Goal: Task Accomplishment & Management: Use online tool/utility

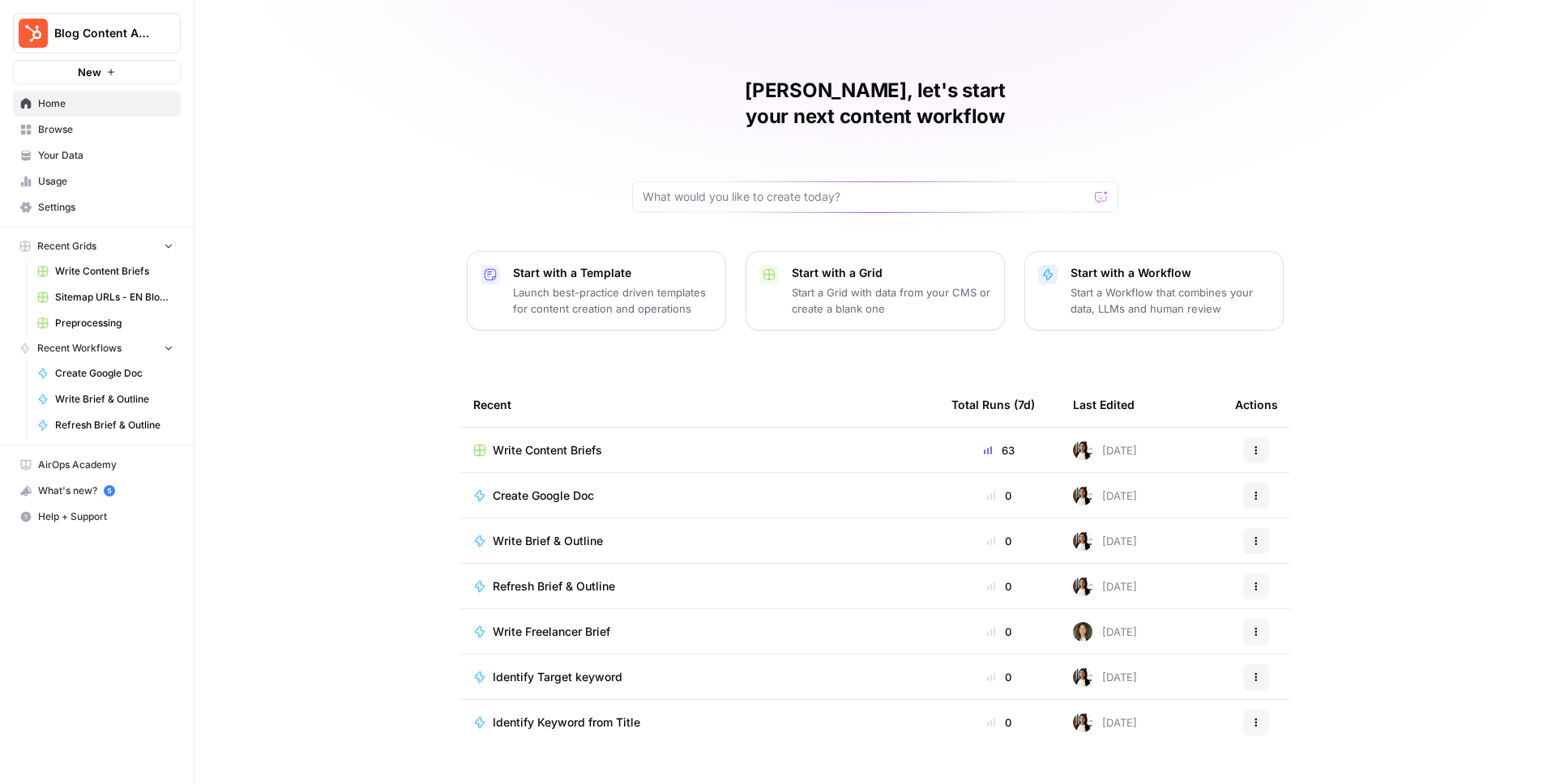
click at [70, 128] on span "Browse" at bounding box center [105, 129] width 135 height 15
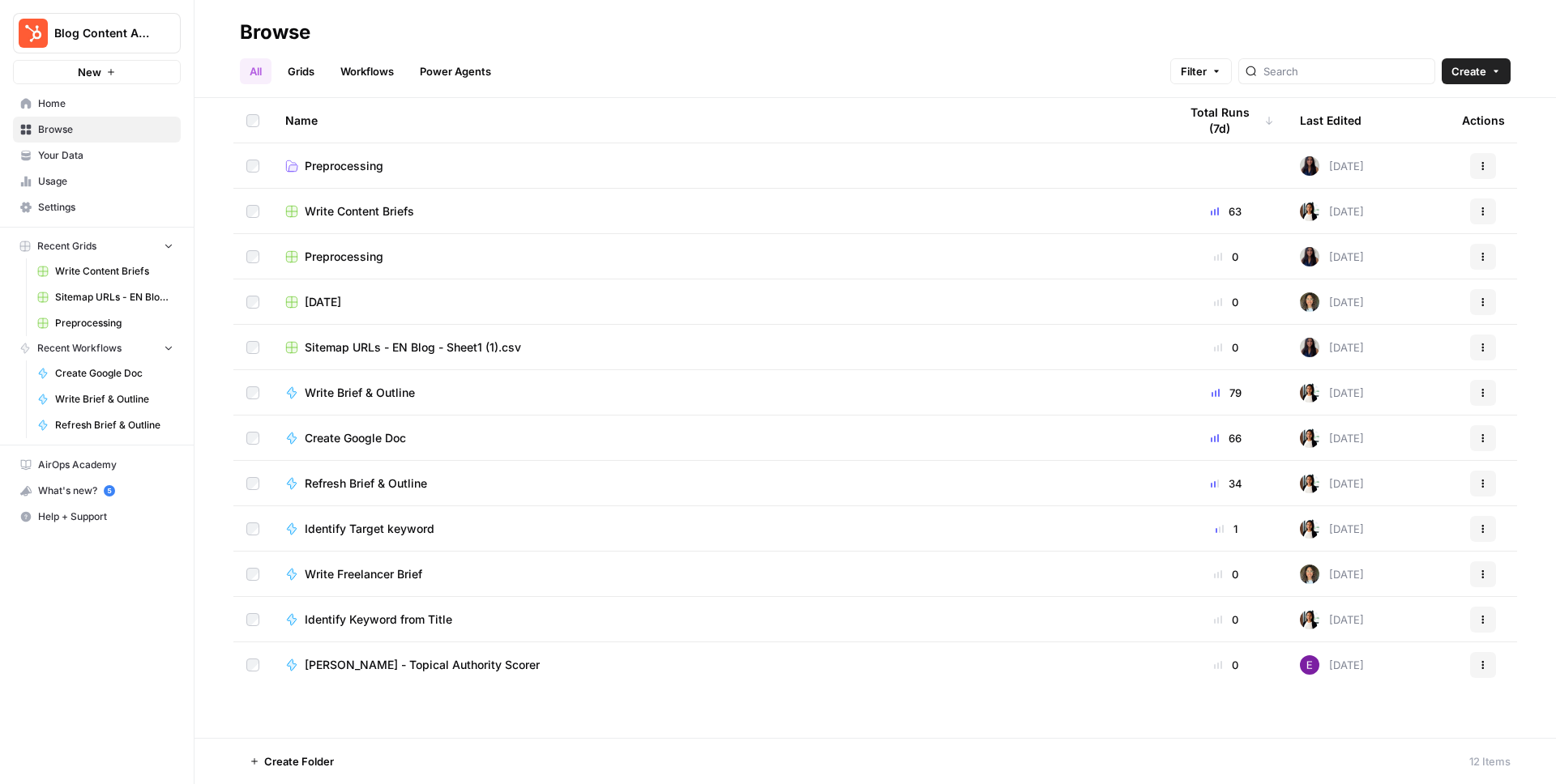
click at [359, 71] on link "Workflows" at bounding box center [367, 71] width 73 height 26
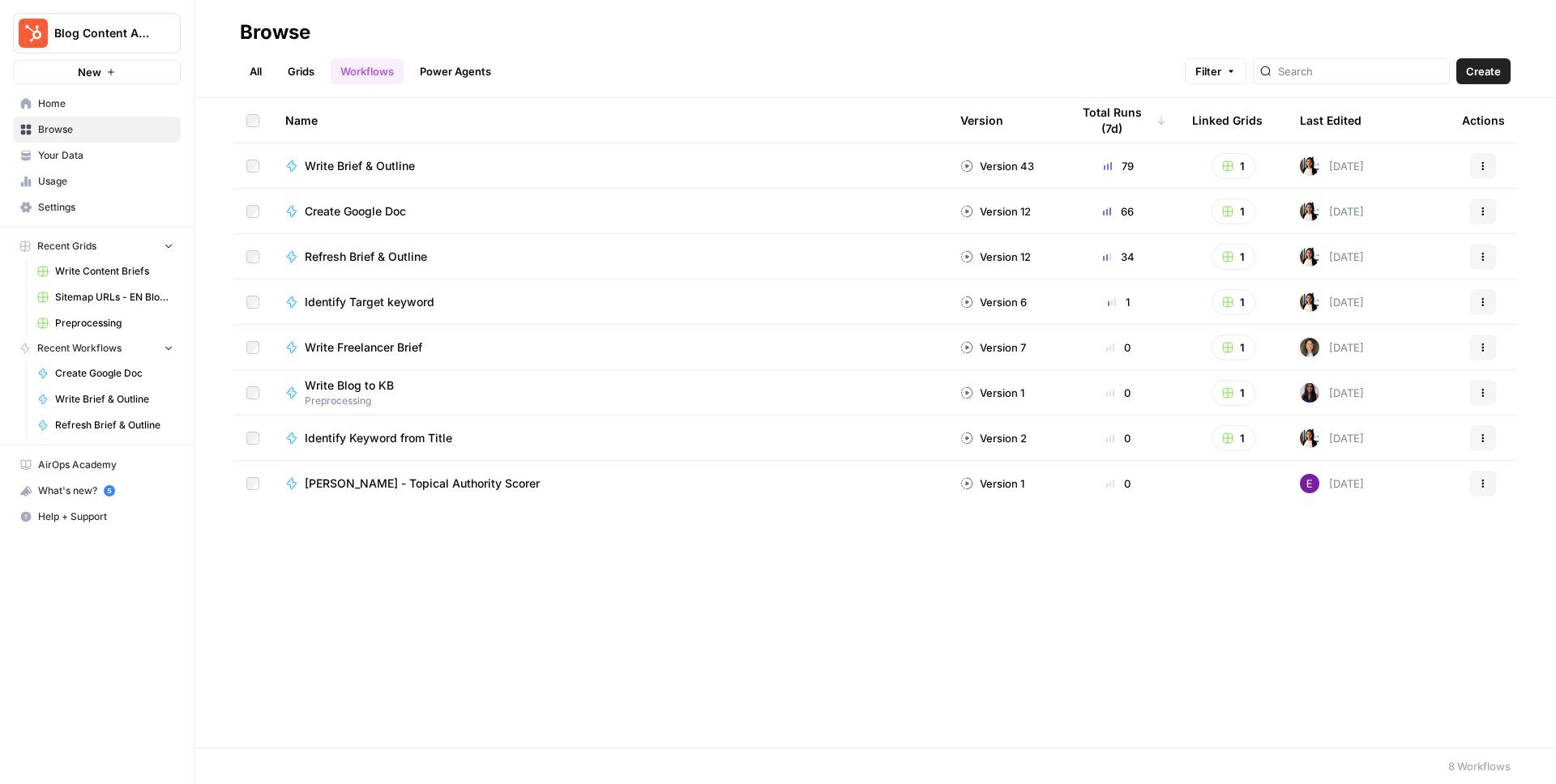
click at [304, 70] on link "Grids" at bounding box center [300, 71] width 47 height 26
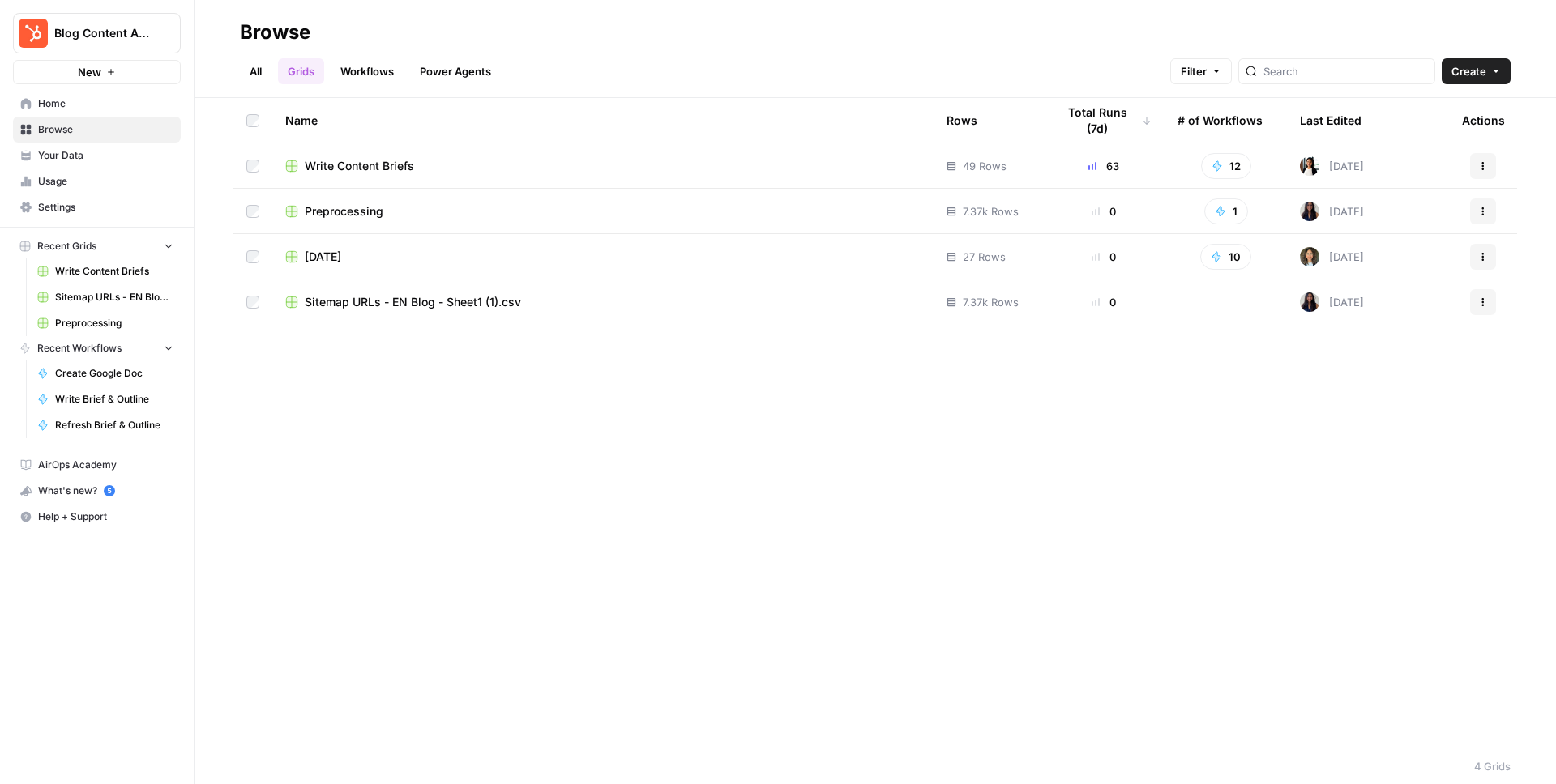
click at [371, 165] on span "Write Content Briefs" at bounding box center [359, 166] width 109 height 16
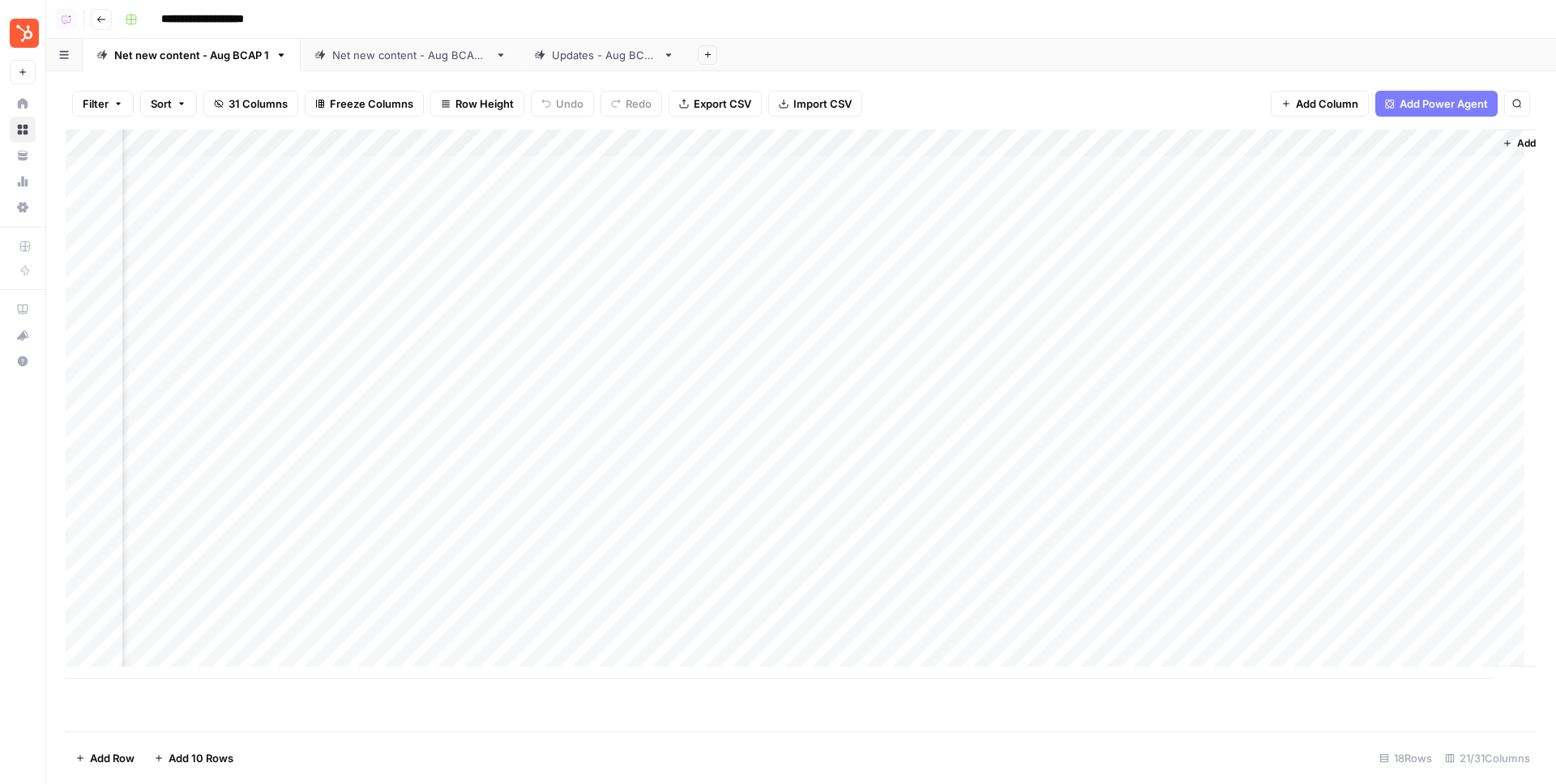
scroll to position [0, 2181]
click at [373, 56] on div "Net new content - Aug BCAP 2" at bounding box center [411, 55] width 157 height 16
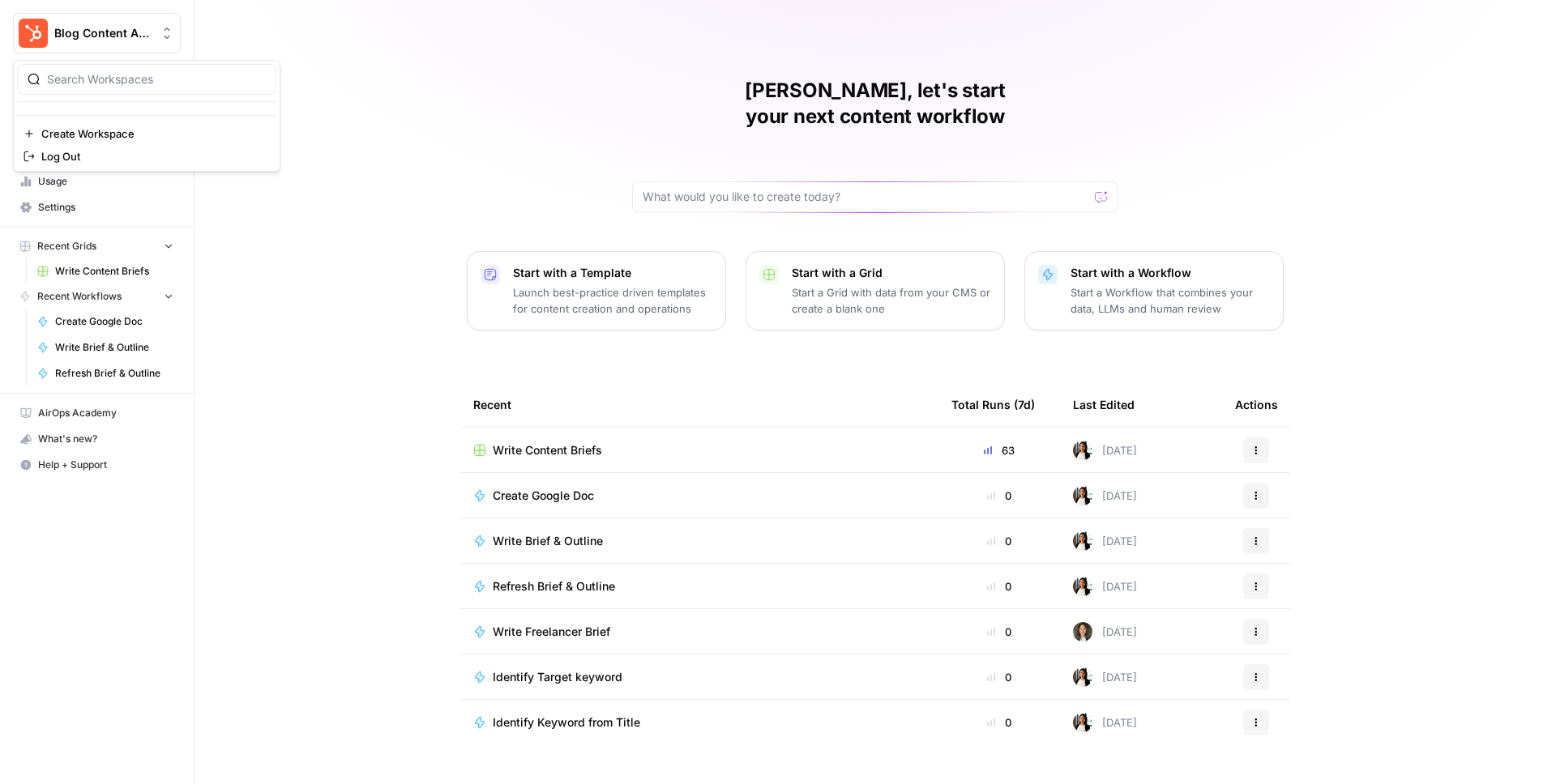
click at [97, 40] on span "Blog Content Action Plan" at bounding box center [103, 33] width 98 height 16
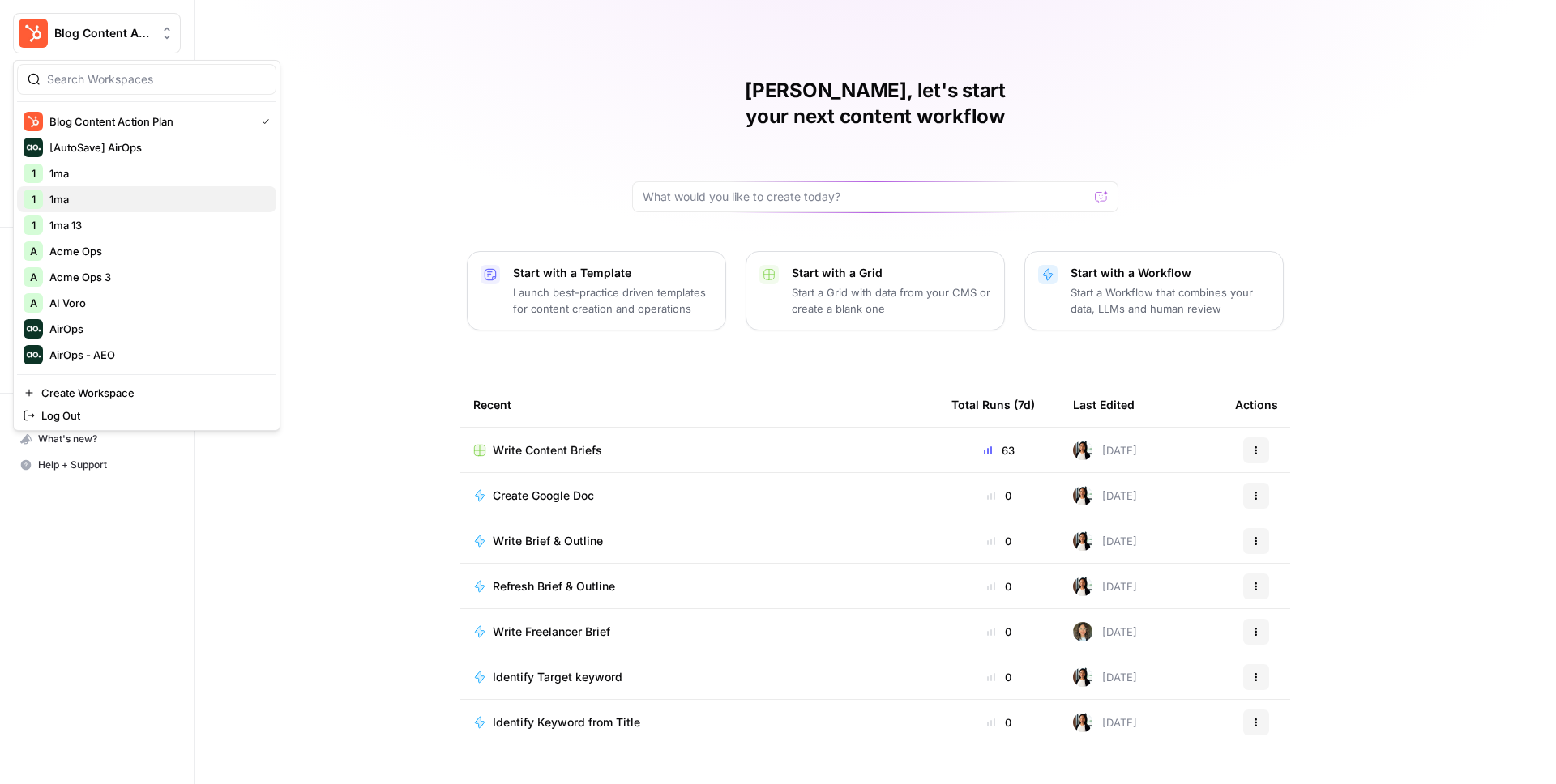
click at [79, 198] on span "1ma" at bounding box center [157, 199] width 214 height 16
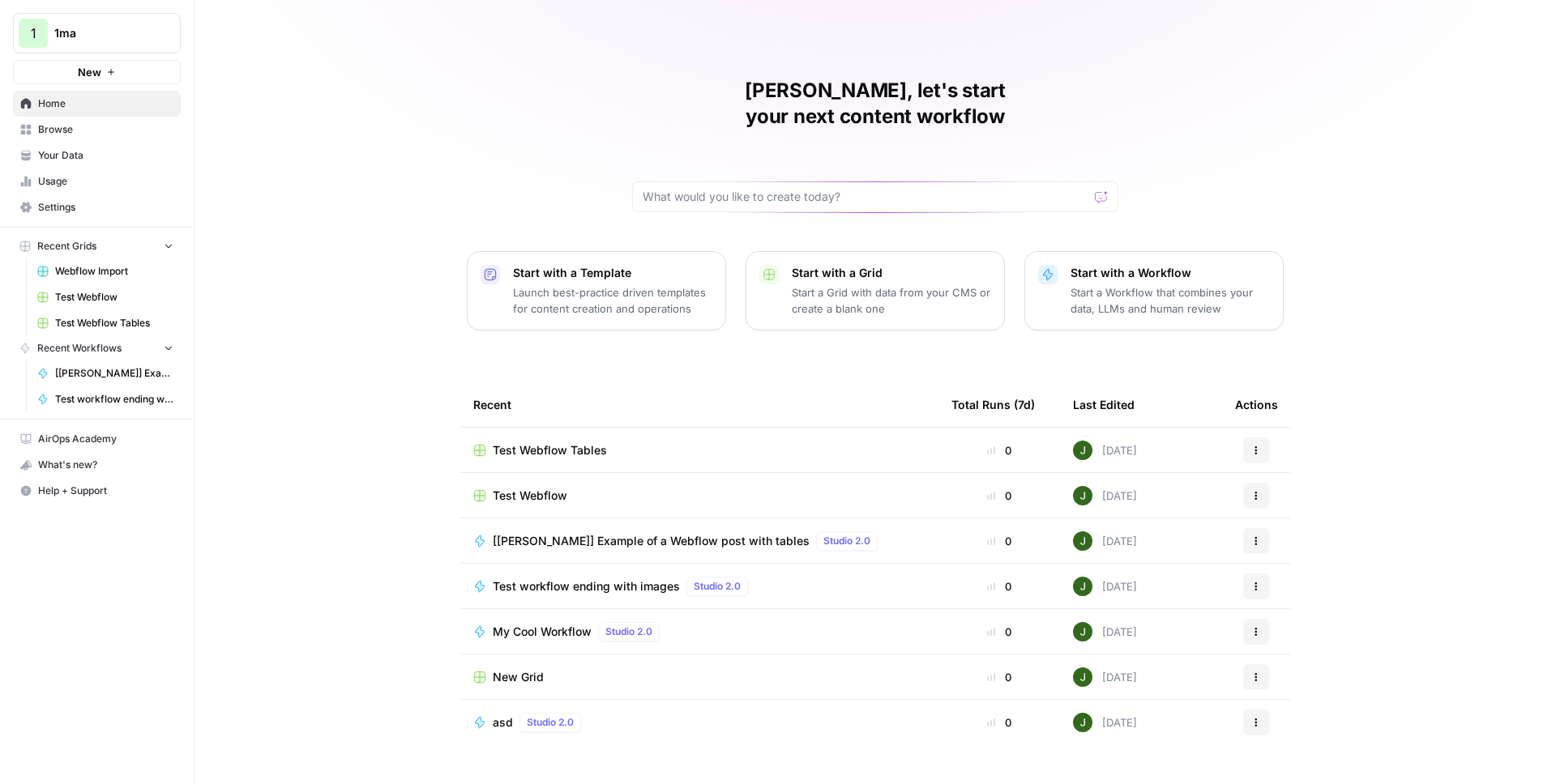
click at [103, 127] on span "Browse" at bounding box center [105, 129] width 135 height 15
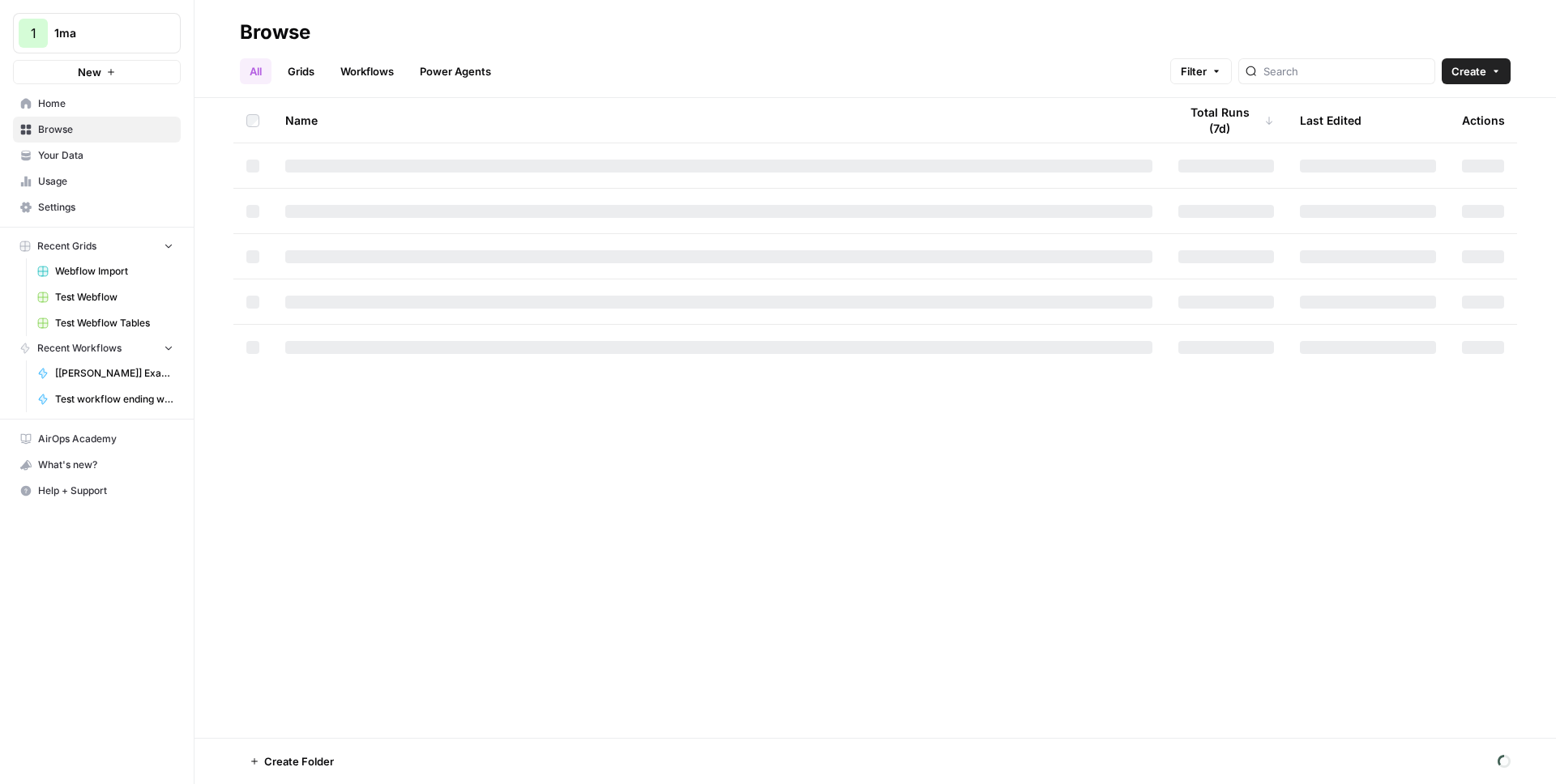
click at [352, 68] on link "Workflows" at bounding box center [367, 71] width 73 height 26
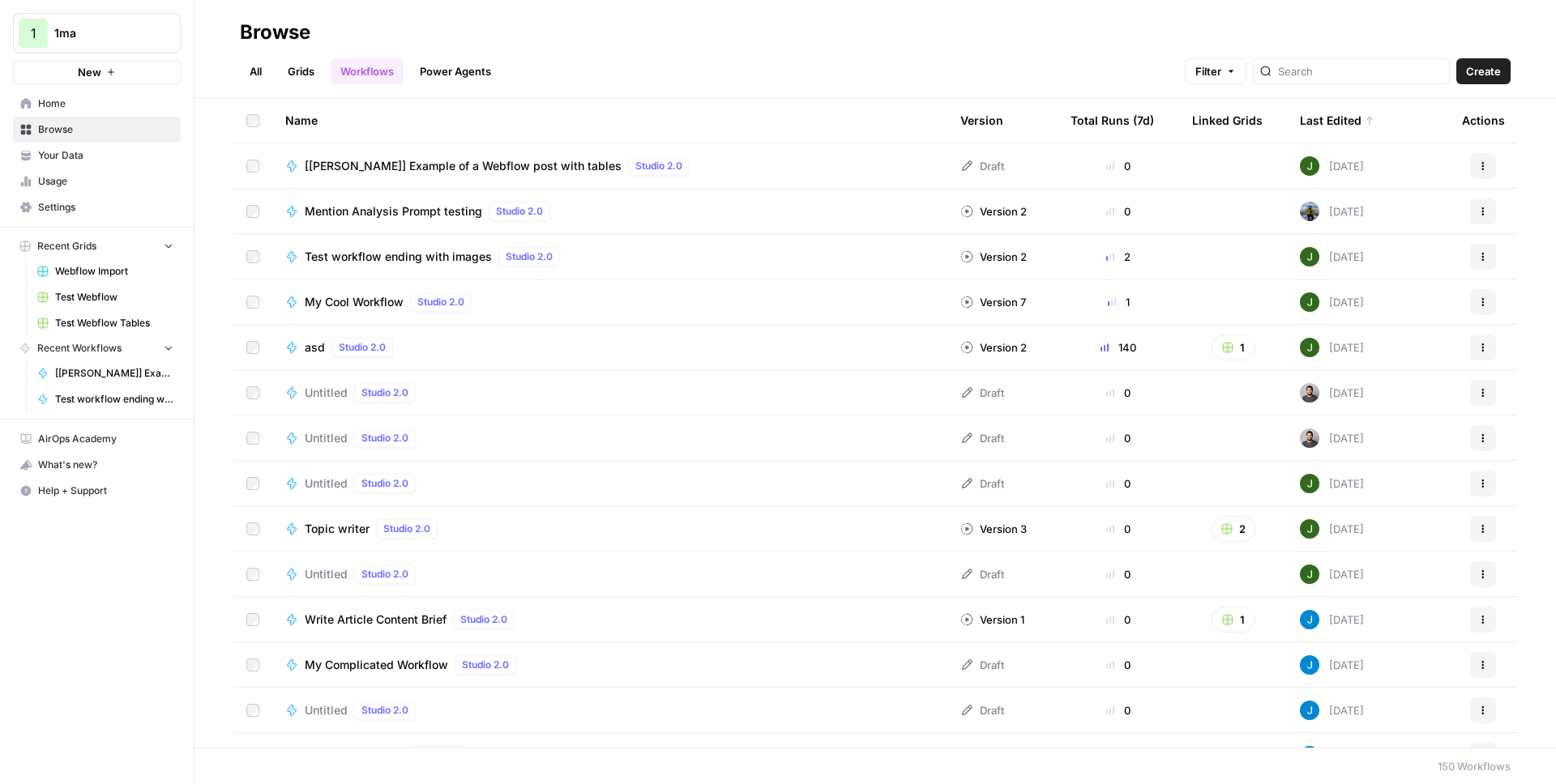
click at [376, 72] on link "Workflows" at bounding box center [367, 71] width 73 height 26
click at [1492, 73] on span "Create" at bounding box center [1483, 71] width 35 height 16
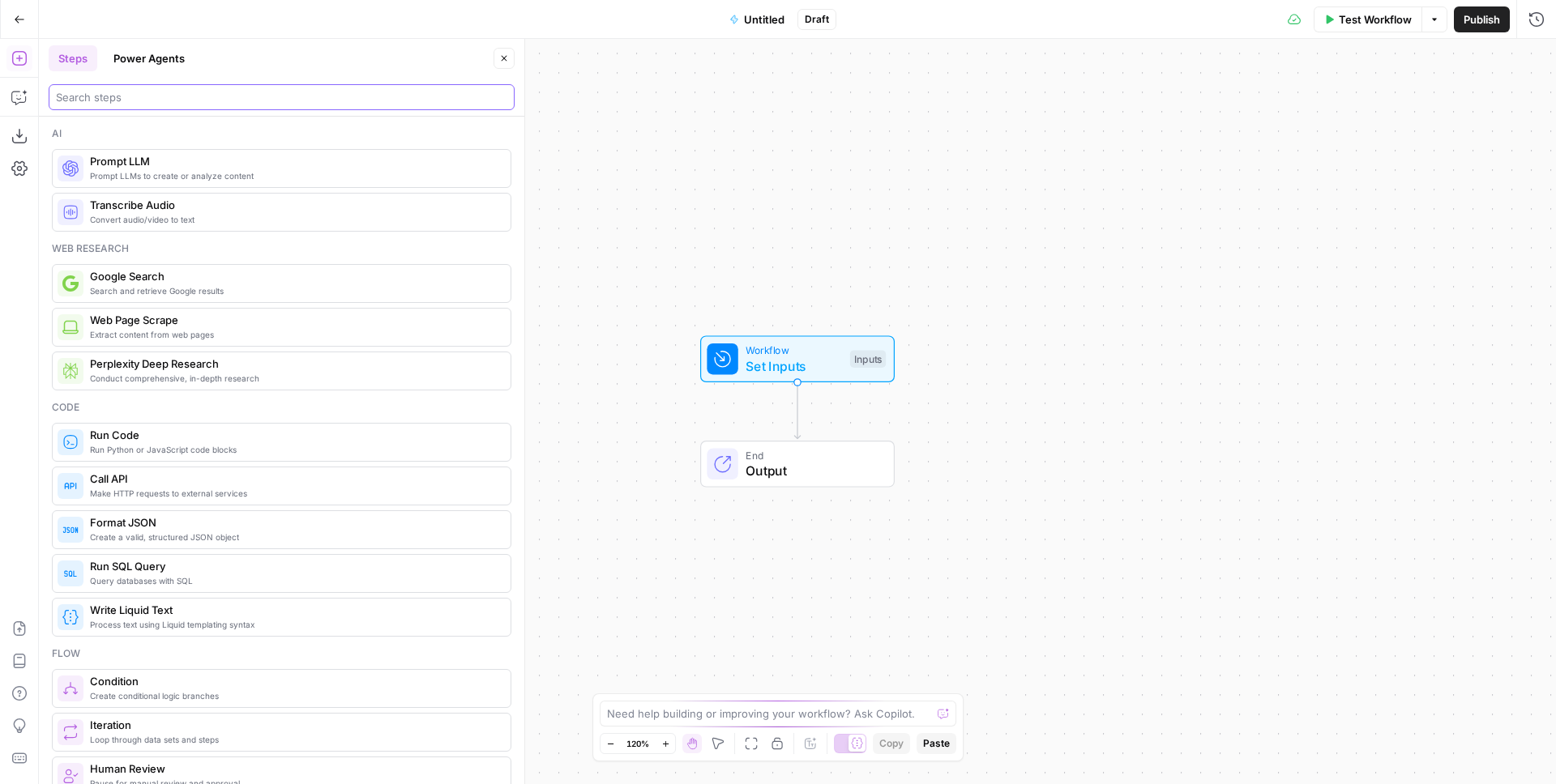
click at [121, 100] on input "search" at bounding box center [281, 97] width 451 height 16
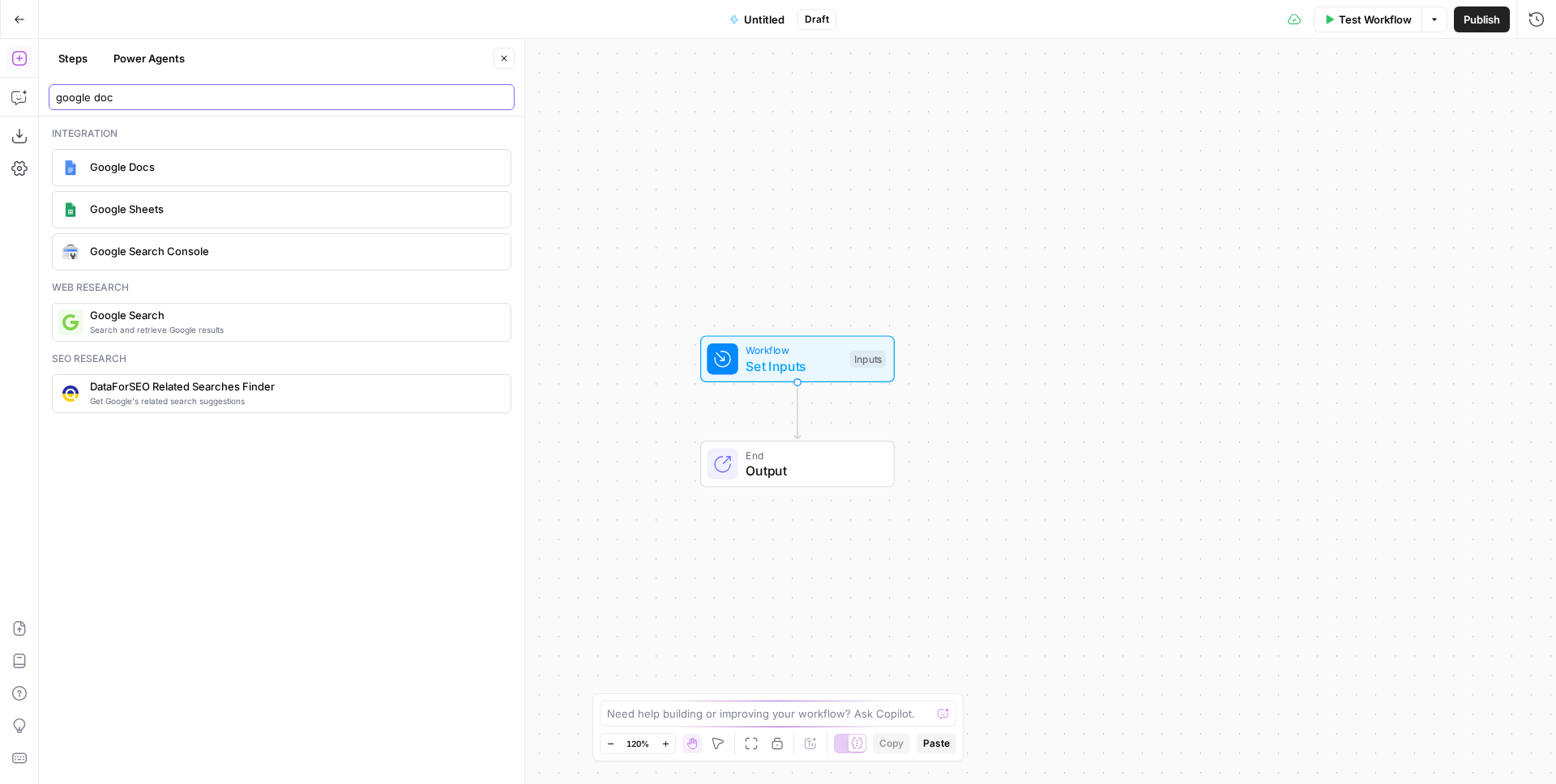
type input "google doc"
click at [196, 188] on div "Integration Google Docs Google Sheets Google Search Console" at bounding box center [281, 197] width 459 height 144
click at [190, 170] on span "Google Docs" at bounding box center [294, 167] width 408 height 16
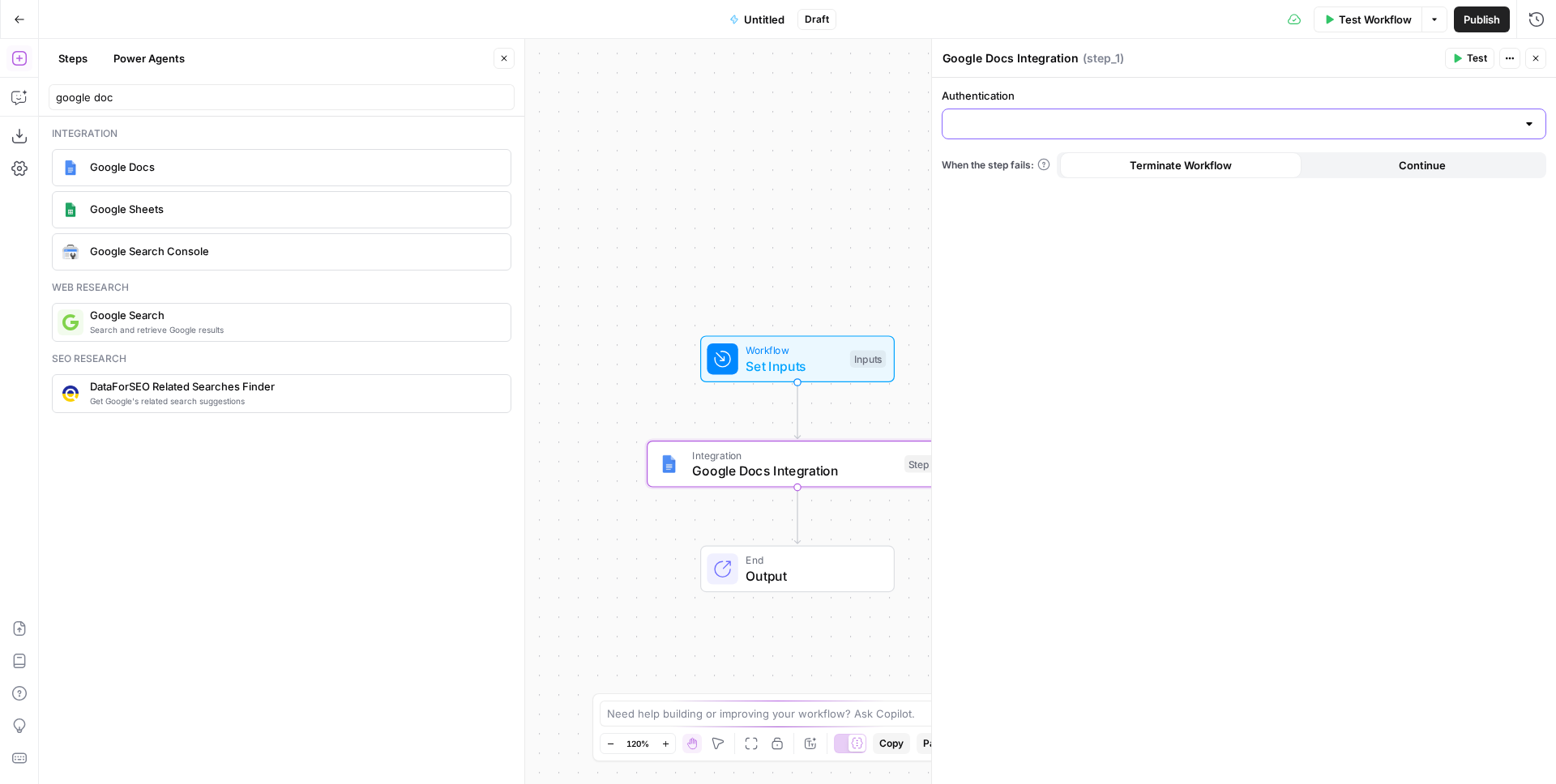
click at [1000, 121] on input "Authentication" at bounding box center [1234, 124] width 564 height 16
click at [1013, 162] on span "Google Docs 1" at bounding box center [1240, 165] width 570 height 16
type input "Google Docs 1"
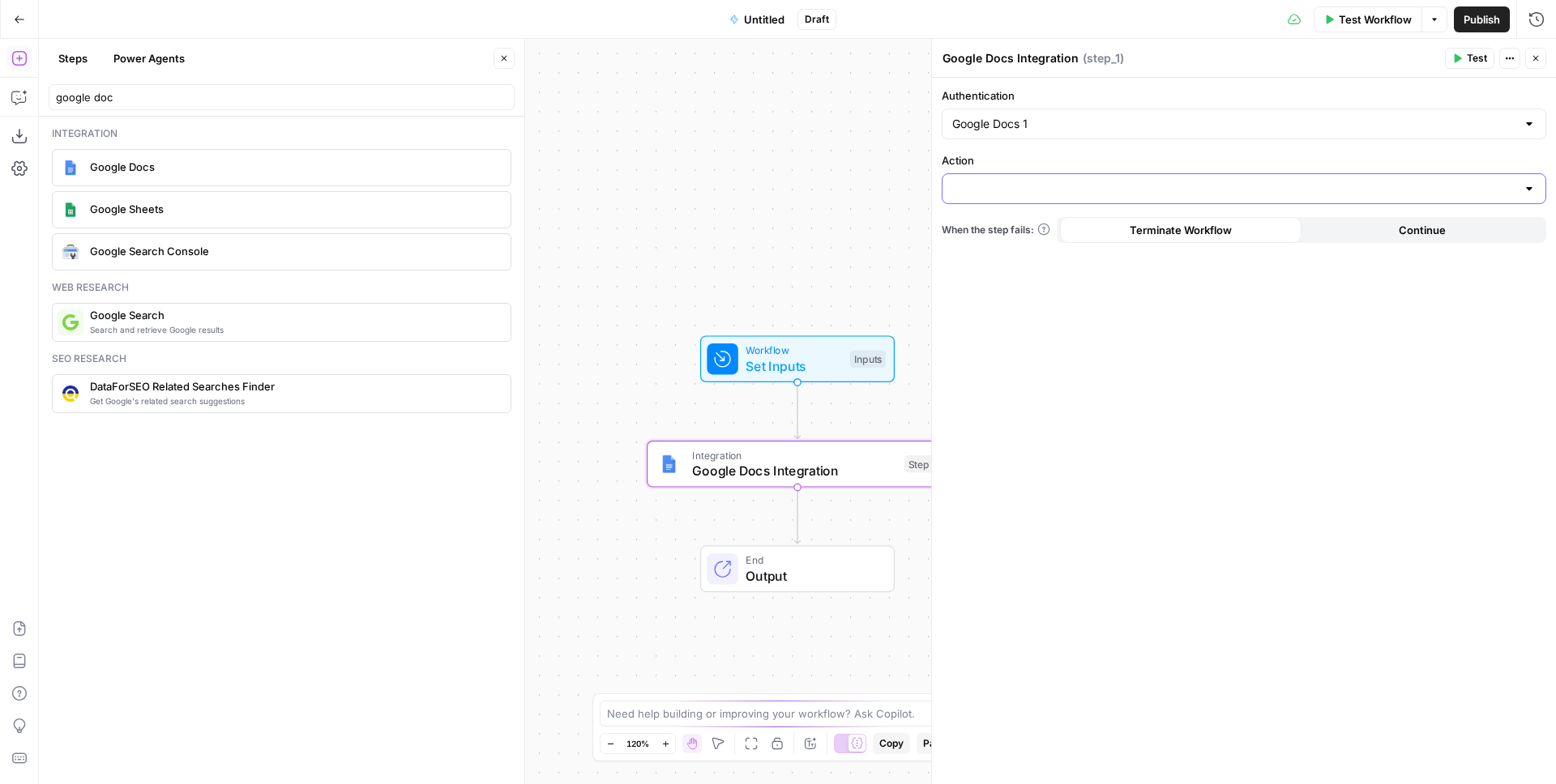
click at [1035, 184] on input "Action" at bounding box center [1234, 188] width 564 height 16
click at [1019, 227] on span "Create Document" at bounding box center [1240, 229] width 570 height 16
type input "Create Document"
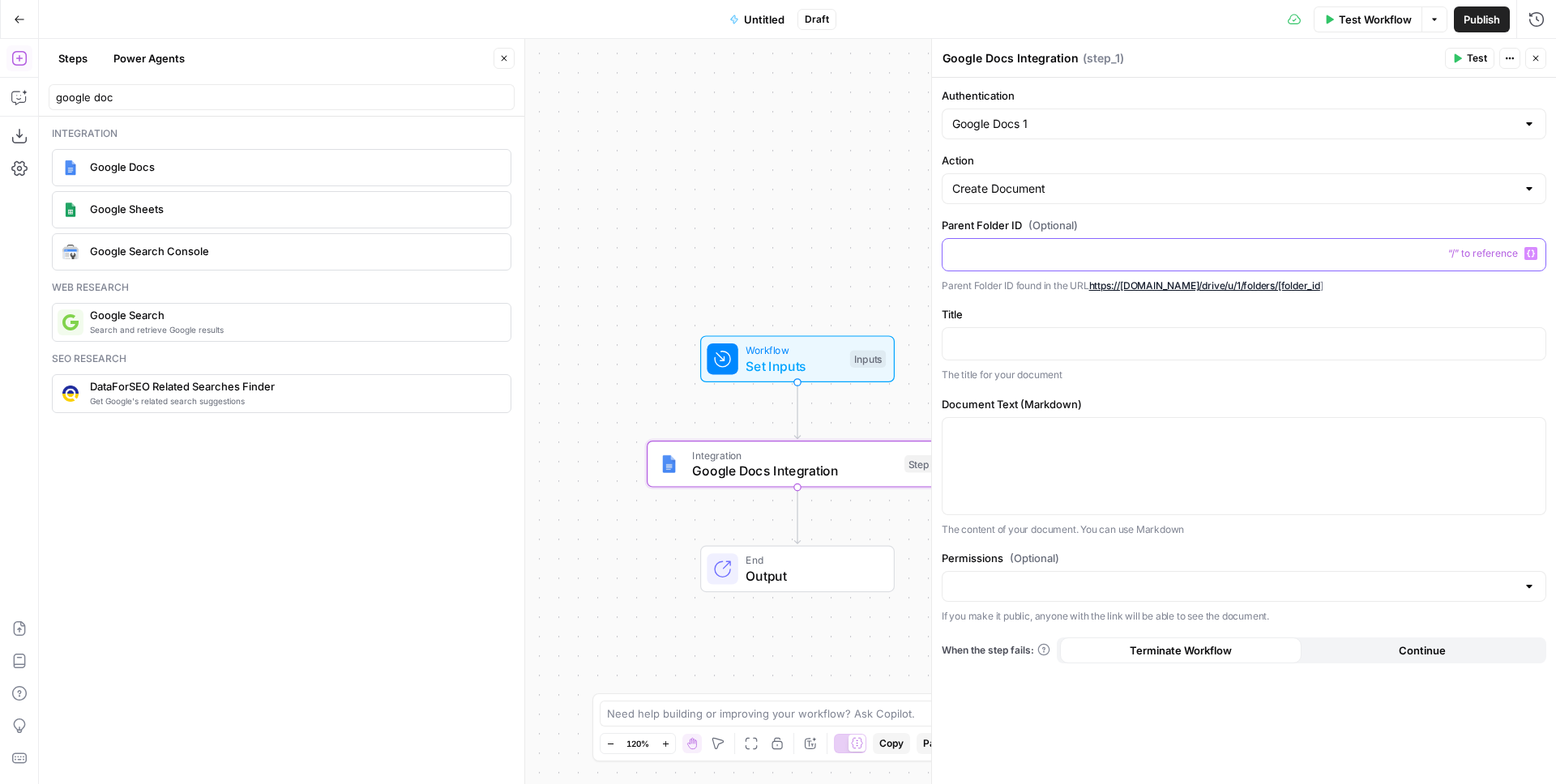
click at [1030, 258] on p at bounding box center [1244, 254] width 583 height 16
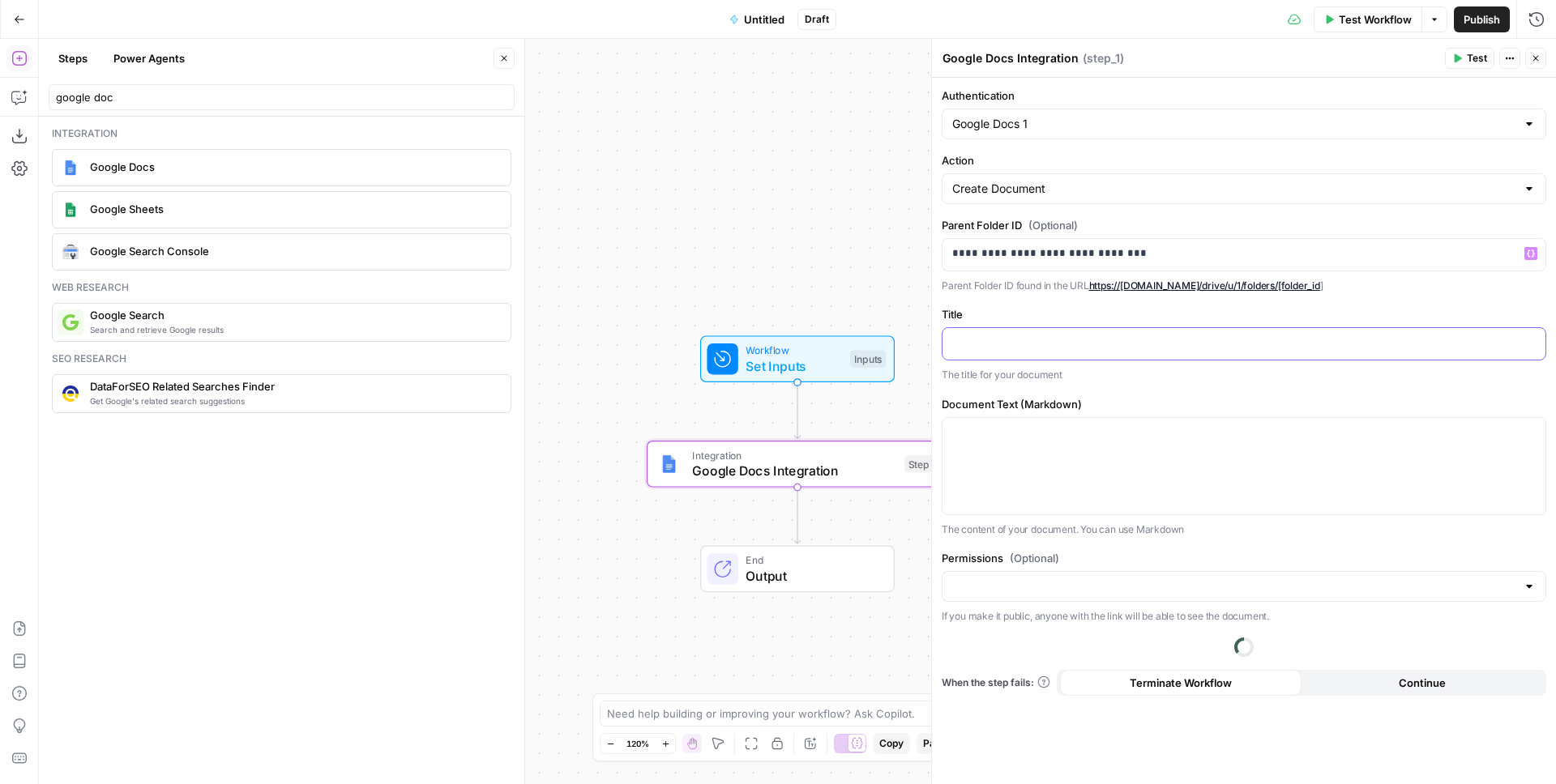
click at [1008, 351] on div at bounding box center [1244, 344] width 603 height 32
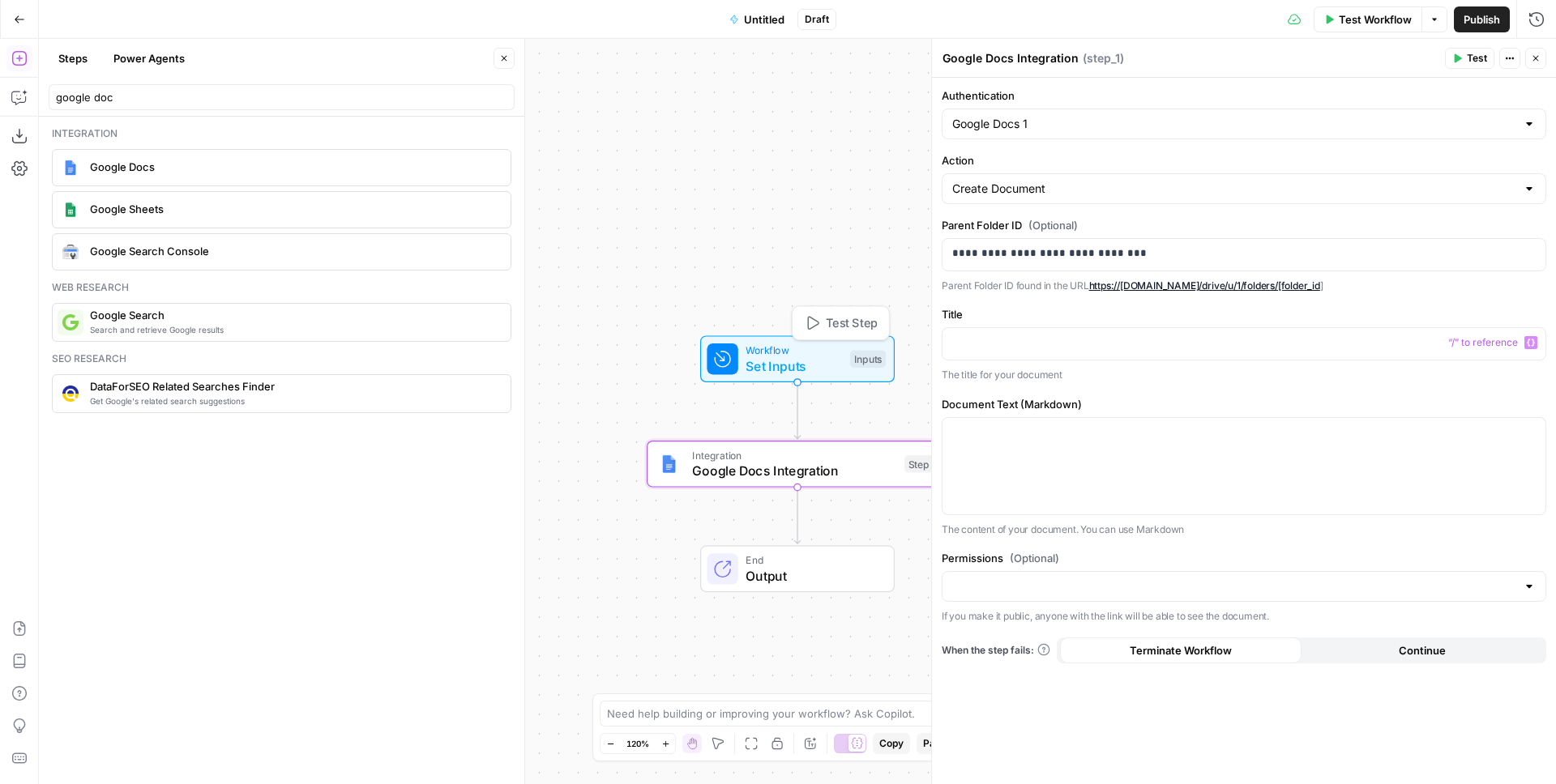
click at [794, 349] on span "Workflow" at bounding box center [793, 351] width 96 height 16
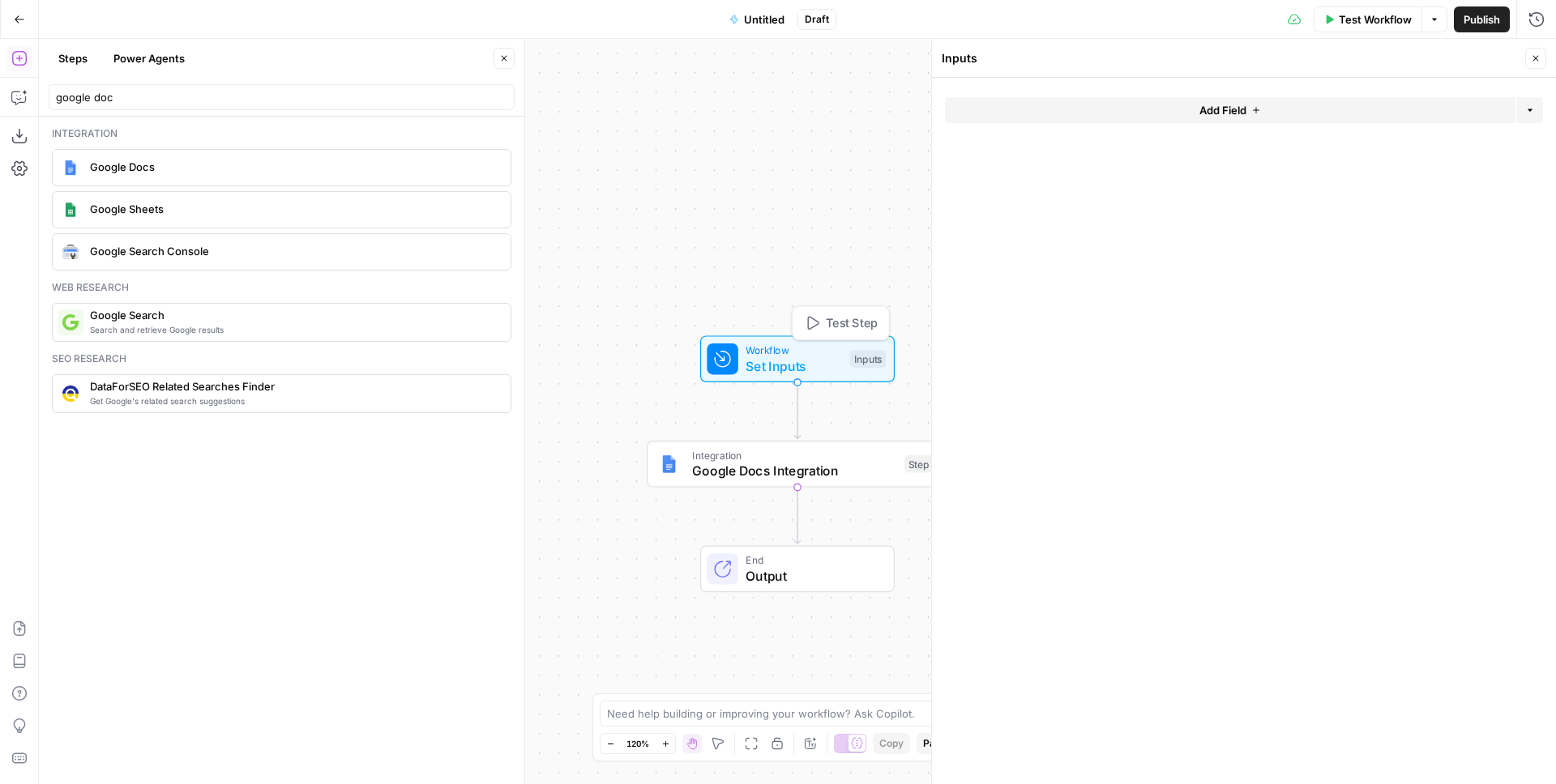
click at [1242, 108] on span "Add Field" at bounding box center [1222, 110] width 47 height 16
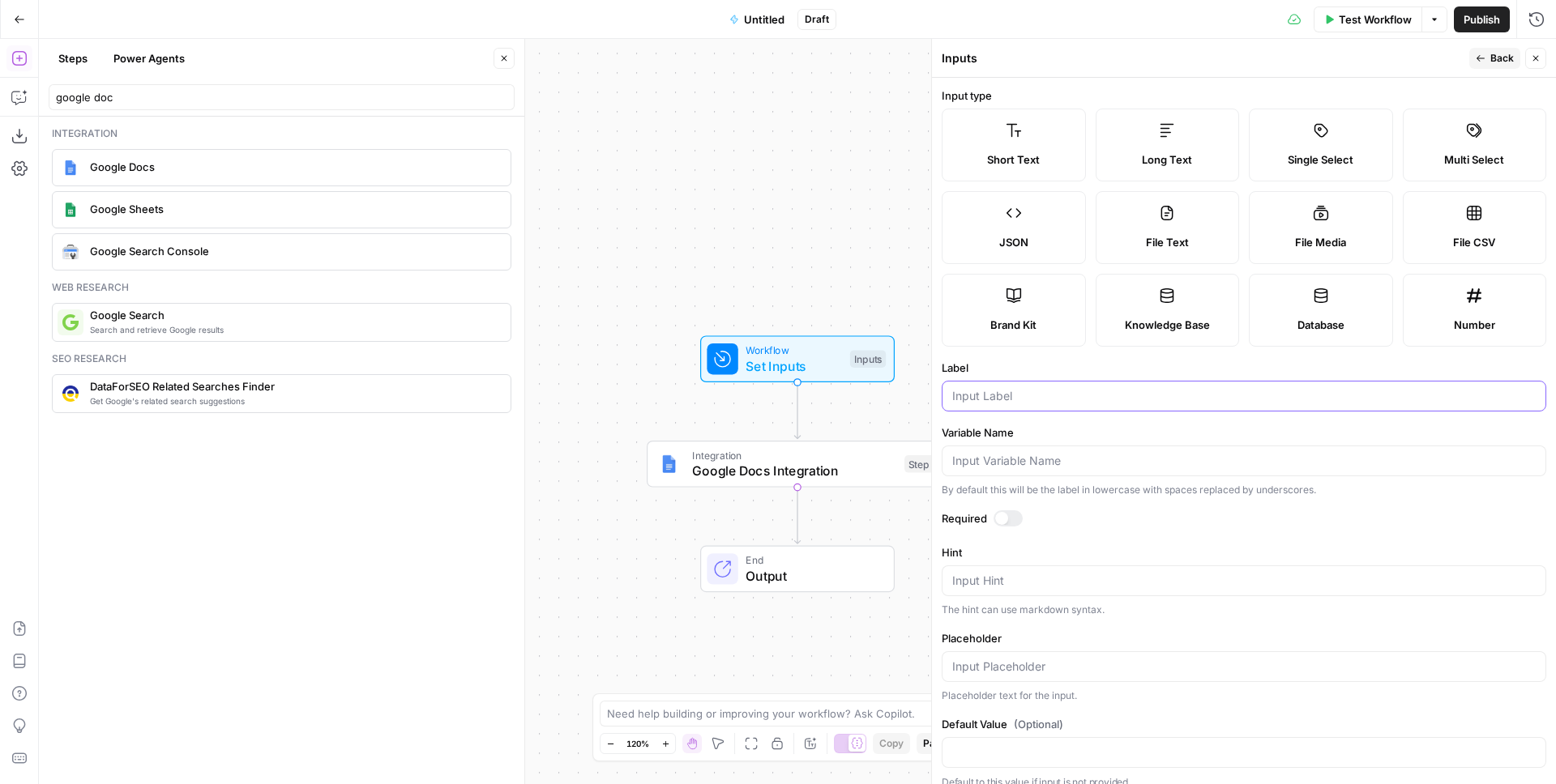
click at [1028, 393] on input "Label" at bounding box center [1244, 395] width 583 height 16
type input "Title"
click at [1005, 511] on div at bounding box center [1008, 518] width 29 height 16
click at [743, 468] on span "Google Docs Integration" at bounding box center [794, 471] width 204 height 20
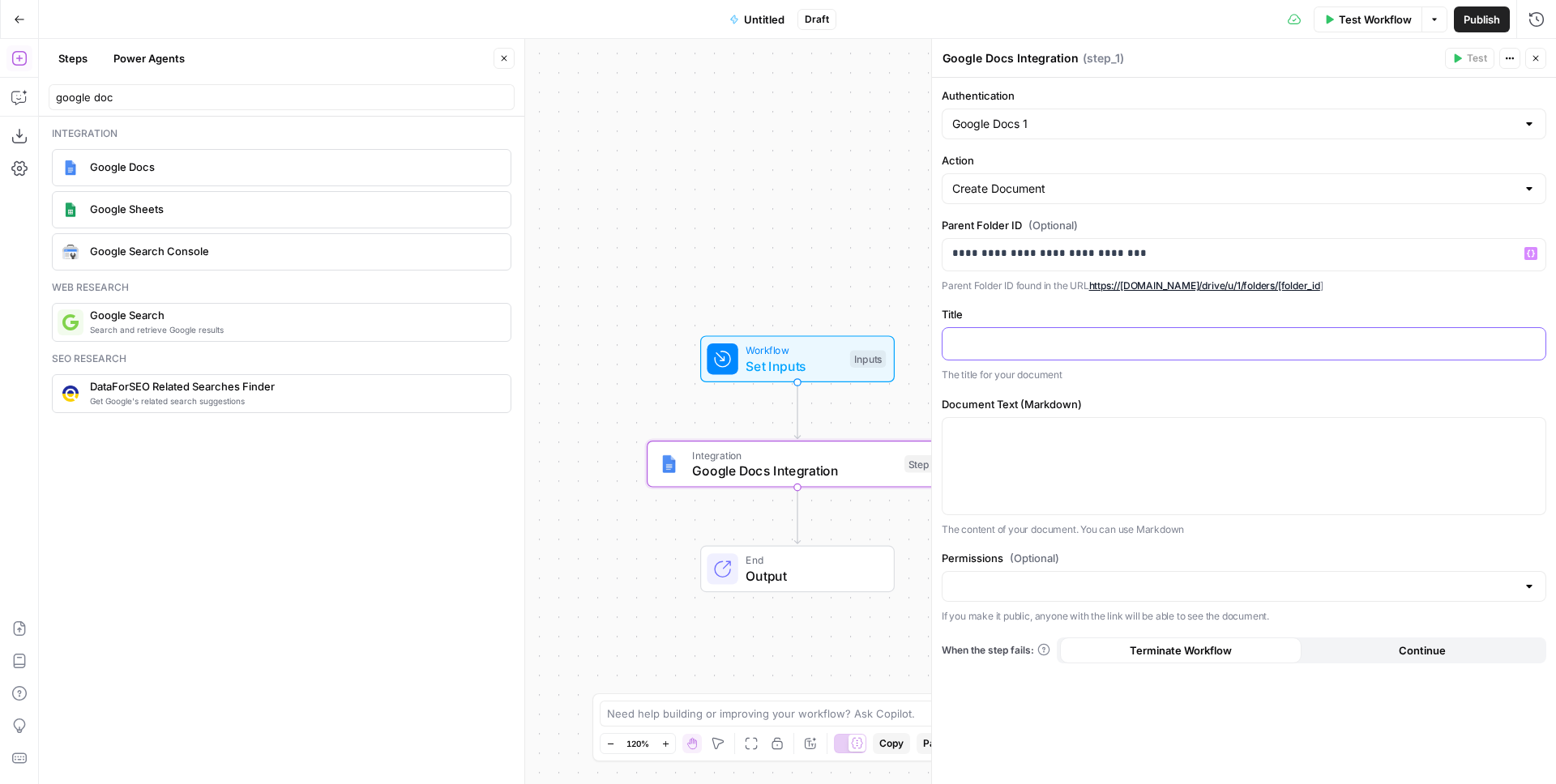
click at [988, 341] on p at bounding box center [1244, 343] width 583 height 16
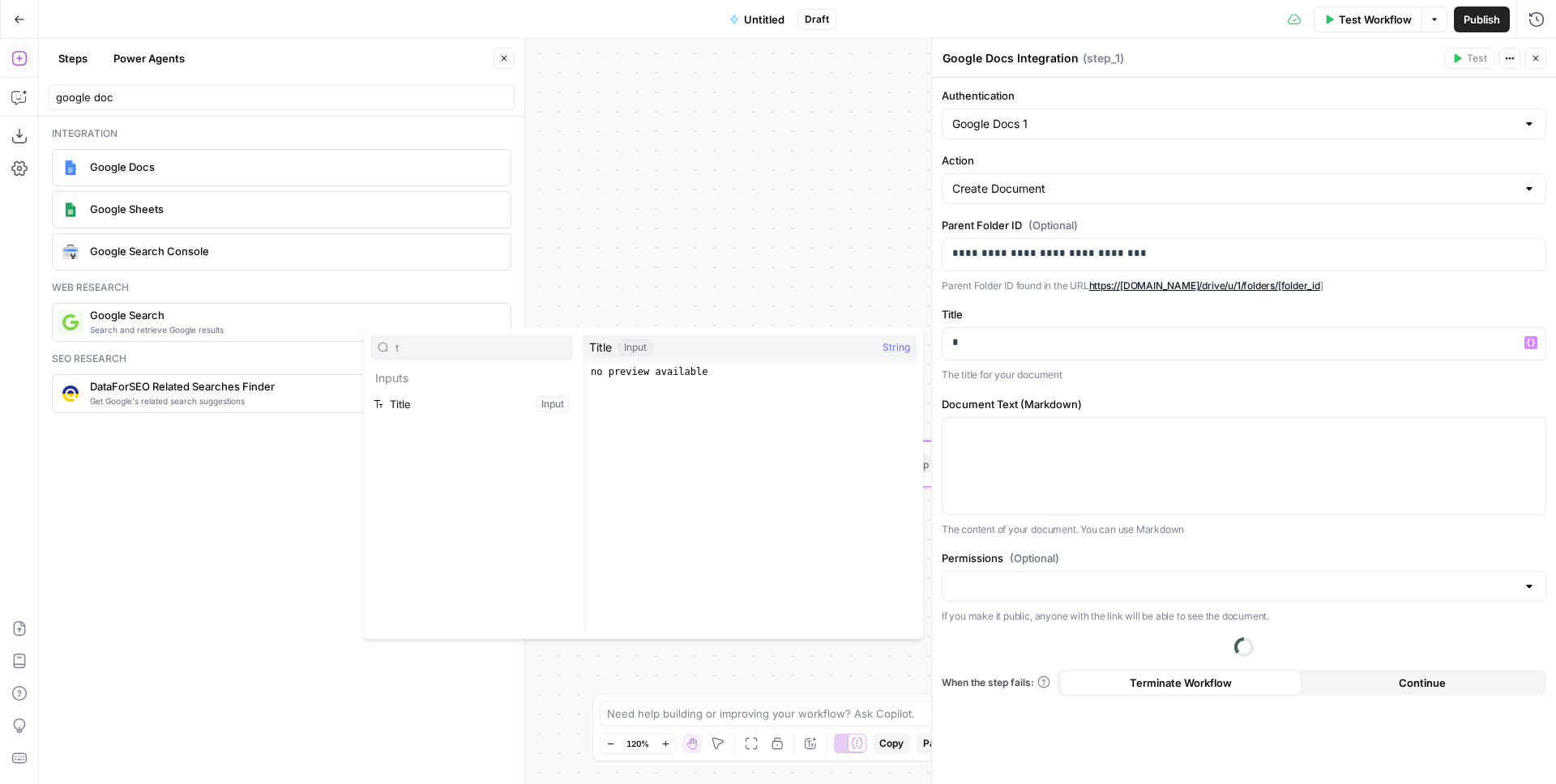
type input "t"
click at [481, 403] on button "Select variable Title" at bounding box center [471, 404] width 202 height 26
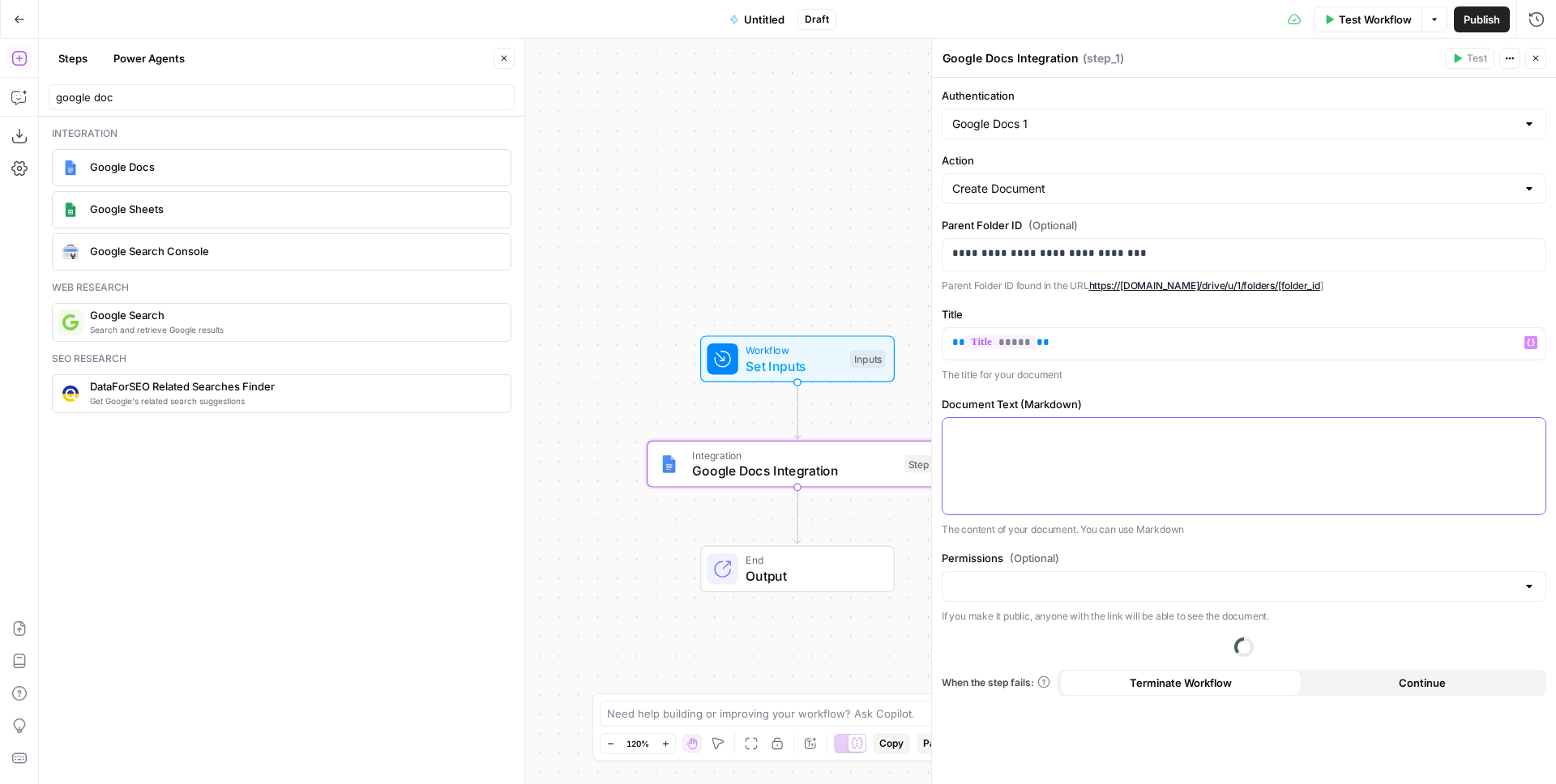
click at [1033, 434] on p at bounding box center [1244, 432] width 583 height 16
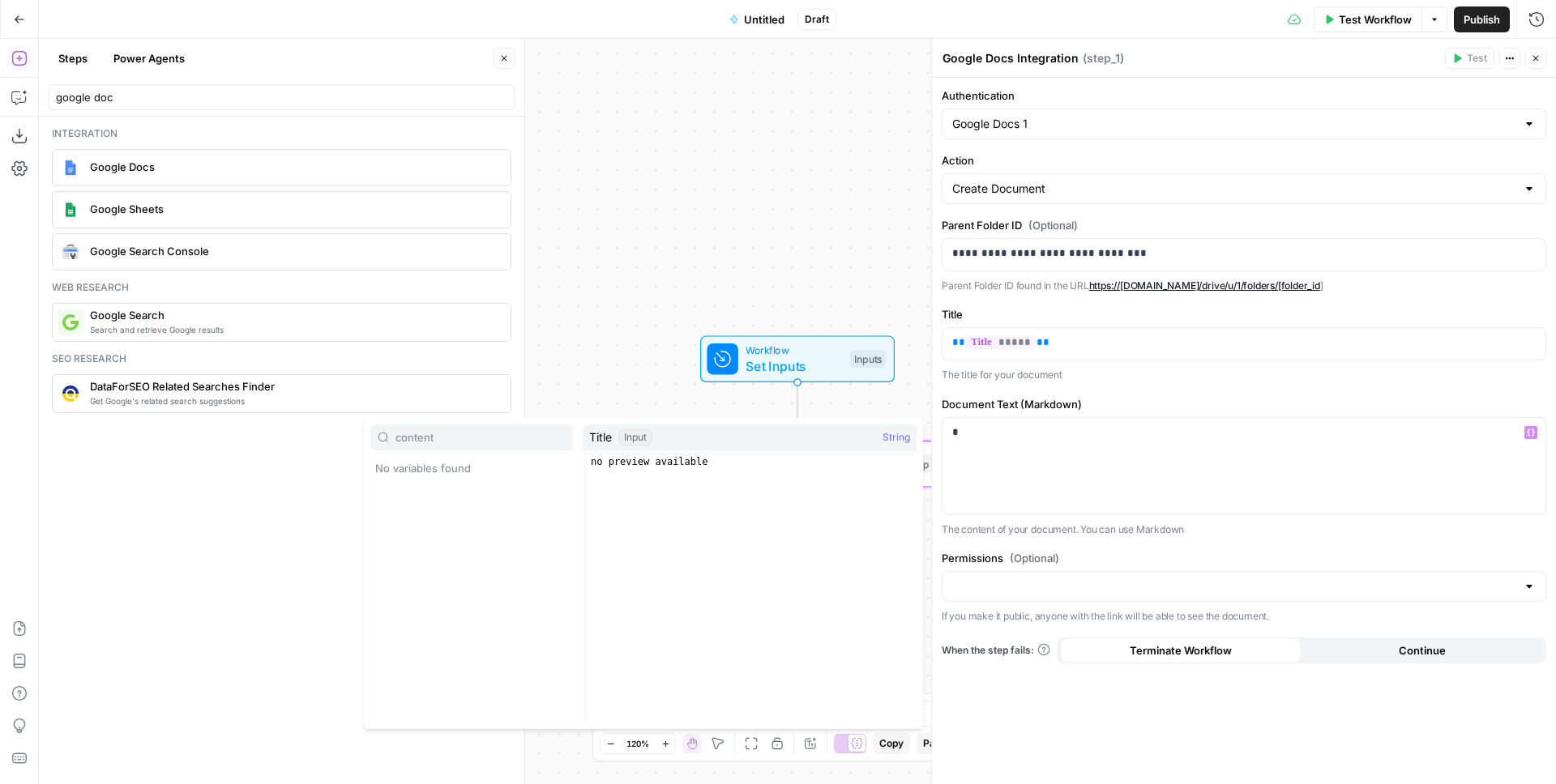
type input "content"
click at [1106, 468] on div "*" at bounding box center [1244, 466] width 603 height 96
type input "content"
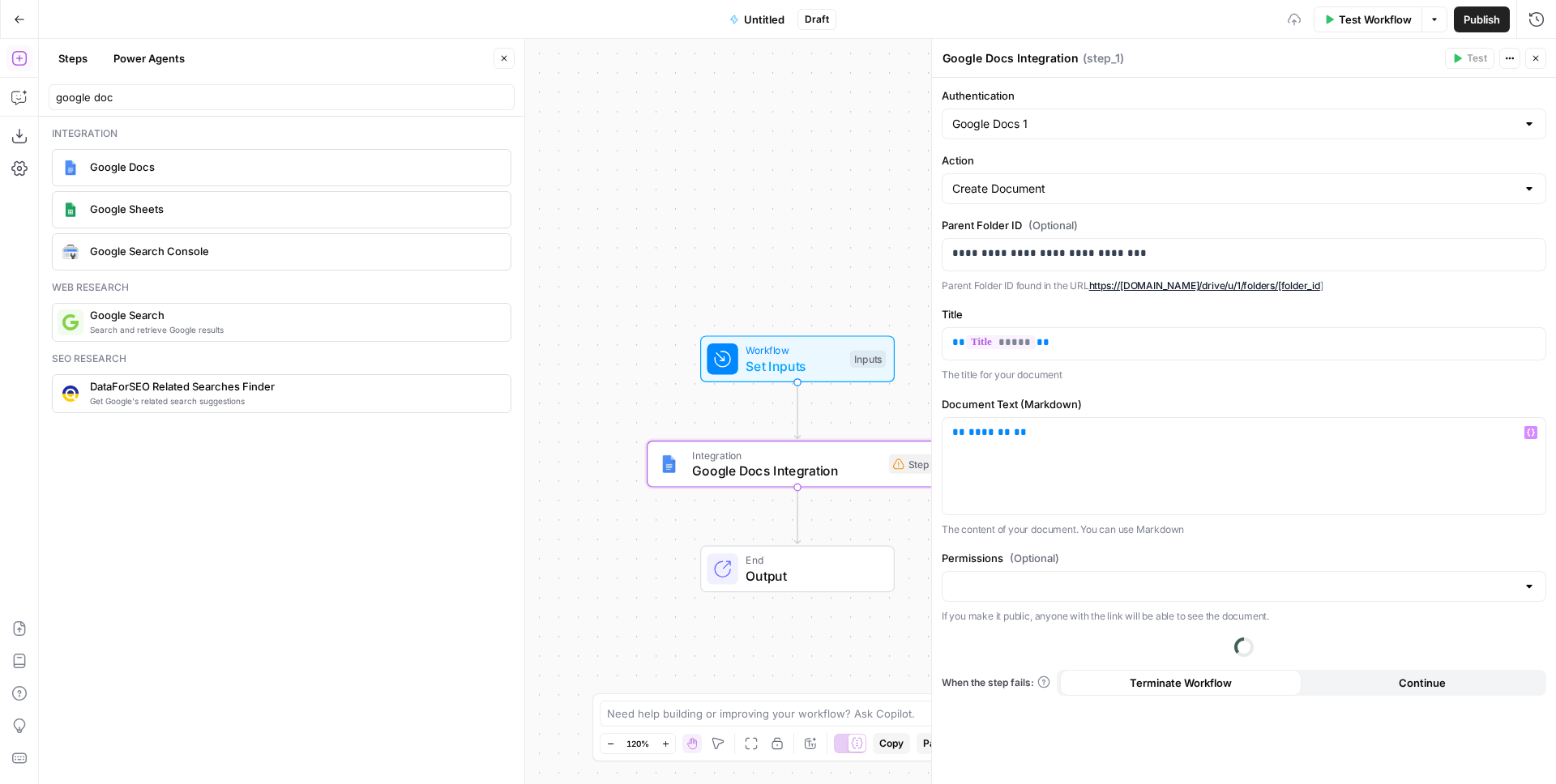
click at [803, 352] on span "Workflow" at bounding box center [793, 351] width 96 height 16
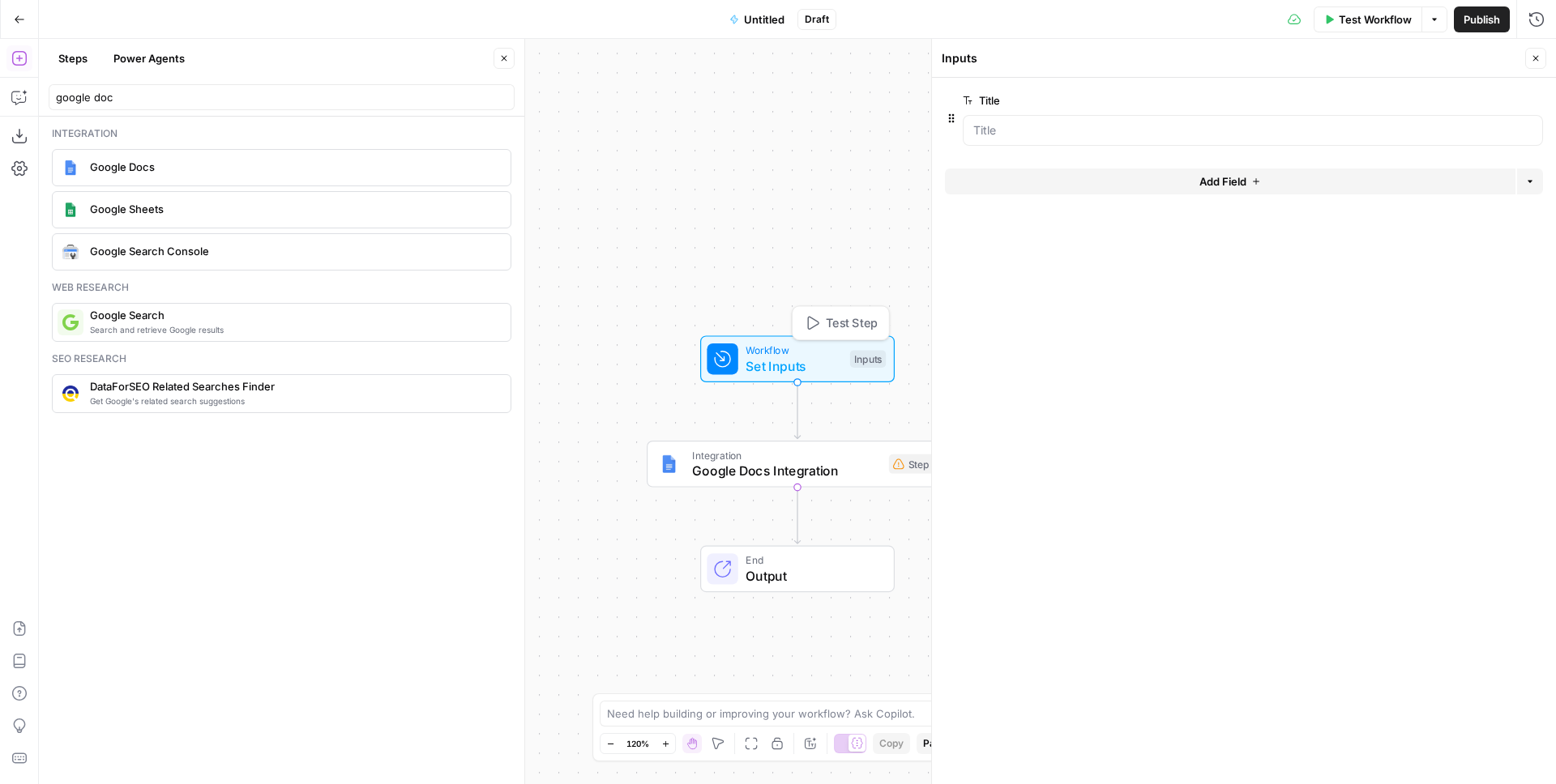
click at [1072, 154] on div at bounding box center [1244, 151] width 598 height 10
click at [1096, 181] on button "Add Field" at bounding box center [1230, 181] width 570 height 26
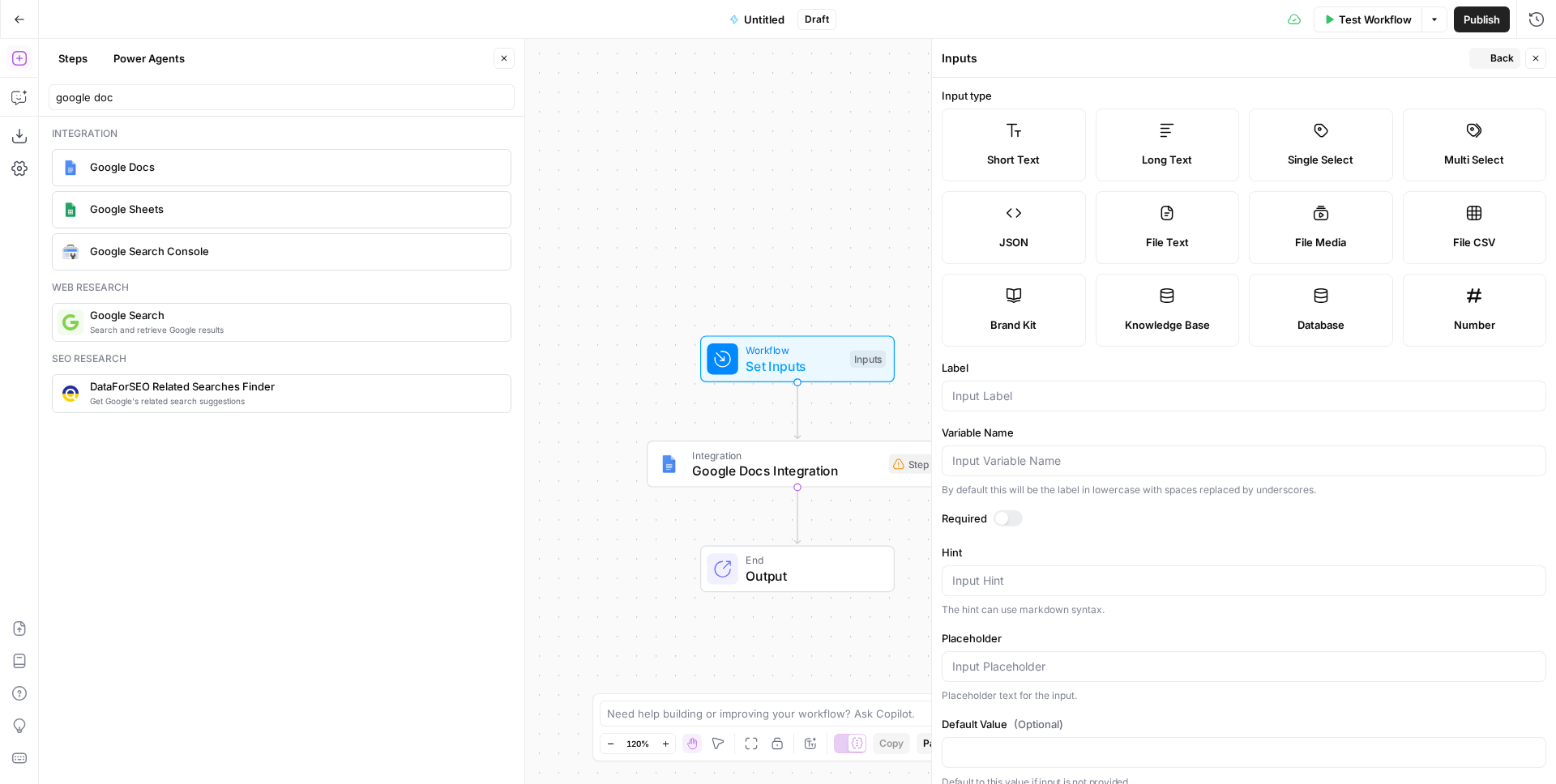
click at [1142, 159] on span "Long Text" at bounding box center [1166, 160] width 51 height 16
click at [1027, 390] on input "Label" at bounding box center [1244, 395] width 583 height 16
type input "Content"
click at [1014, 512] on div at bounding box center [1008, 518] width 29 height 16
click at [860, 465] on span "Google Docs Integration" at bounding box center [794, 471] width 204 height 20
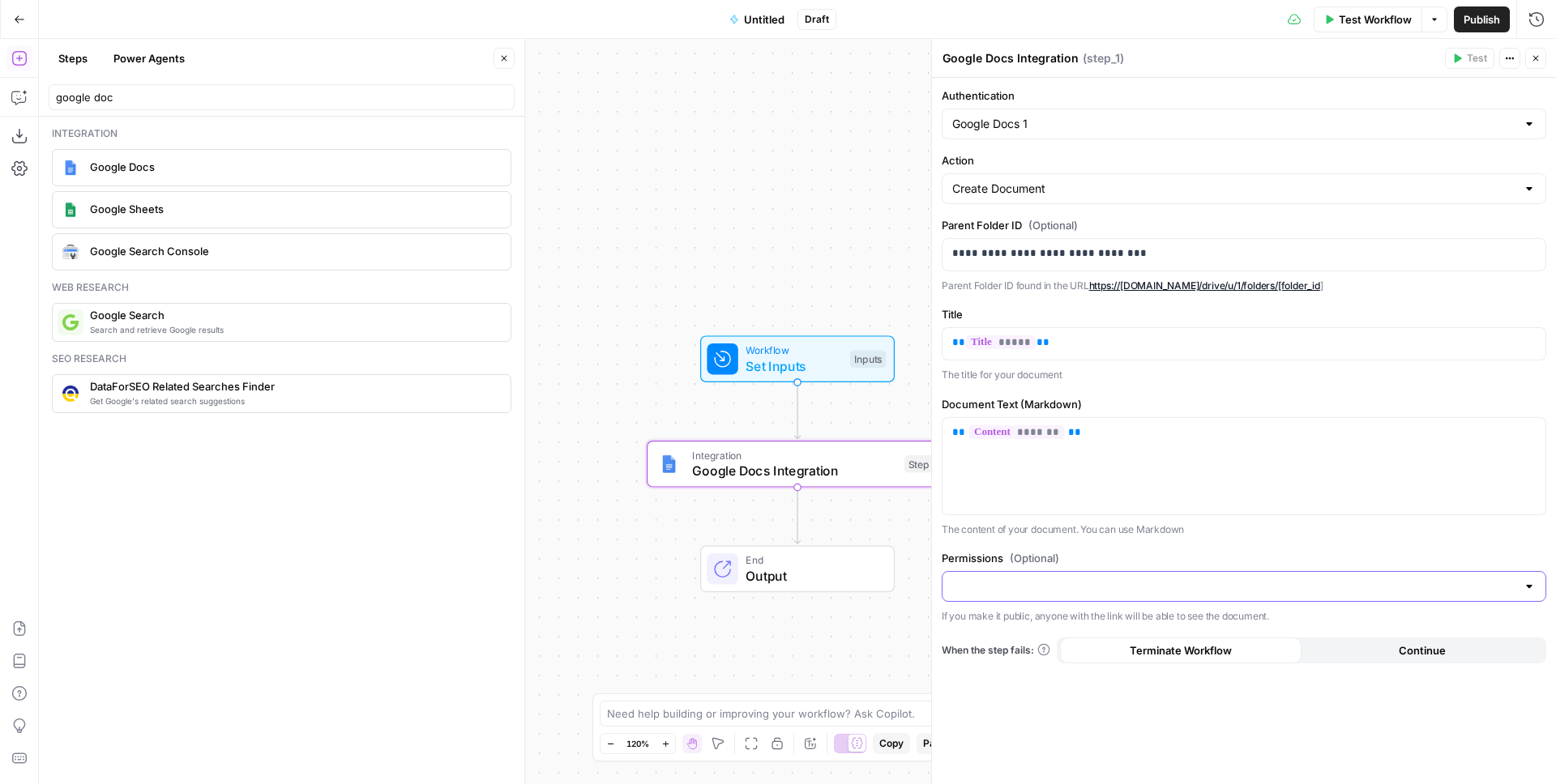
click at [1027, 592] on input "Permissions (Optional)" at bounding box center [1234, 586] width 564 height 16
click at [989, 644] on span "Public" at bounding box center [1240, 649] width 570 height 16
type input "Public"
click at [1213, 23] on div "Test Workflow Options Publish Run History" at bounding box center [1196, 19] width 720 height 38
click at [1487, 20] on span "Publish" at bounding box center [1482, 19] width 37 height 16
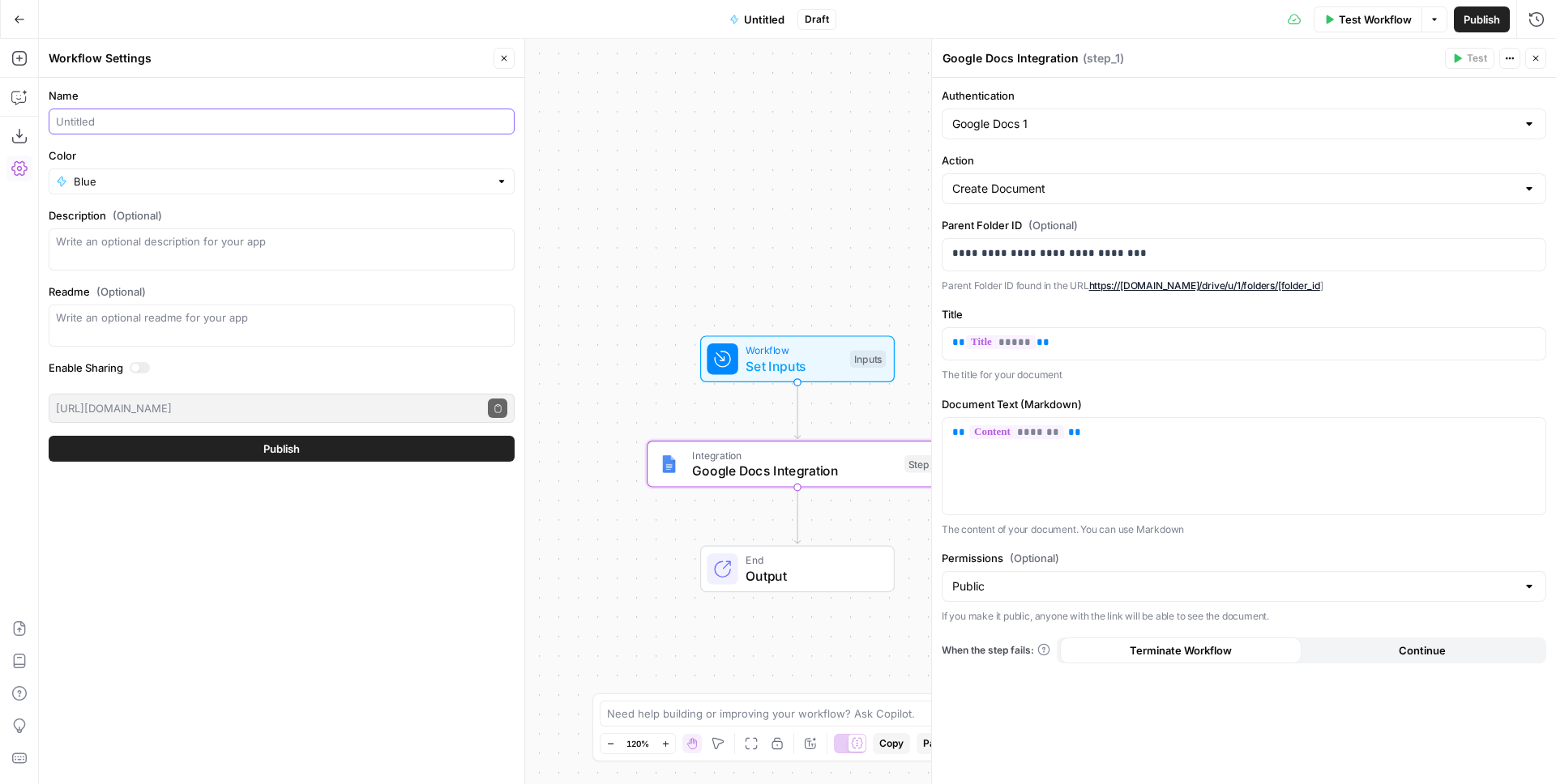
click at [108, 128] on input "Name" at bounding box center [281, 121] width 451 height 16
type input "Test GDocs Create Doc"
click at [49, 436] on button "Publish" at bounding box center [282, 449] width 466 height 26
click at [213, 441] on button "Publish" at bounding box center [282, 449] width 466 height 26
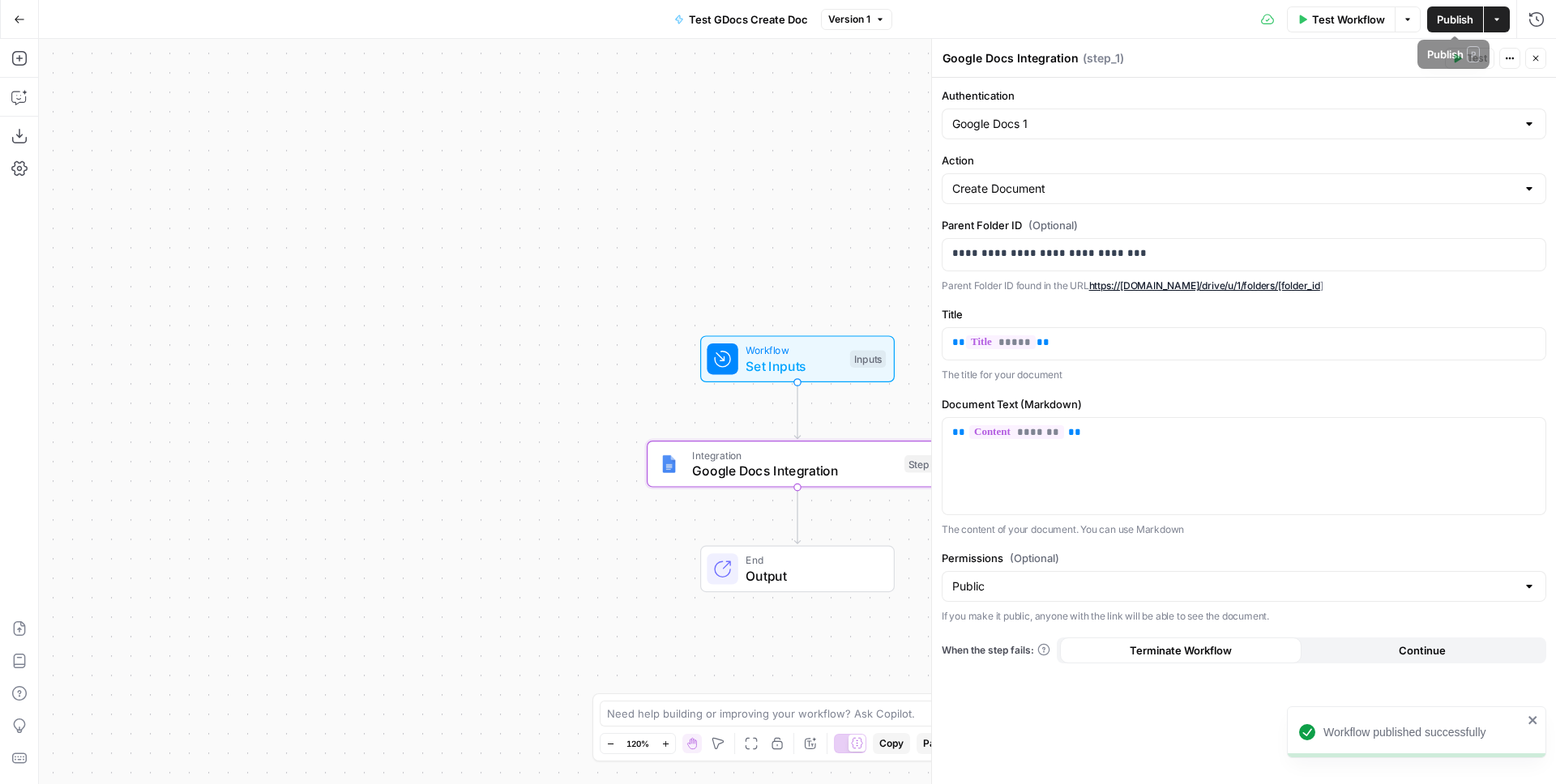
click at [1496, 21] on icon "button" at bounding box center [1496, 20] width 10 height 10
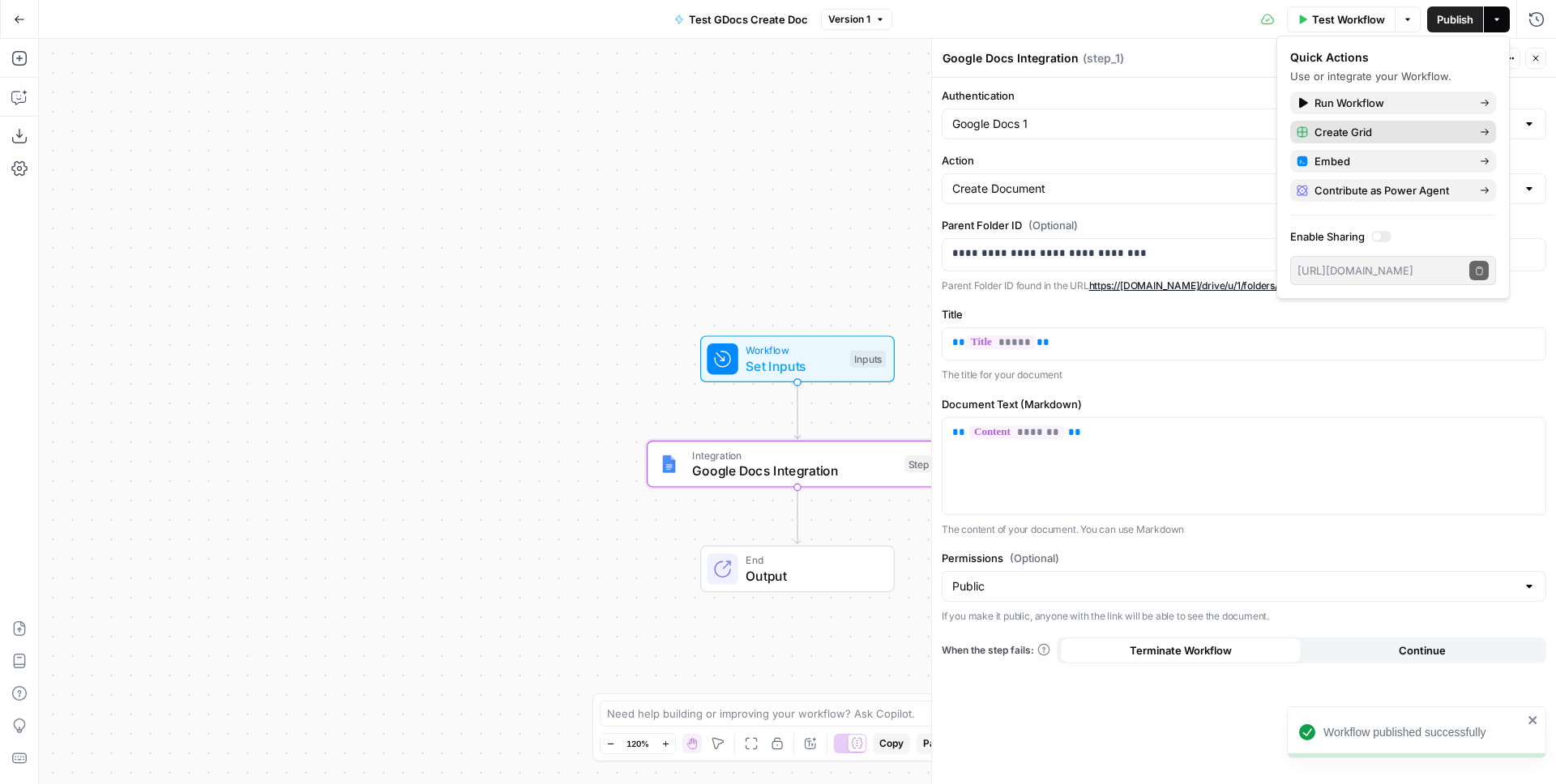
click at [1376, 131] on span "Create Grid" at bounding box center [1391, 132] width 153 height 16
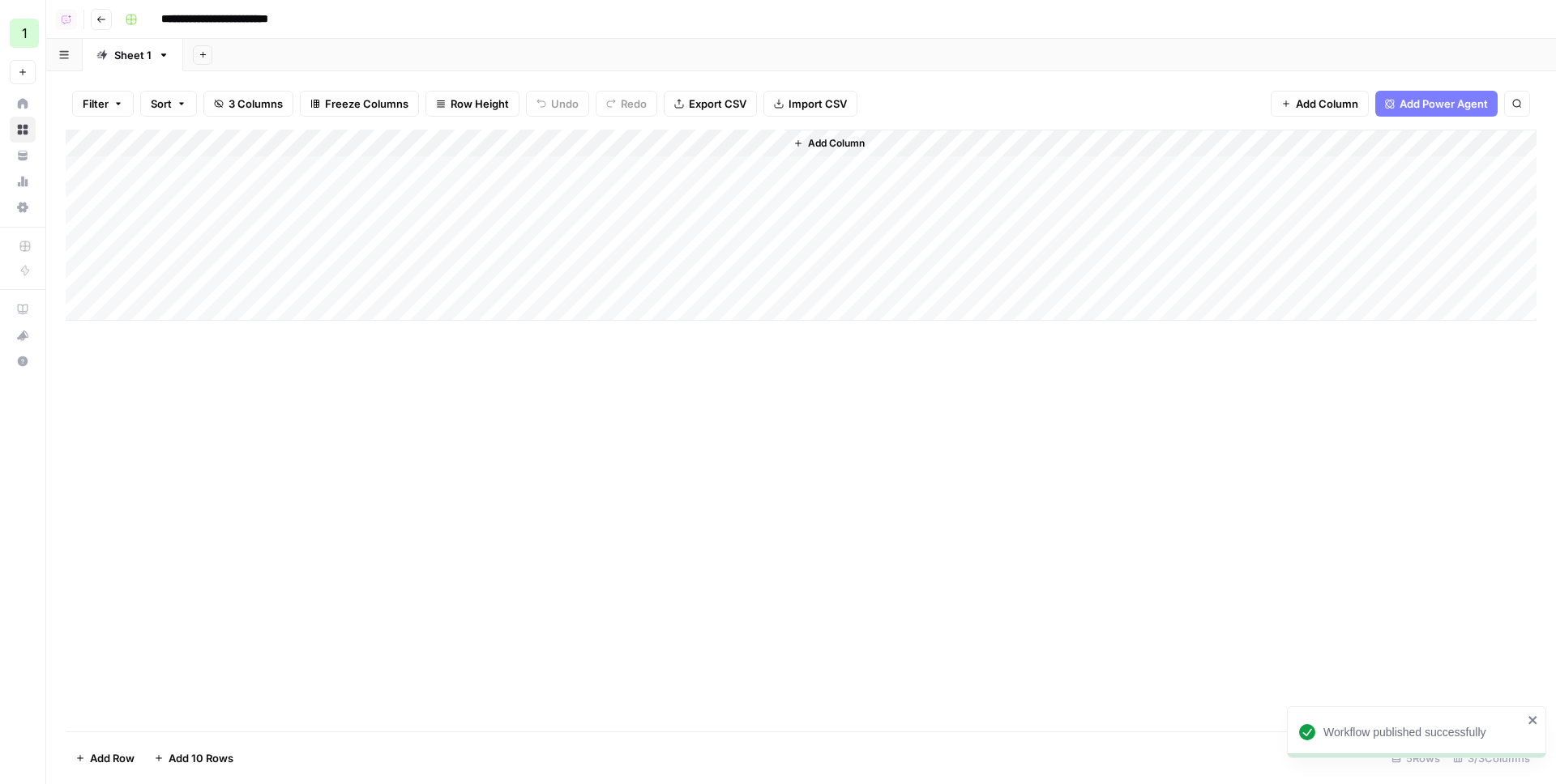
click at [229, 168] on div "Add Column" at bounding box center [800, 225] width 1471 height 191
type textarea "******"
type textarea "********"
click at [447, 225] on div "Add Column" at bounding box center [800, 225] width 1471 height 191
click at [444, 153] on div "Add Column" at bounding box center [800, 225] width 1471 height 191
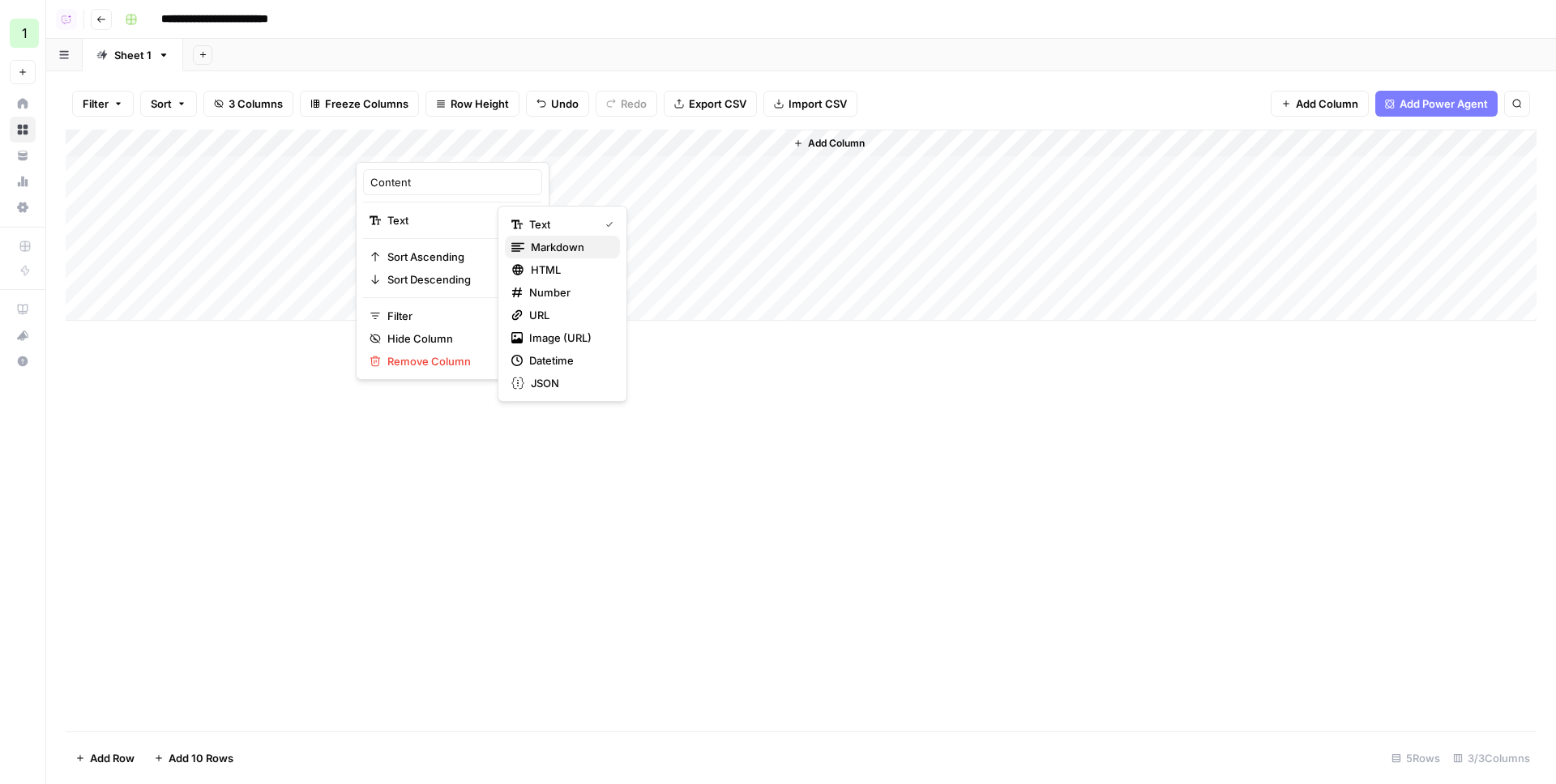
click at [601, 247] on span "Markdown" at bounding box center [568, 247] width 76 height 16
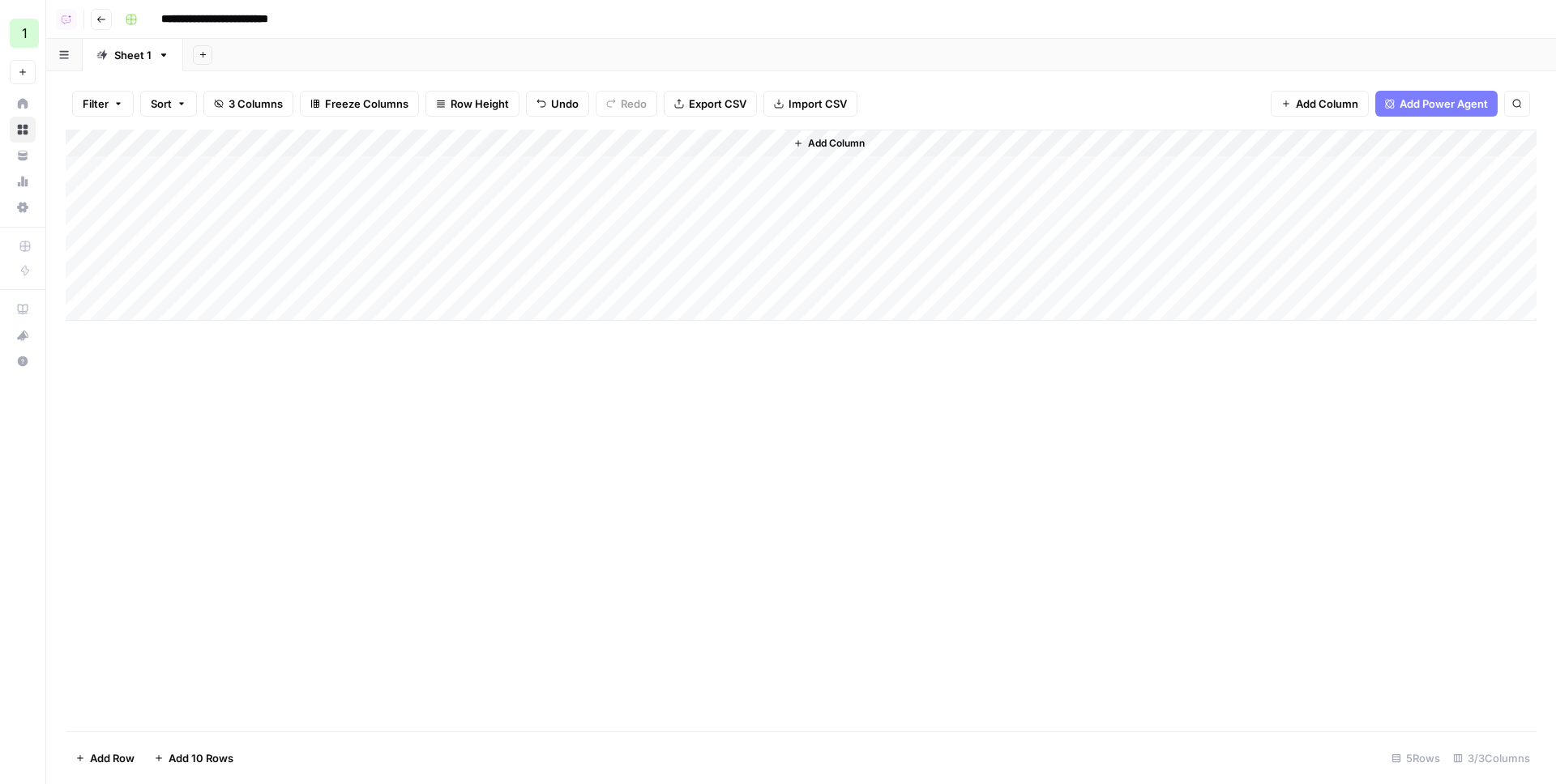
click at [688, 167] on div "Add Column" at bounding box center [800, 225] width 1471 height 191
click at [224, 192] on div "Add Column" at bounding box center [800, 225] width 1471 height 191
type textarea "******"
click at [468, 203] on div "Add Column" at bounding box center [800, 225] width 1471 height 191
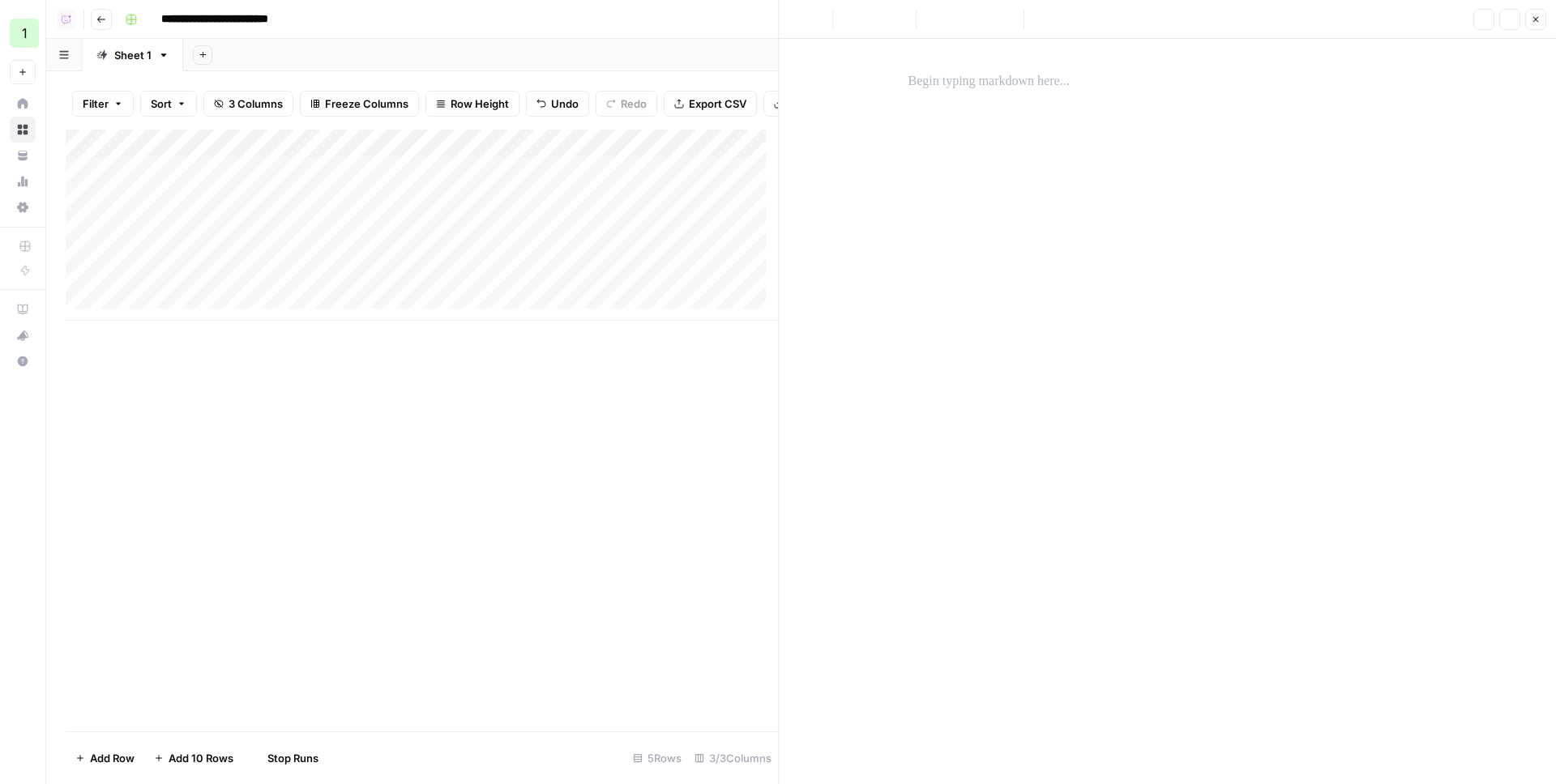
click at [1012, 111] on div at bounding box center [1167, 411] width 539 height 745
click at [991, 94] on div at bounding box center [1167, 81] width 539 height 34
click at [1539, 15] on icon "button" at bounding box center [1536, 20] width 10 height 10
click at [677, 197] on div "Add Column" at bounding box center [800, 225] width 1471 height 191
click at [747, 168] on div "Add Column" at bounding box center [800, 225] width 1471 height 191
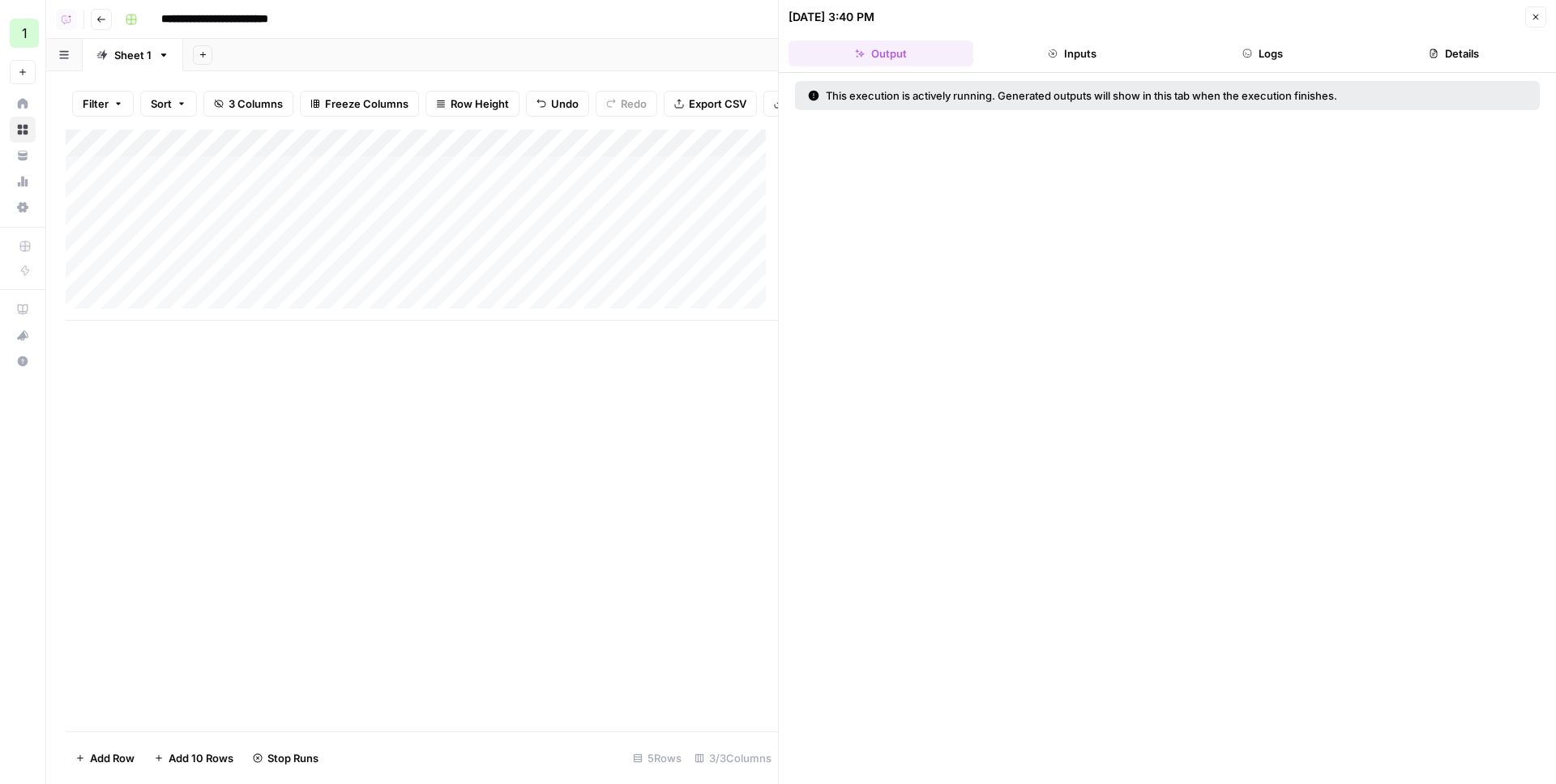
click at [1541, 13] on button "Close" at bounding box center [1535, 17] width 21 height 21
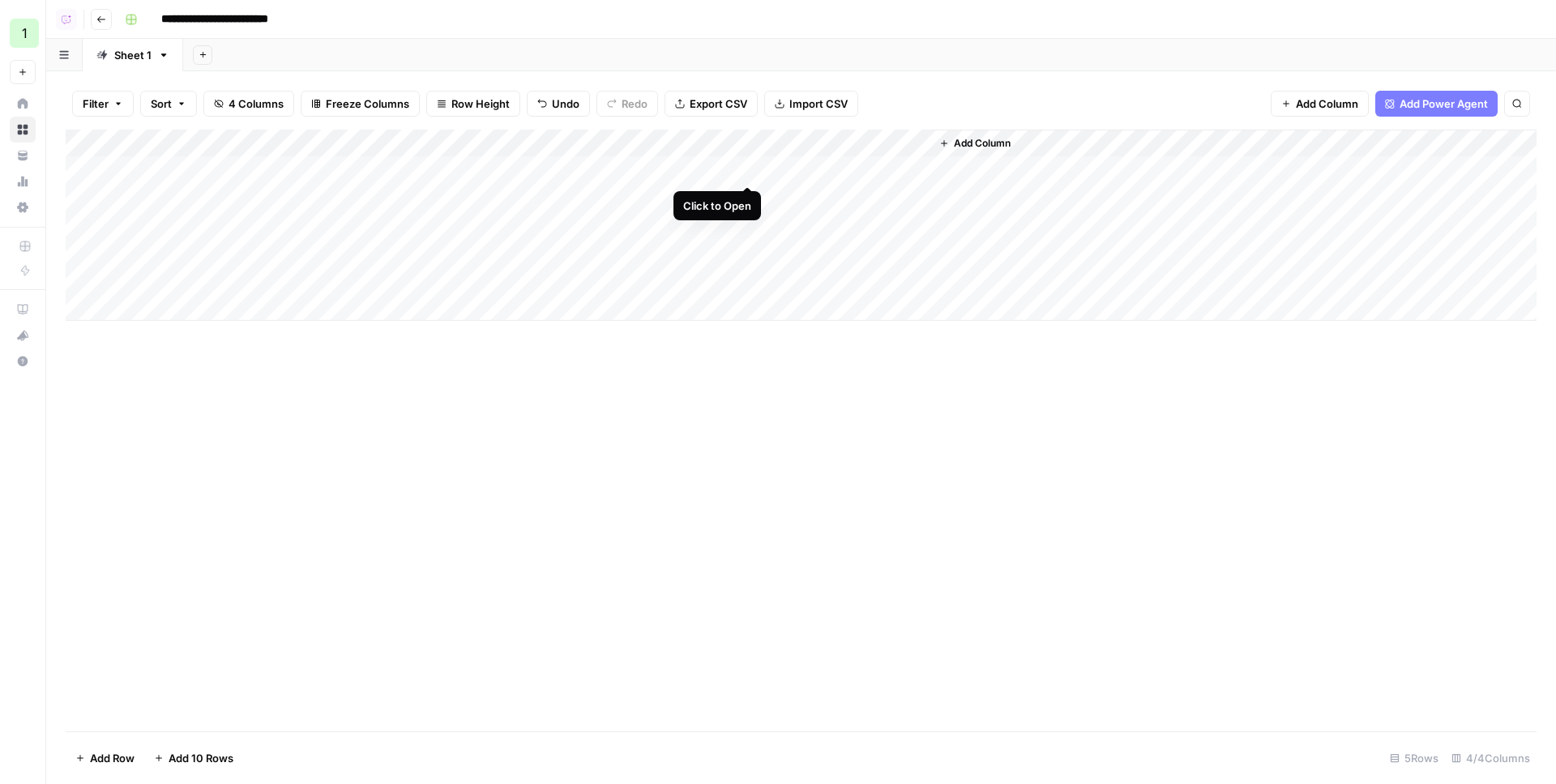
click at [747, 169] on div "Add Column" at bounding box center [800, 225] width 1471 height 191
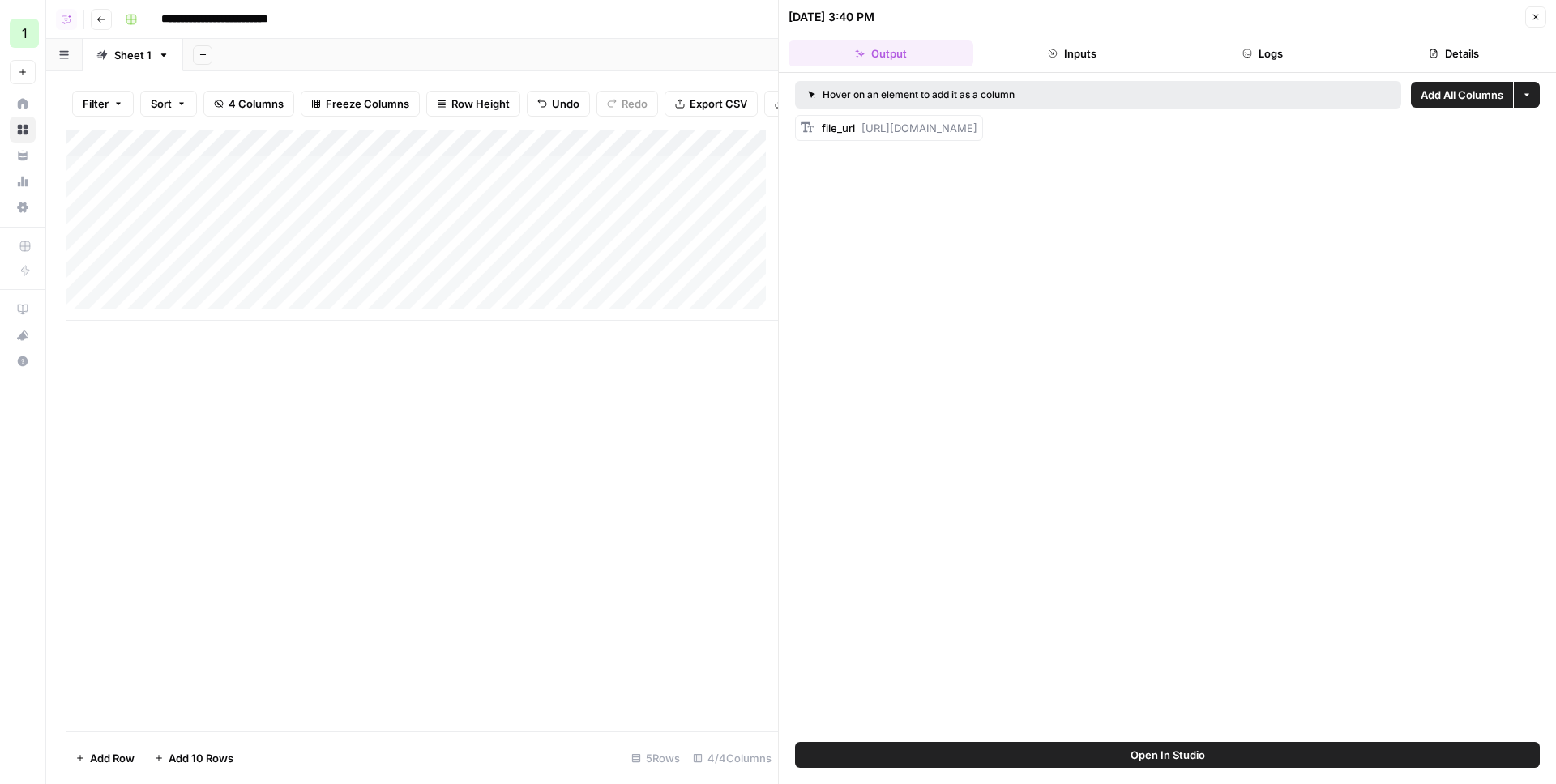
click at [1535, 22] on button "Close" at bounding box center [1535, 17] width 21 height 21
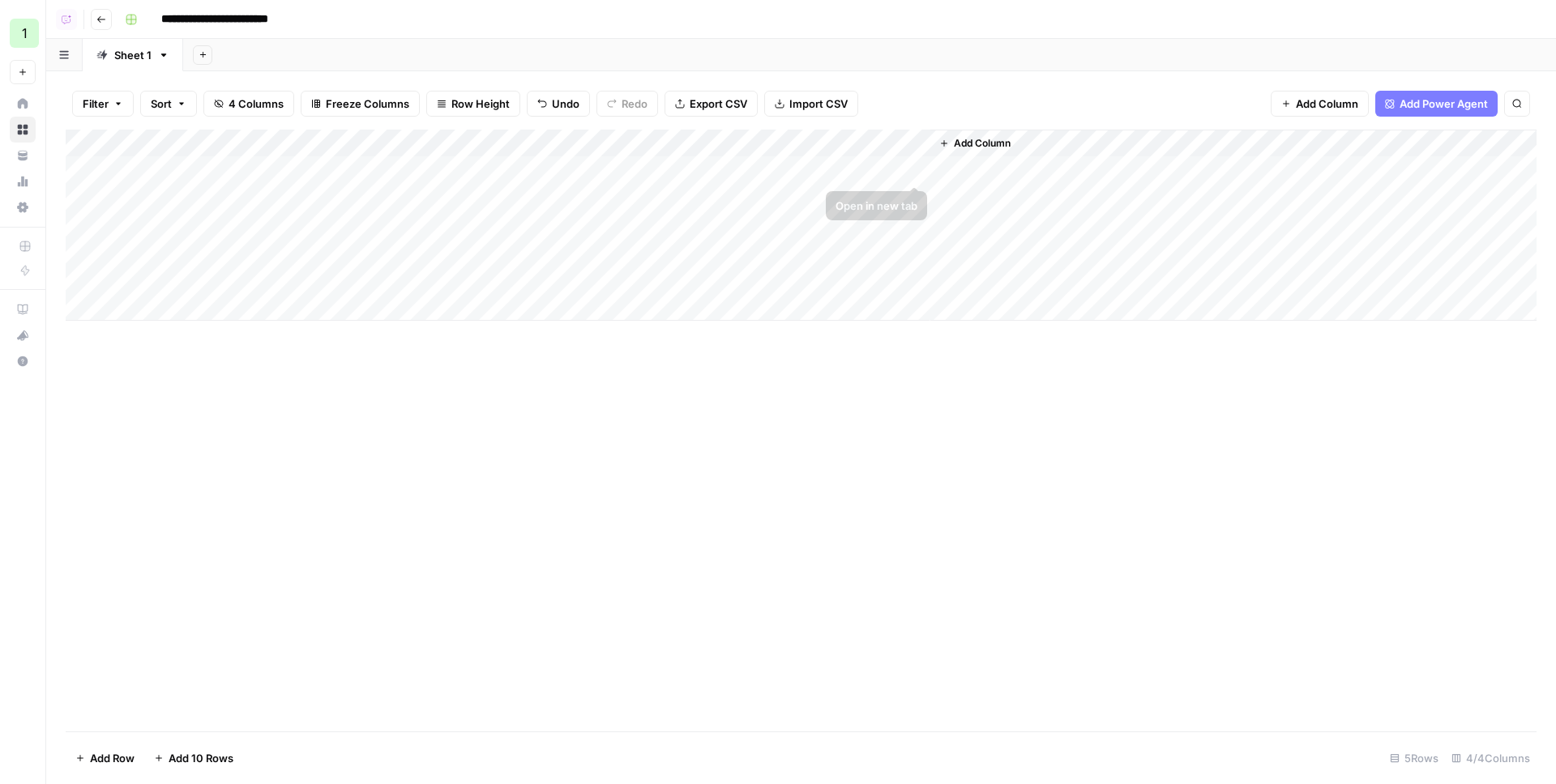
click at [915, 170] on div "Add Column" at bounding box center [800, 225] width 1471 height 191
click at [918, 197] on div "Add Column" at bounding box center [800, 225] width 1471 height 191
click at [886, 169] on div "Add Column" at bounding box center [800, 225] width 1471 height 191
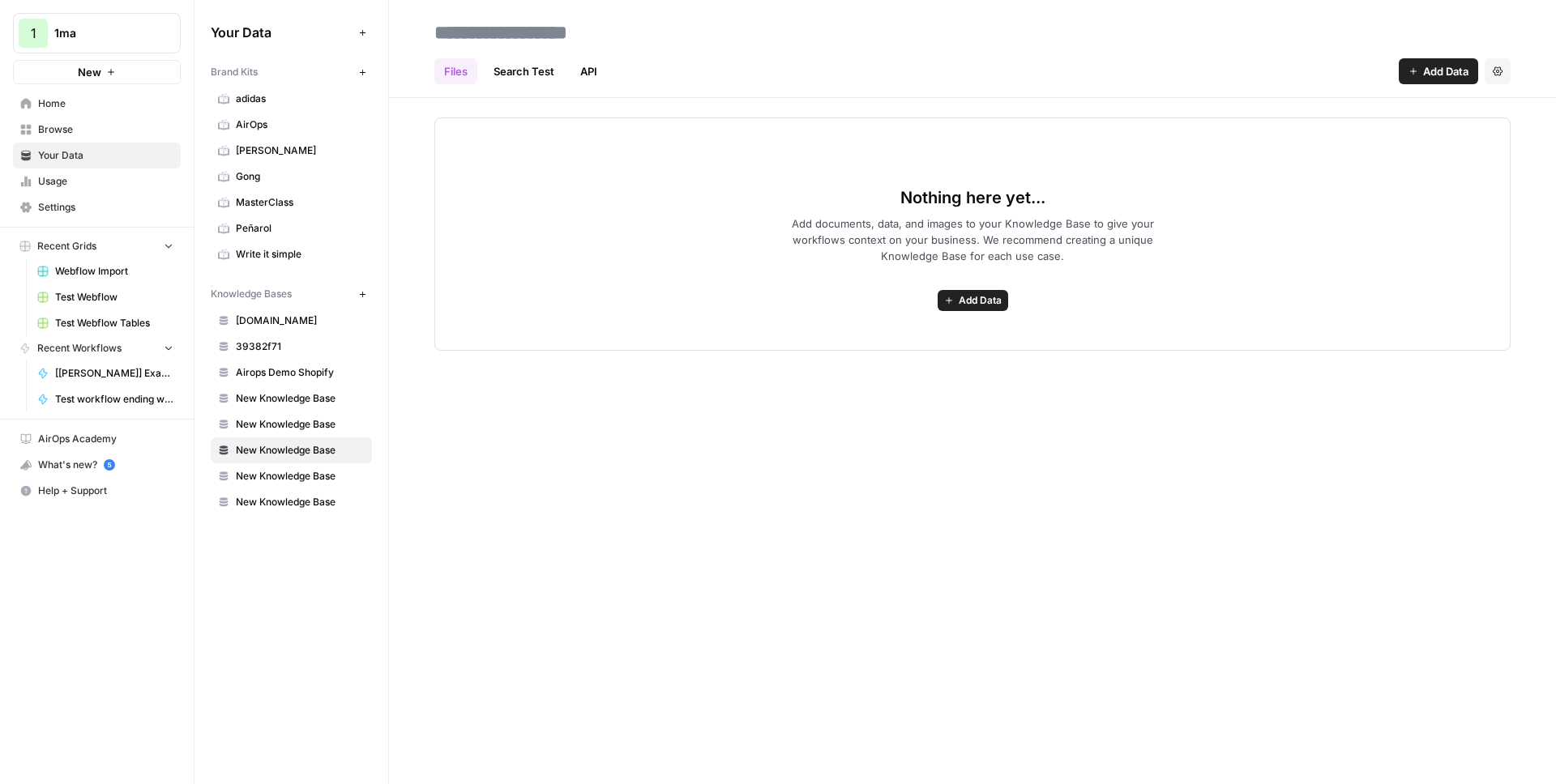
click at [64, 103] on span "Home" at bounding box center [105, 103] width 135 height 15
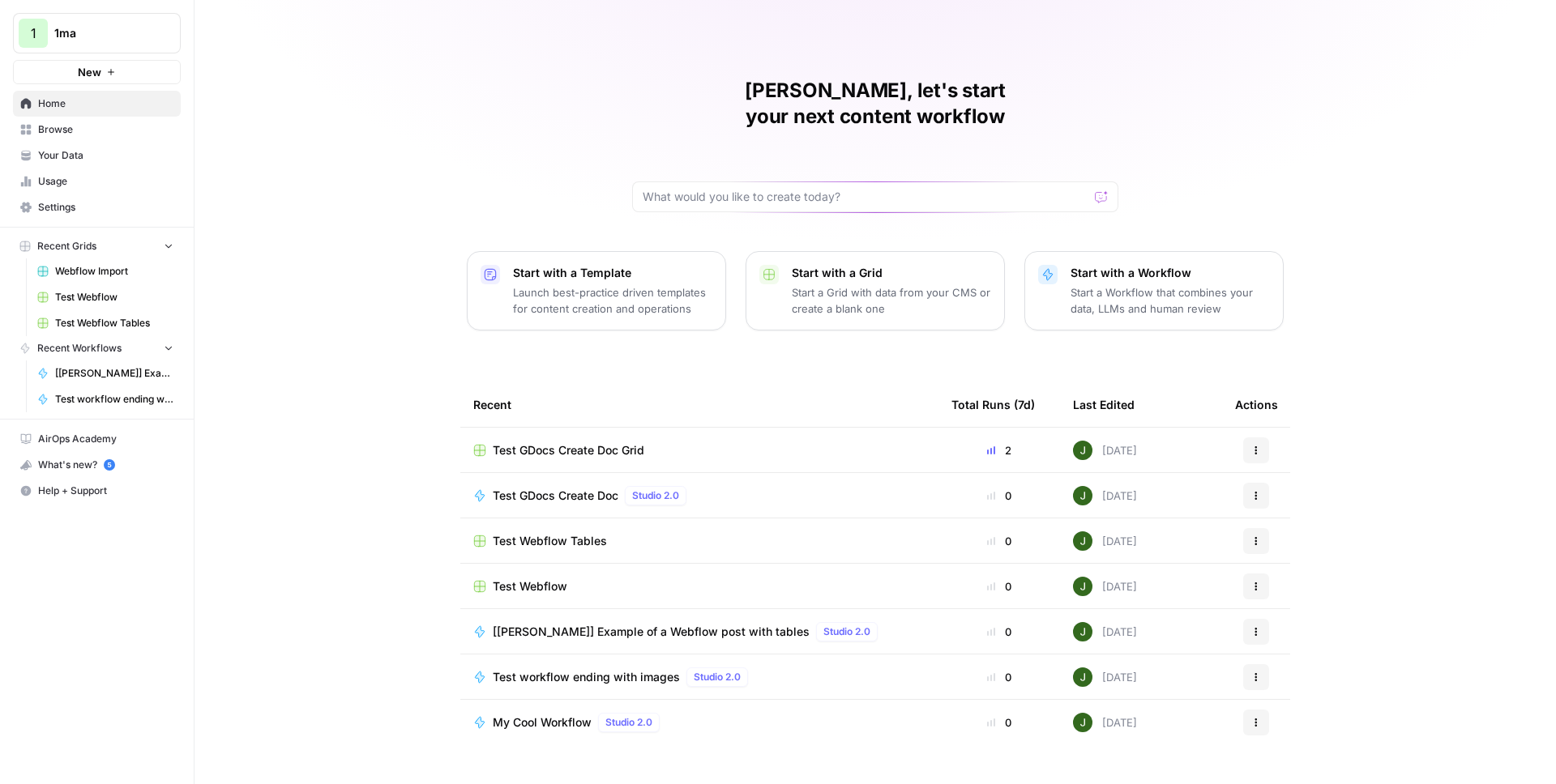
click at [369, 113] on div "Juan Manuel, let's start your next content workflow Start with a Template Launc…" at bounding box center [875, 392] width 1362 height 784
click at [62, 131] on span "Browse" at bounding box center [105, 129] width 135 height 15
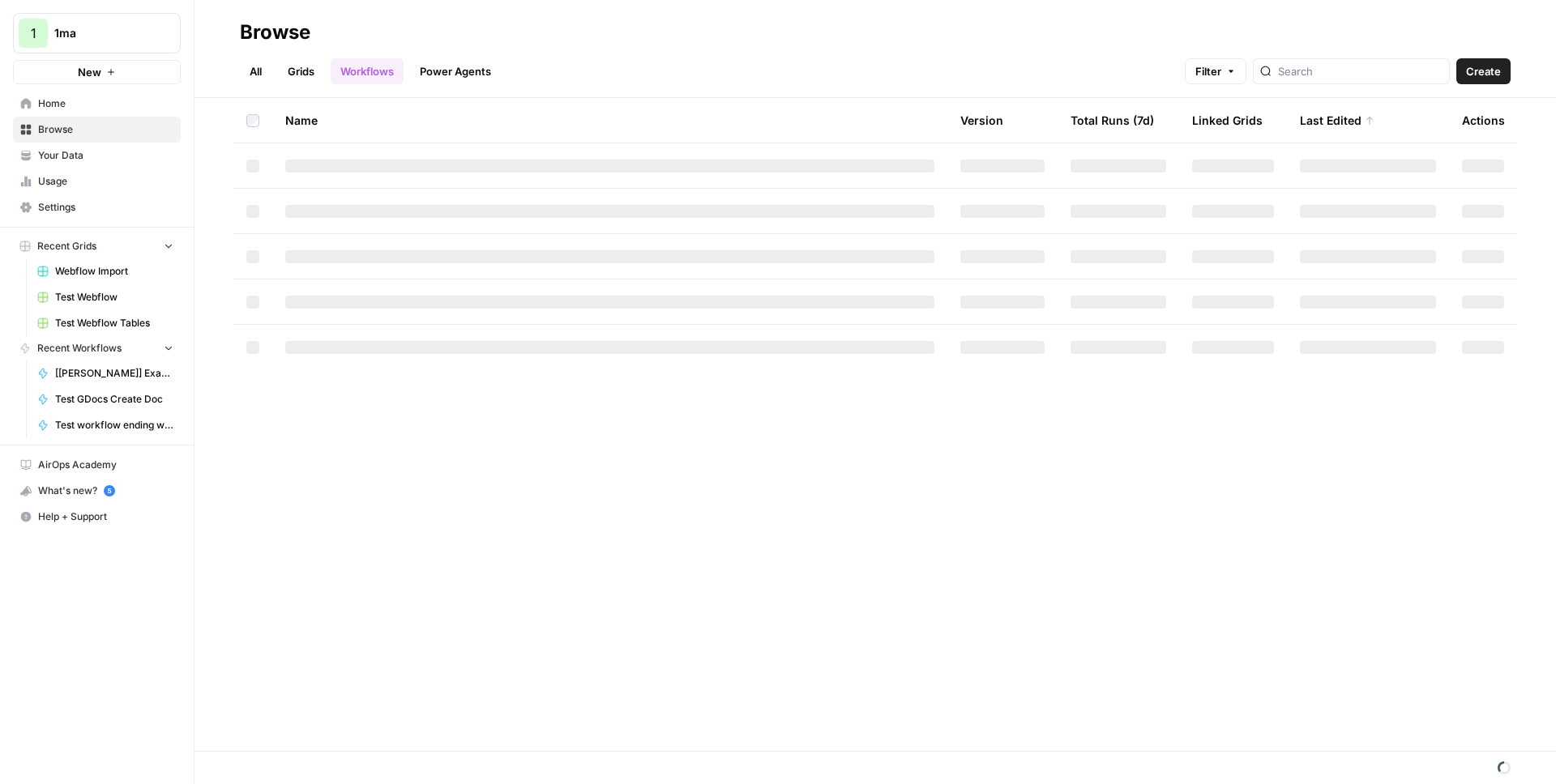
click at [69, 149] on span "Your Data" at bounding box center [105, 156] width 135 height 15
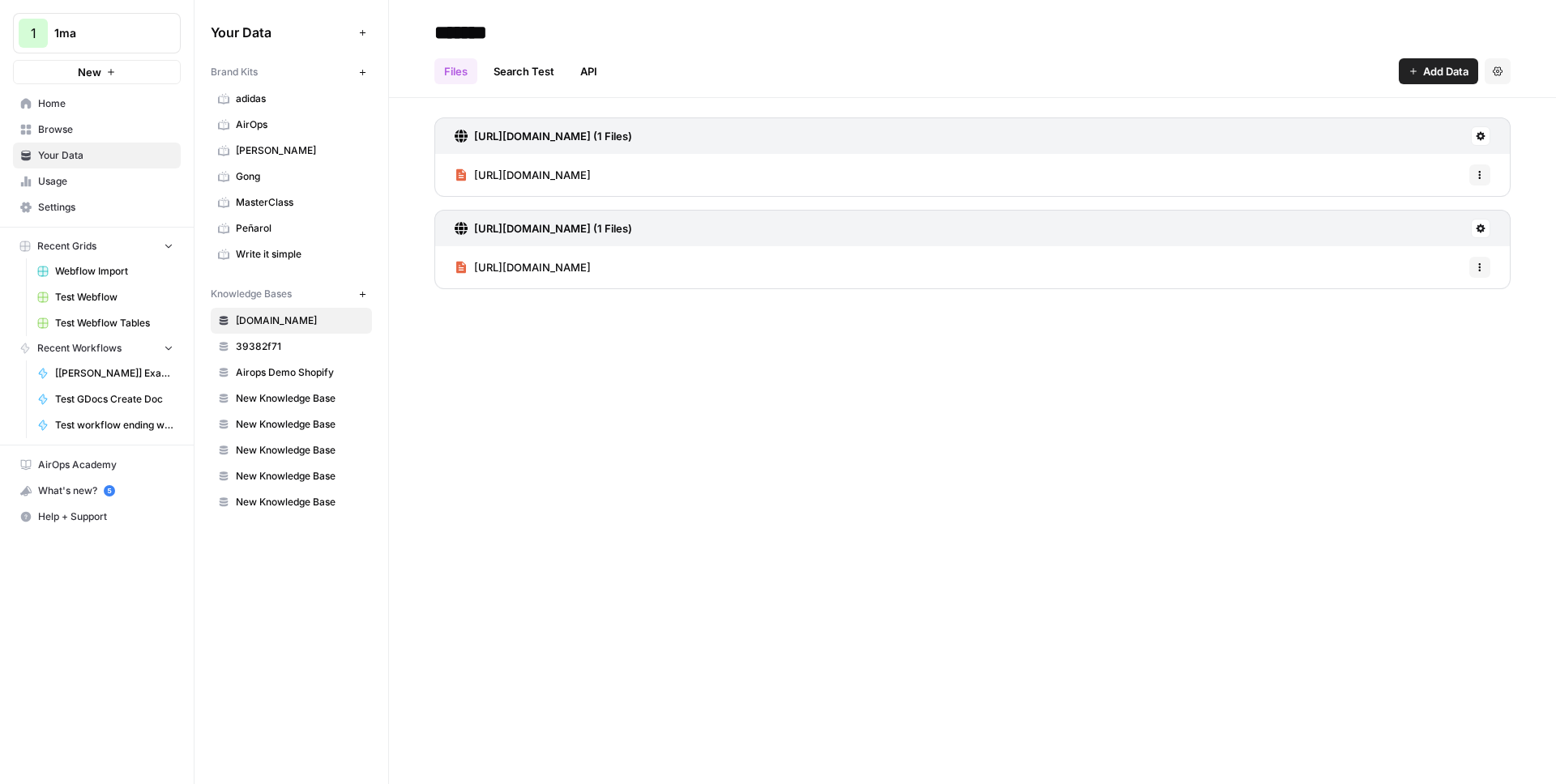
click at [1431, 66] on span "Add Data" at bounding box center [1446, 71] width 46 height 16
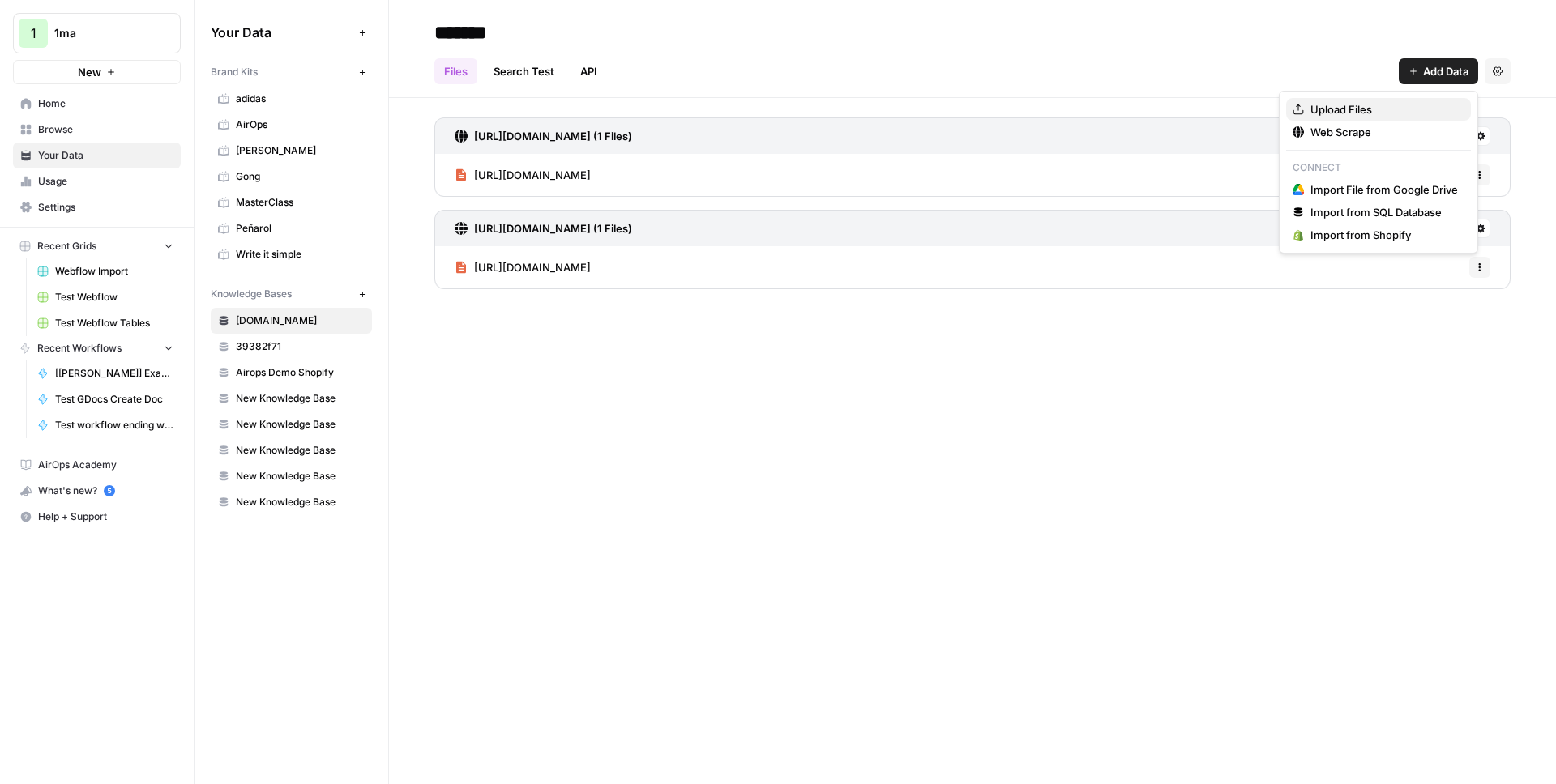
click at [1347, 109] on span "Upload Files" at bounding box center [1383, 109] width 148 height 16
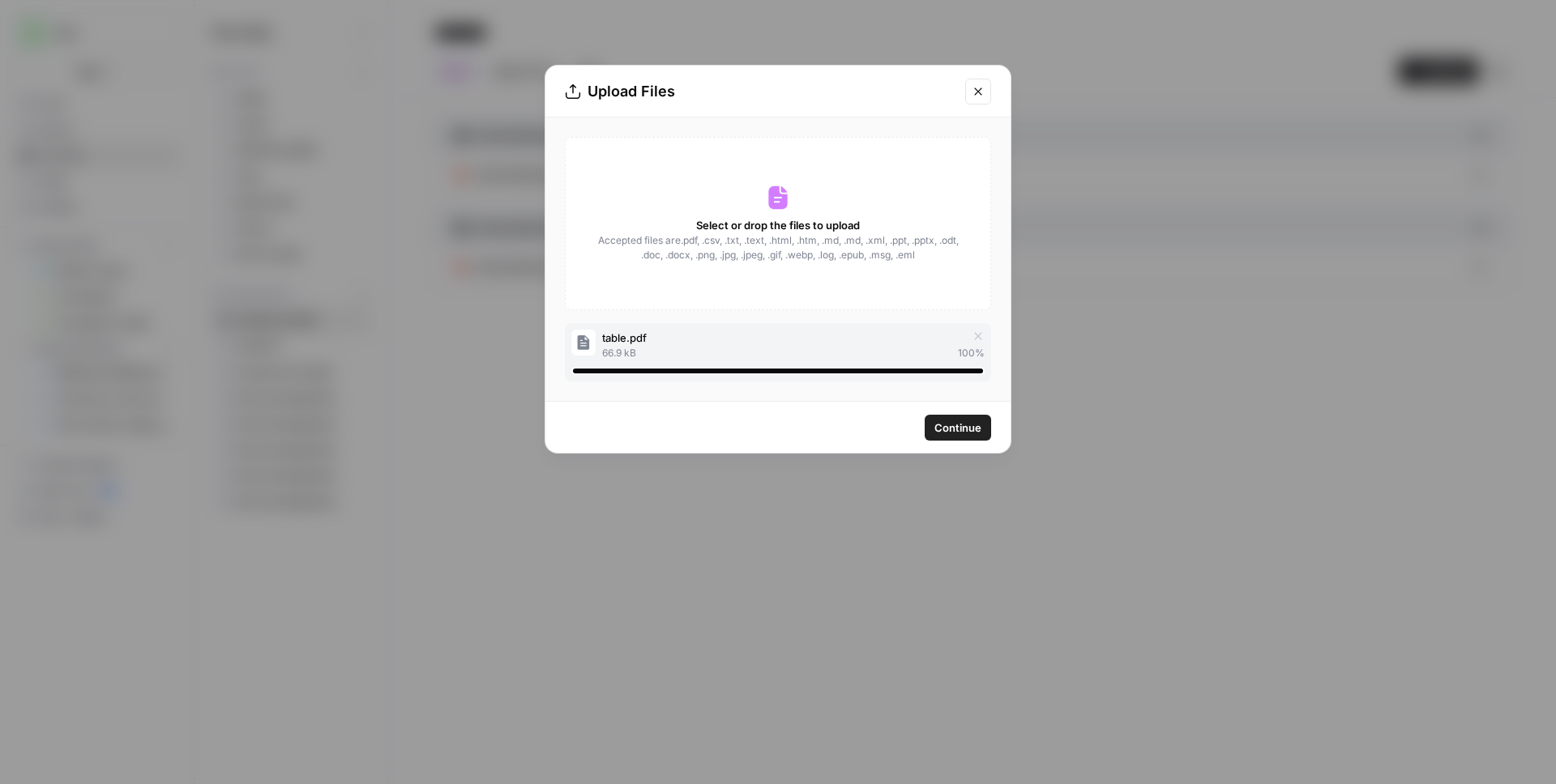
click at [949, 426] on span "Continue" at bounding box center [957, 427] width 47 height 16
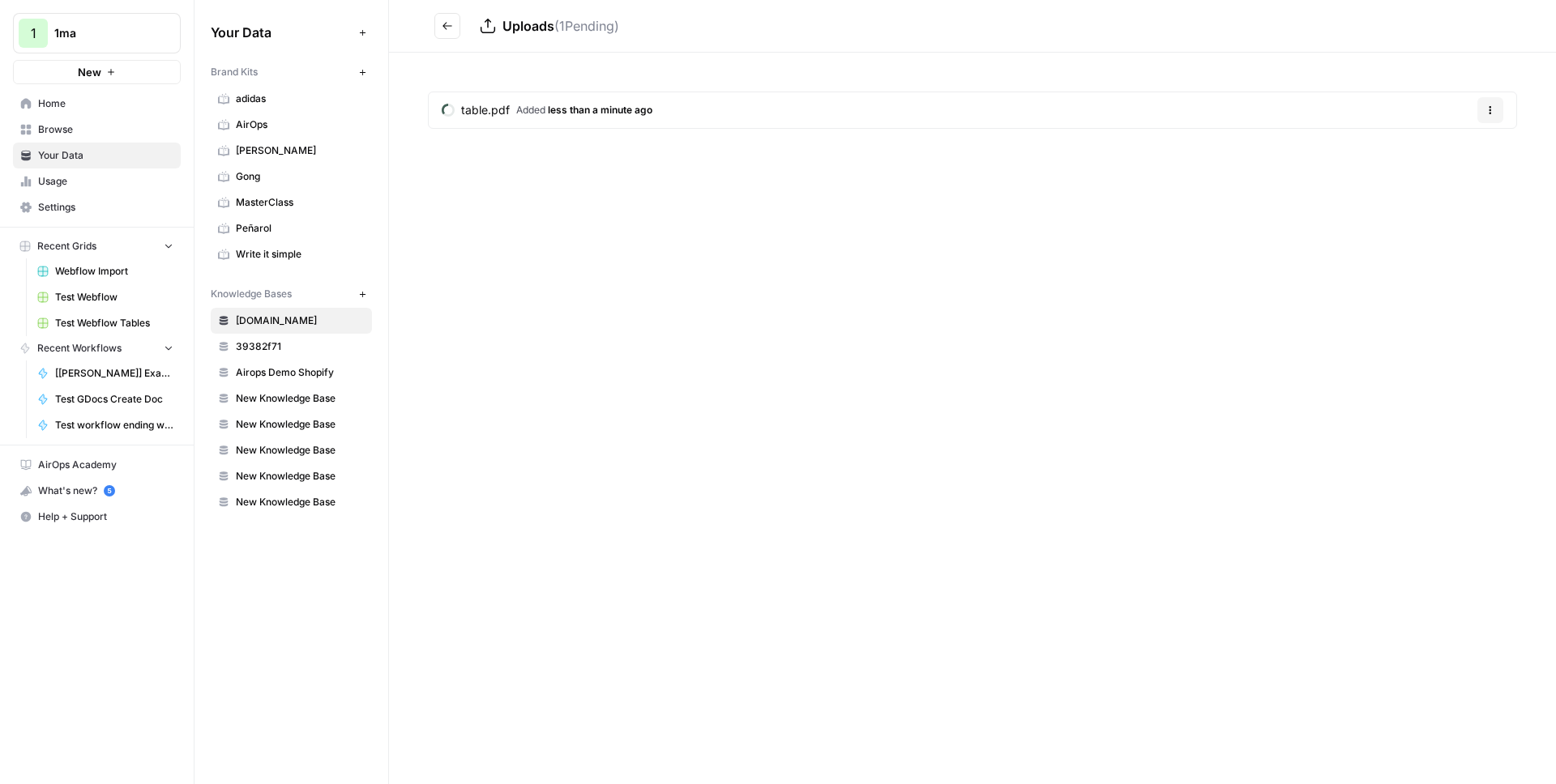
click at [668, 121] on article "table.pdf Added less than a minute ago Options" at bounding box center [972, 110] width 1089 height 38
click at [577, 110] on span "less than a minute ago" at bounding box center [599, 110] width 104 height 12
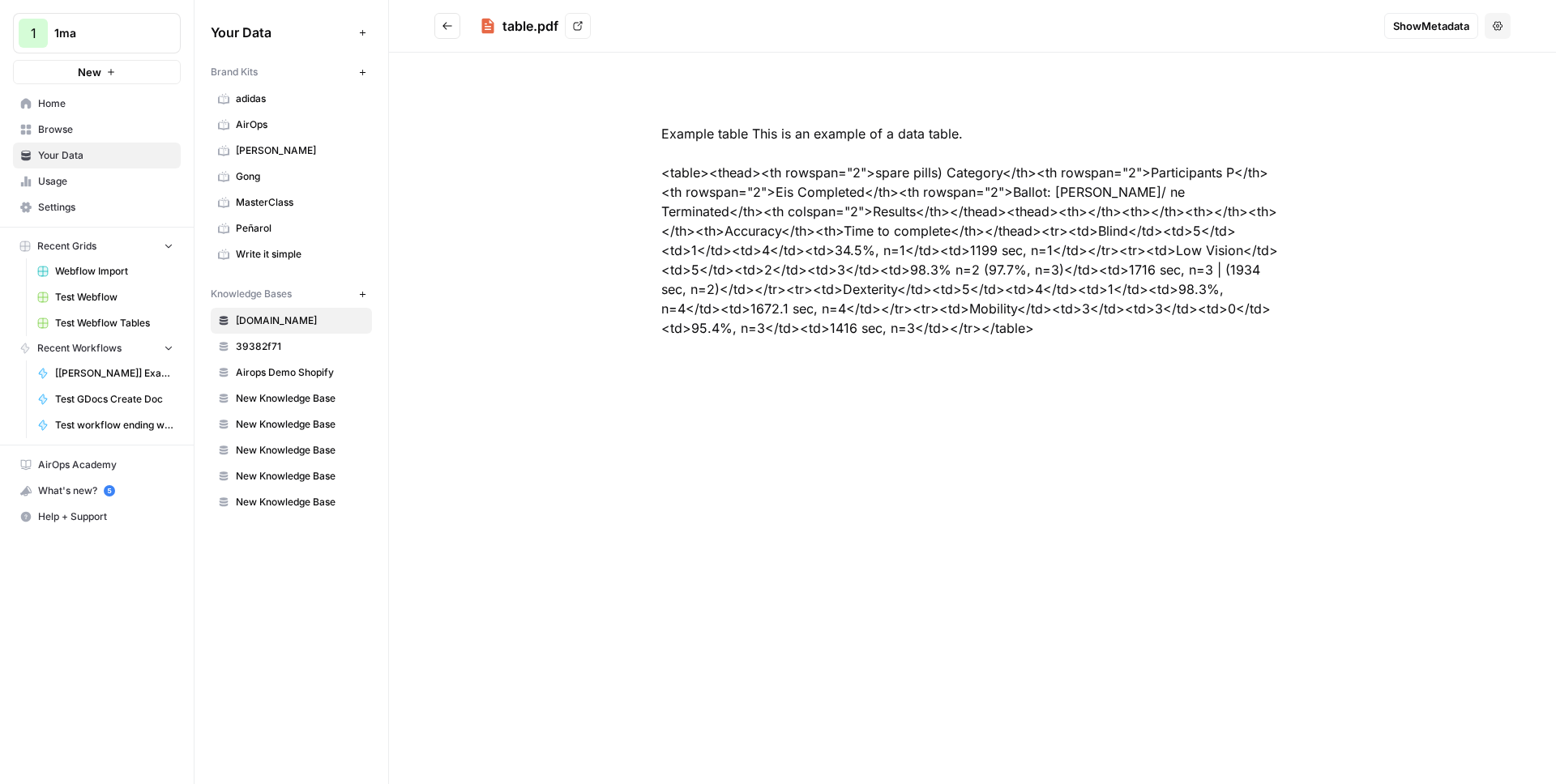
drag, startPoint x: 840, startPoint y: 172, endPoint x: 886, endPoint y: 173, distance: 46.0
click at [840, 172] on div "Example table This is an example of a data table. <table><thead><th rowspan="2"…" at bounding box center [973, 231] width 726 height 291
click at [1500, 25] on icon "button" at bounding box center [1497, 25] width 10 height 9
click at [1195, 117] on div "Example table This is an example of a data table. <table><thead><th rowspan="2"…" at bounding box center [973, 231] width 726 height 291
click at [1436, 29] on span "Show Metadata" at bounding box center [1431, 26] width 76 height 16
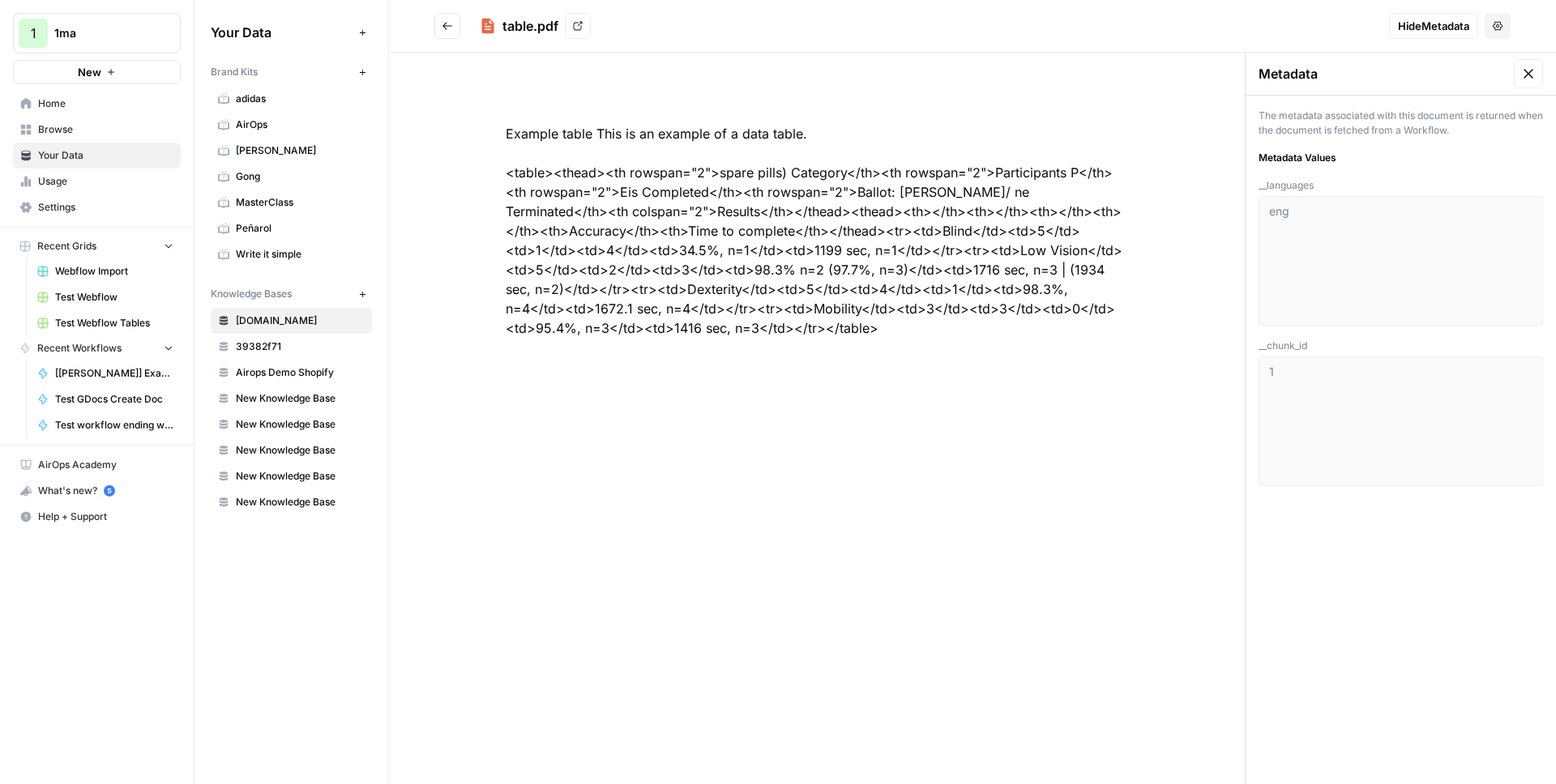
click at [1531, 72] on icon at bounding box center [1528, 73] width 16 height 16
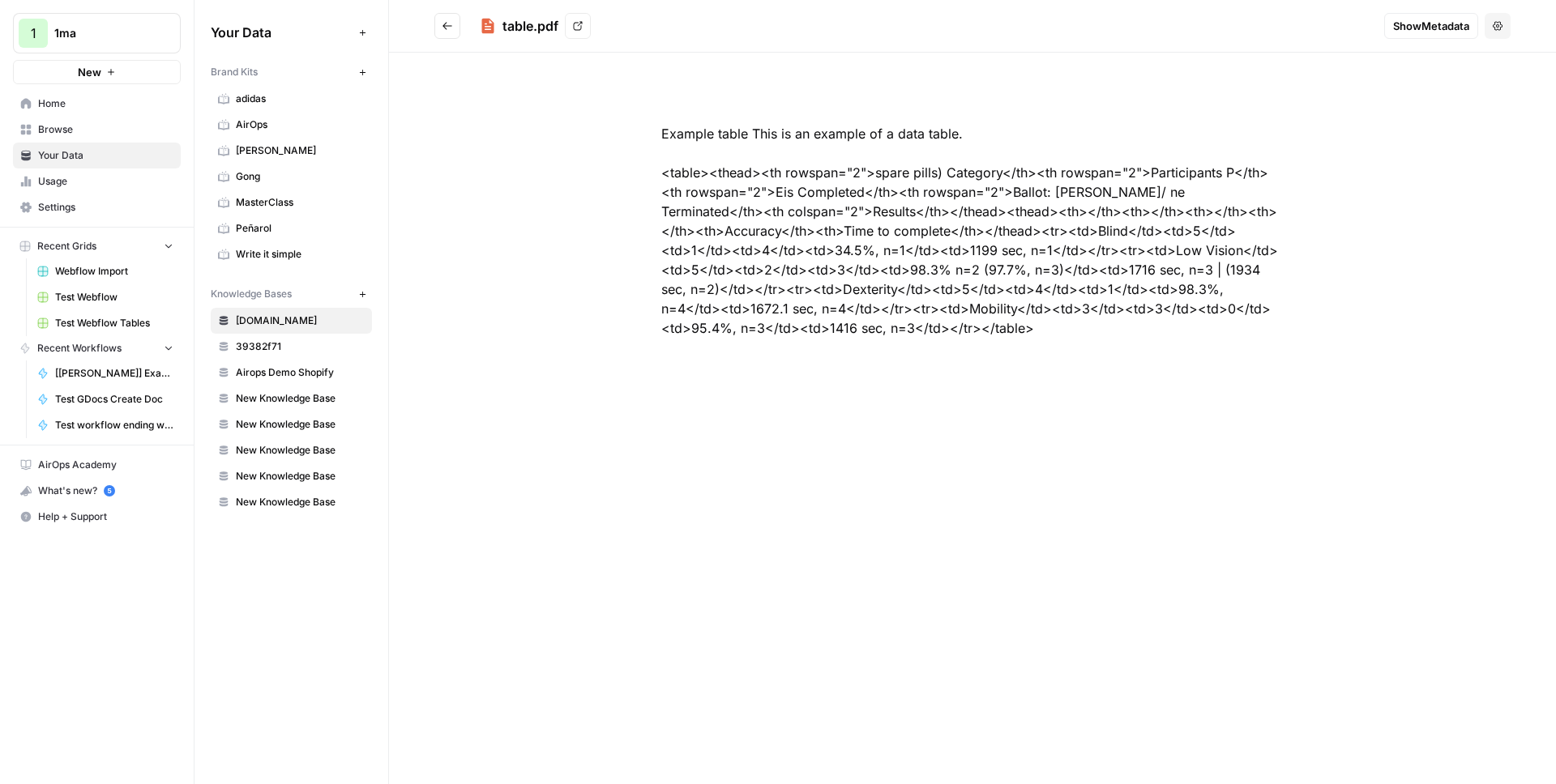
click at [791, 127] on div "Example table This is an example of a data table. <table><thead><th rowspan="2"…" at bounding box center [973, 231] width 726 height 291
click at [445, 30] on icon "Go back" at bounding box center [446, 25] width 11 height 11
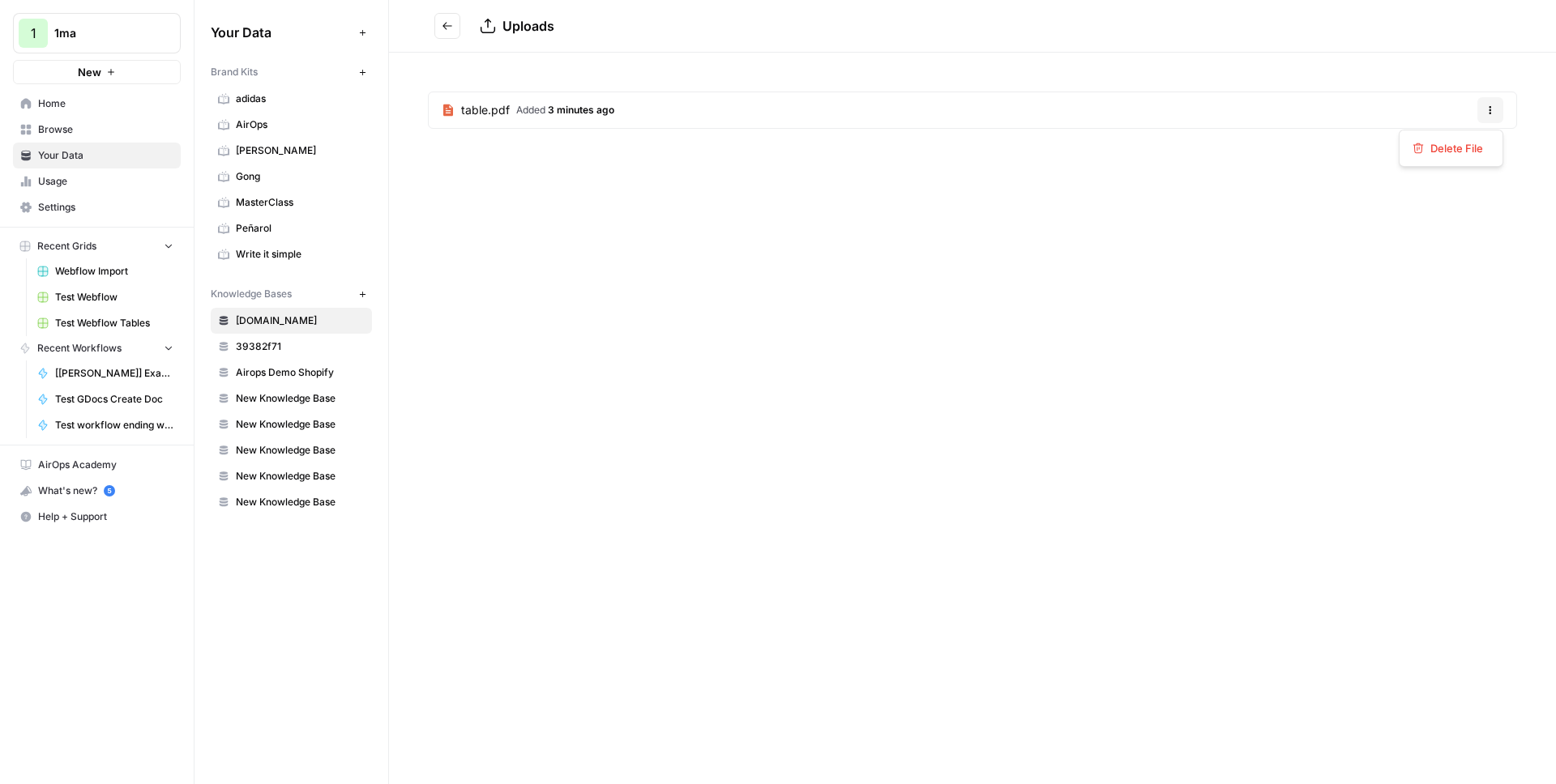
click at [1484, 107] on button "Options" at bounding box center [1491, 110] width 26 height 26
click at [1284, 67] on div "table.pdf Added 3 minutes ago Options" at bounding box center [972, 113] width 1167 height 122
click at [486, 28] on icon at bounding box center [488, 26] width 16 height 16
click at [450, 25] on icon "Go back" at bounding box center [446, 25] width 11 height 11
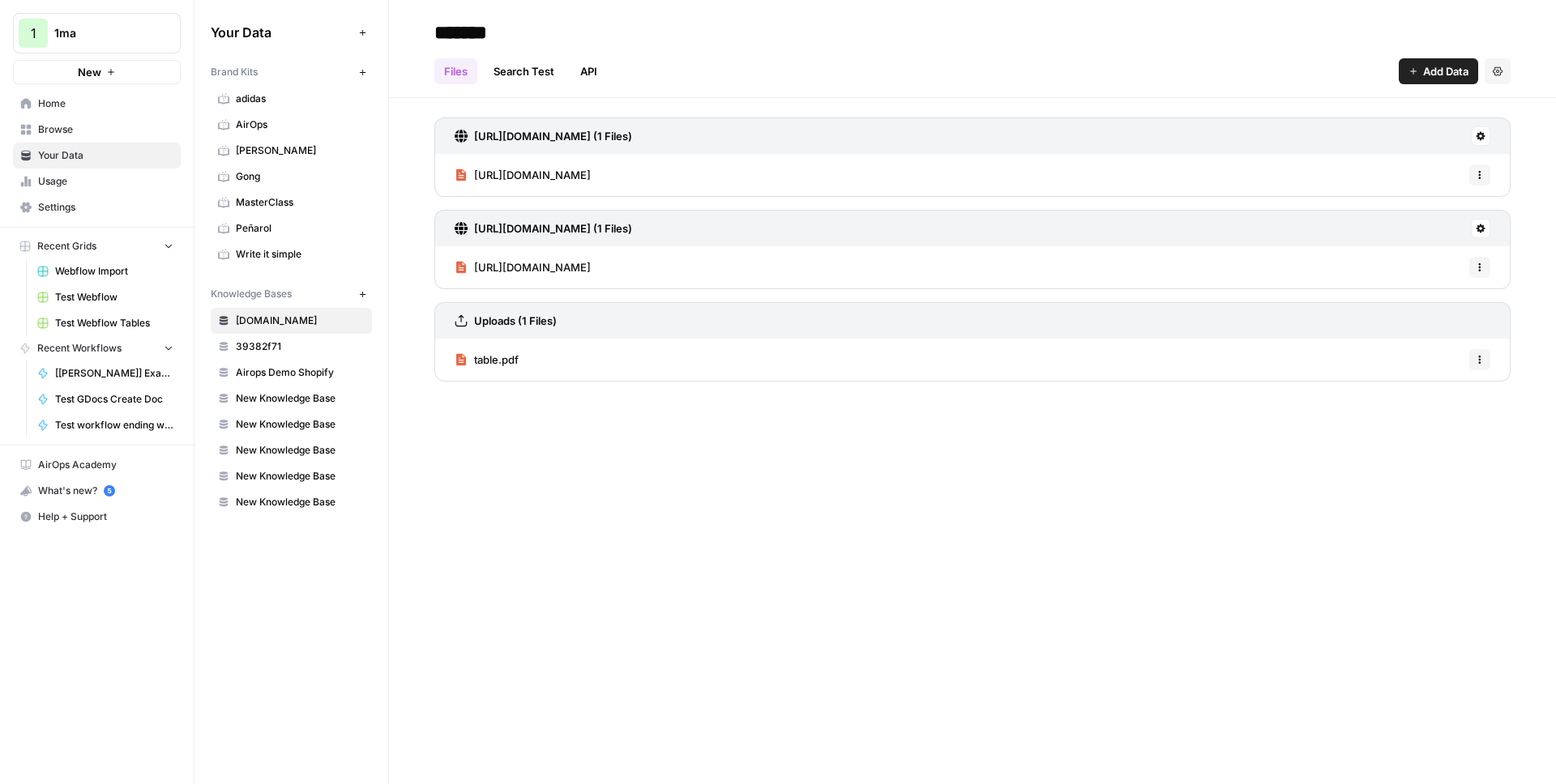
click at [1473, 322] on div "Uploads (1 Files)" at bounding box center [972, 320] width 1076 height 37
click at [496, 318] on h3 "Uploads (1 Files)" at bounding box center [515, 320] width 82 height 16
click at [1487, 230] on button at bounding box center [1481, 229] width 20 height 20
click at [1441, 69] on span "Add Data" at bounding box center [1446, 71] width 46 height 16
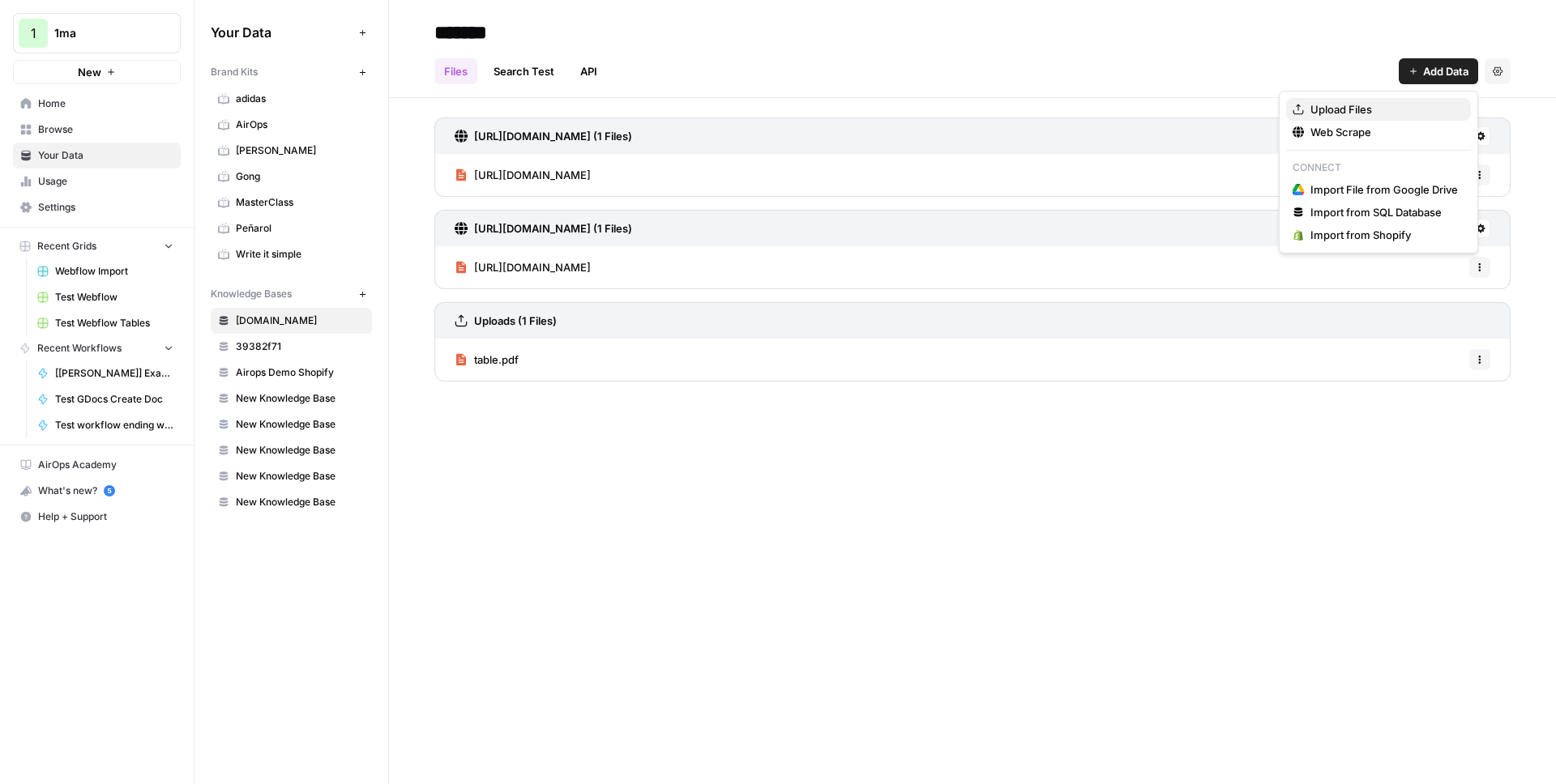
click at [1328, 109] on span "Upload Files" at bounding box center [1383, 109] width 148 height 16
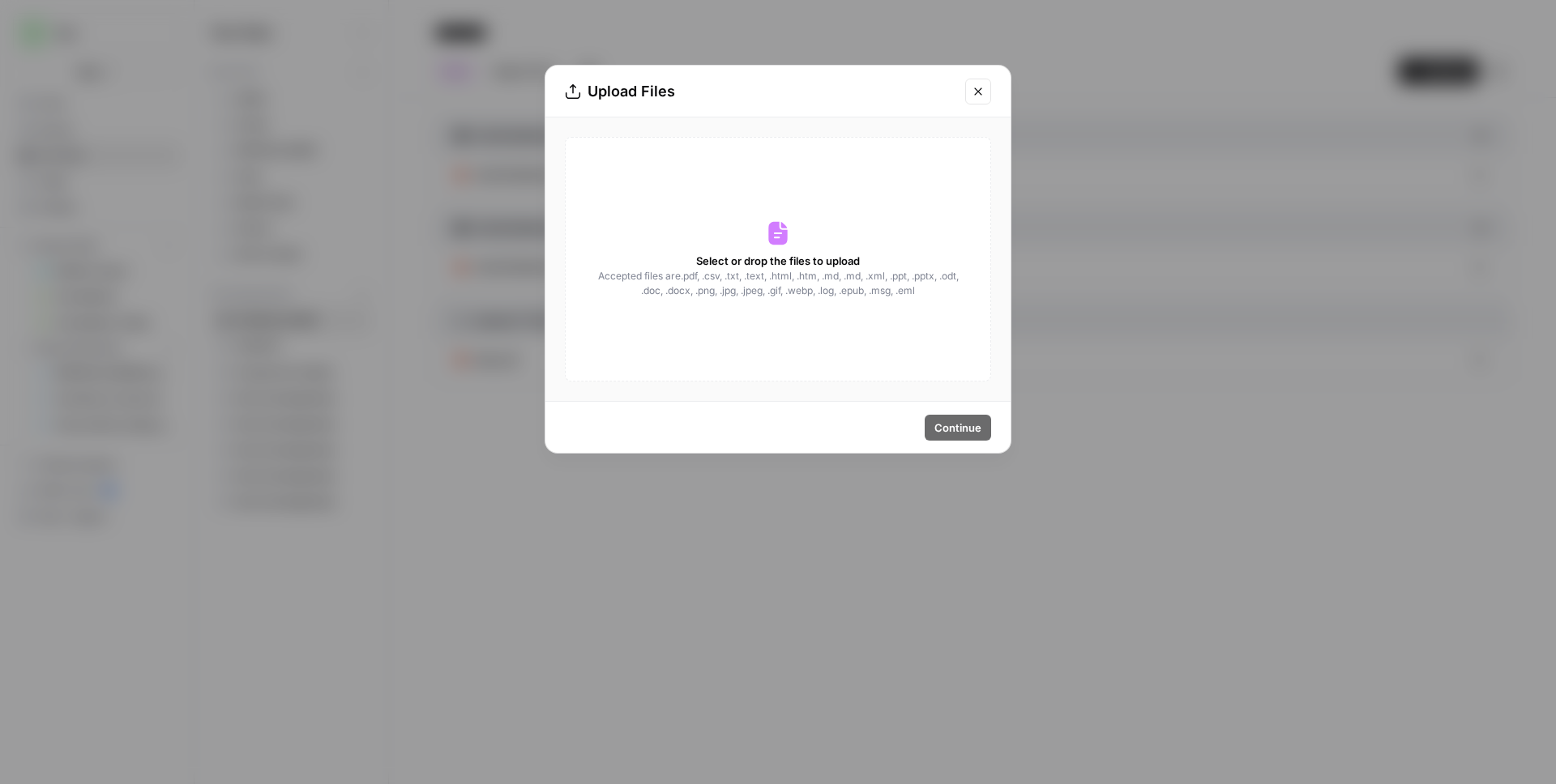
click at [795, 264] on span "Select or drop the files to upload" at bounding box center [778, 261] width 164 height 16
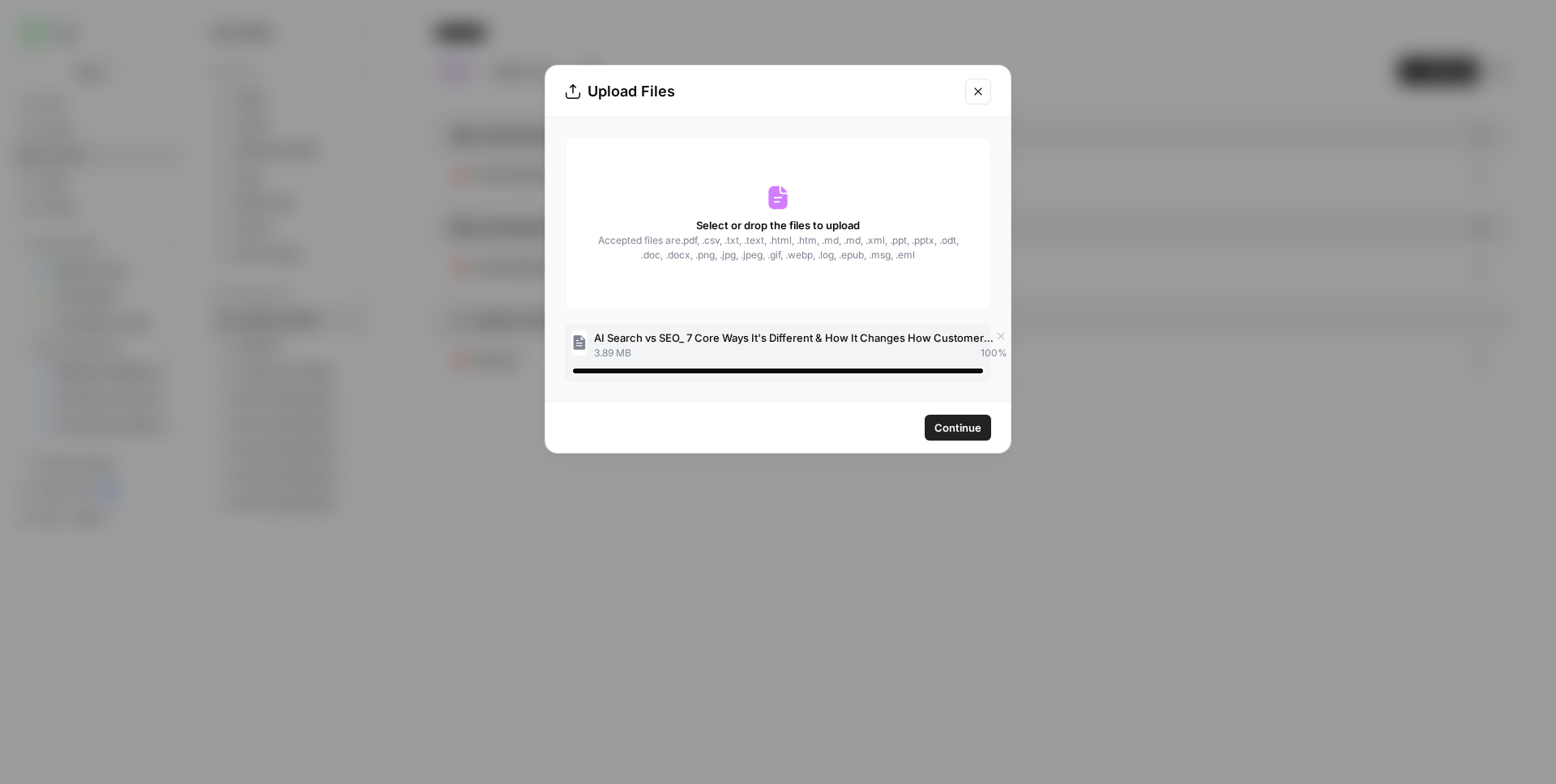
click at [959, 430] on span "Continue" at bounding box center [957, 427] width 47 height 16
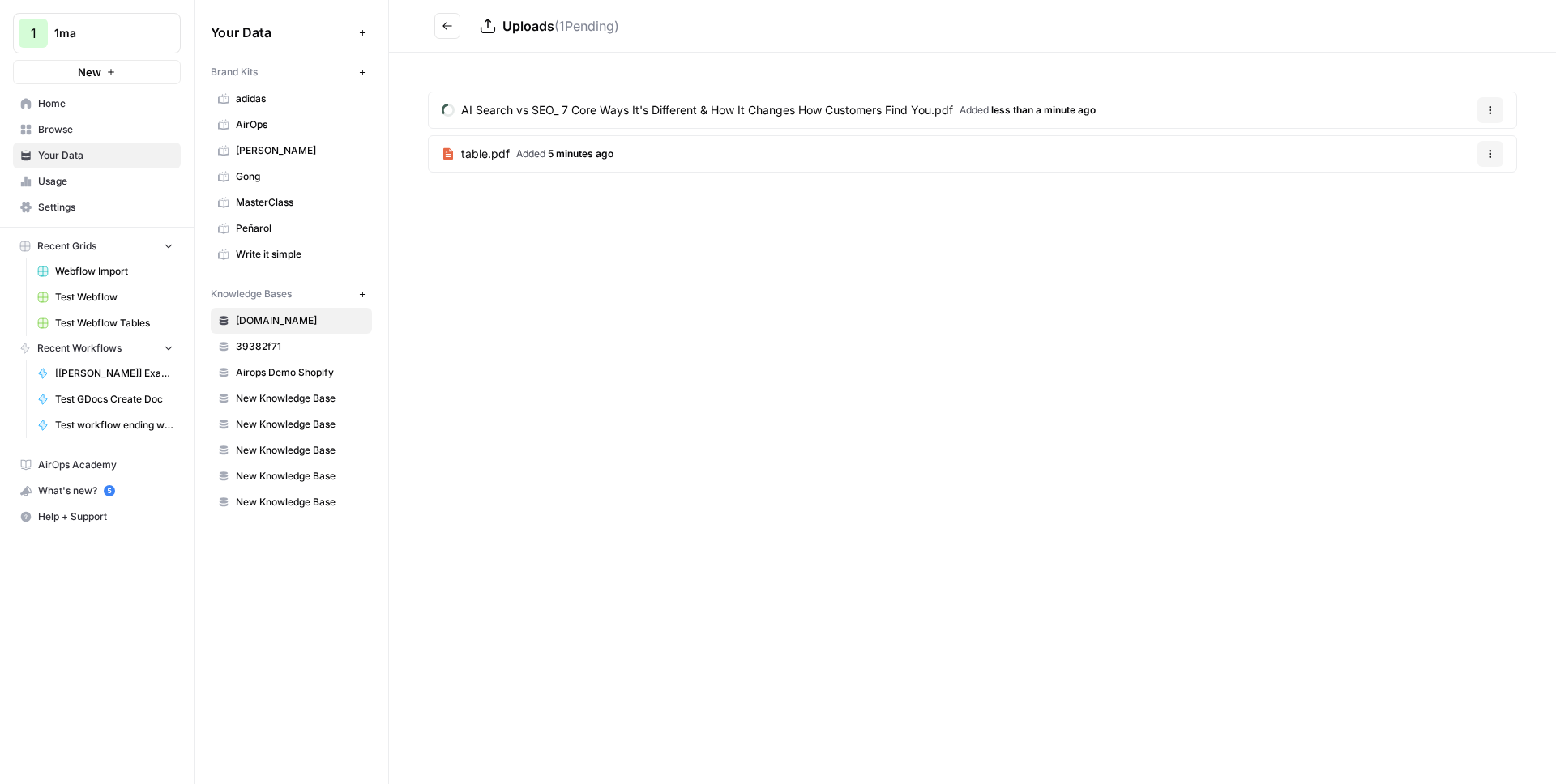
click at [912, 106] on span "AI Search vs SEO_ 7 Core Ways It's Different & How It Changes How Customers Fin…" at bounding box center [707, 110] width 492 height 16
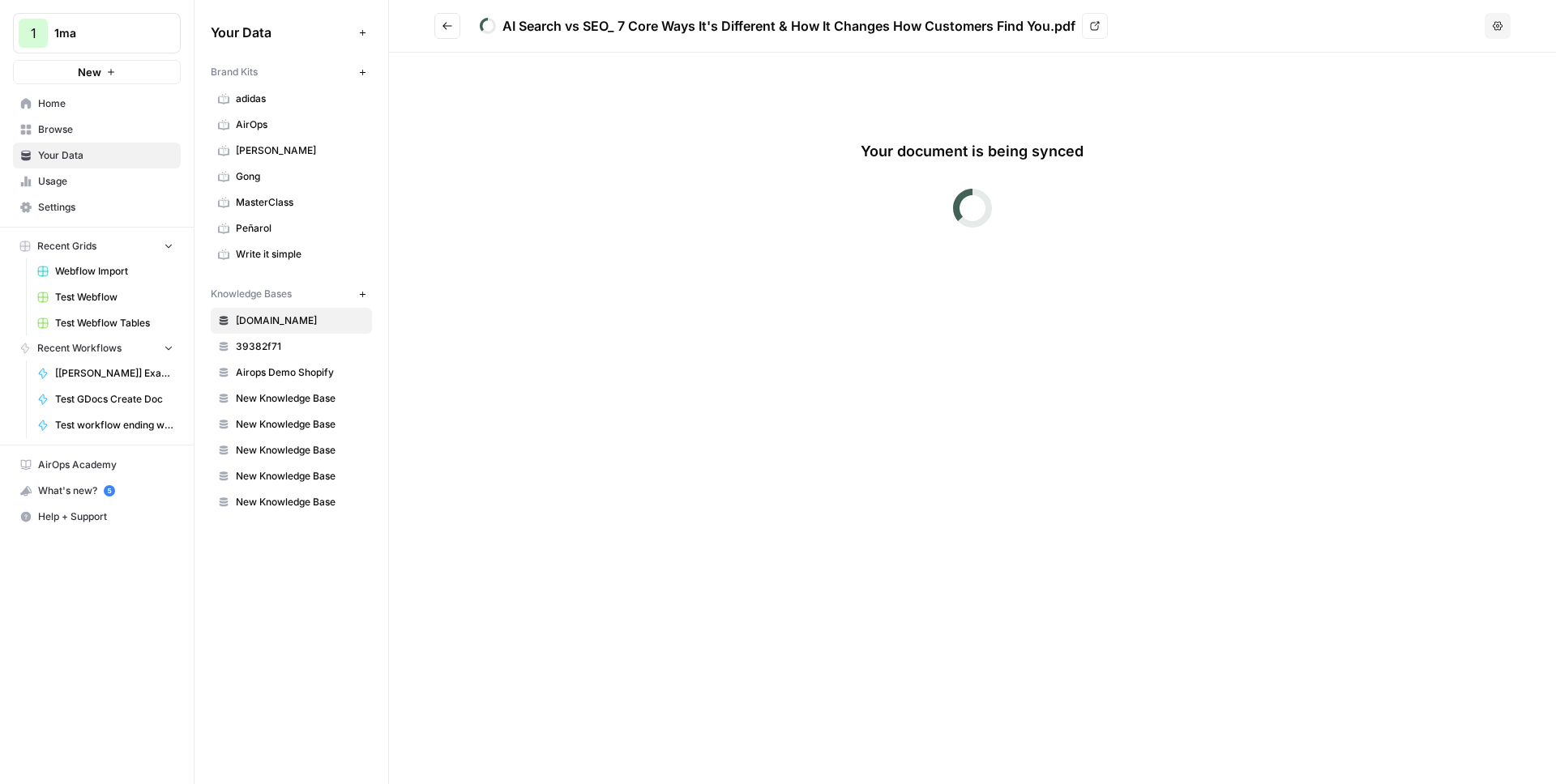
click at [842, 206] on div "Your document is being synced" at bounding box center [972, 178] width 973 height 175
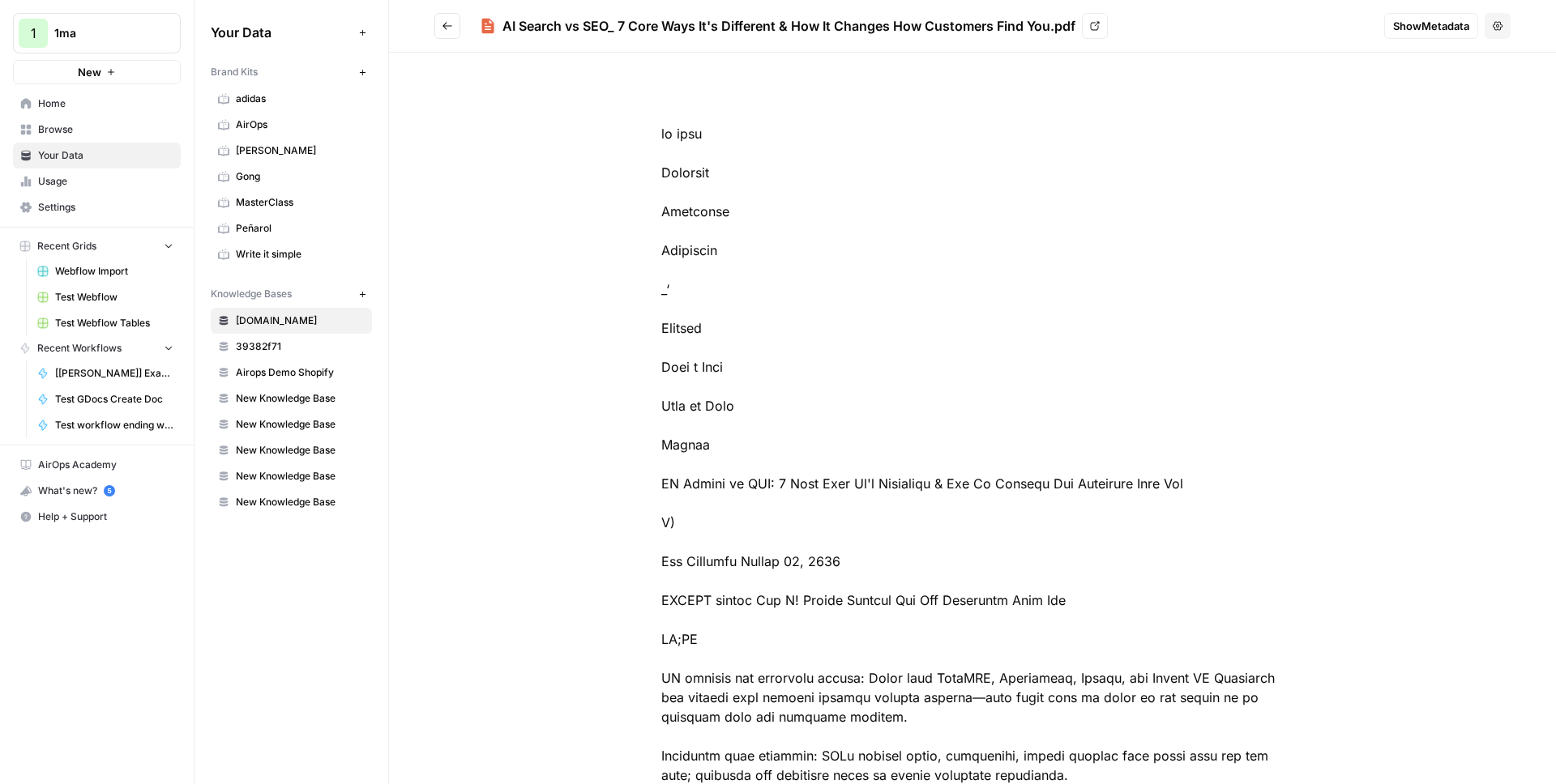
click at [1416, 22] on span "Show Metadata" at bounding box center [1431, 26] width 76 height 16
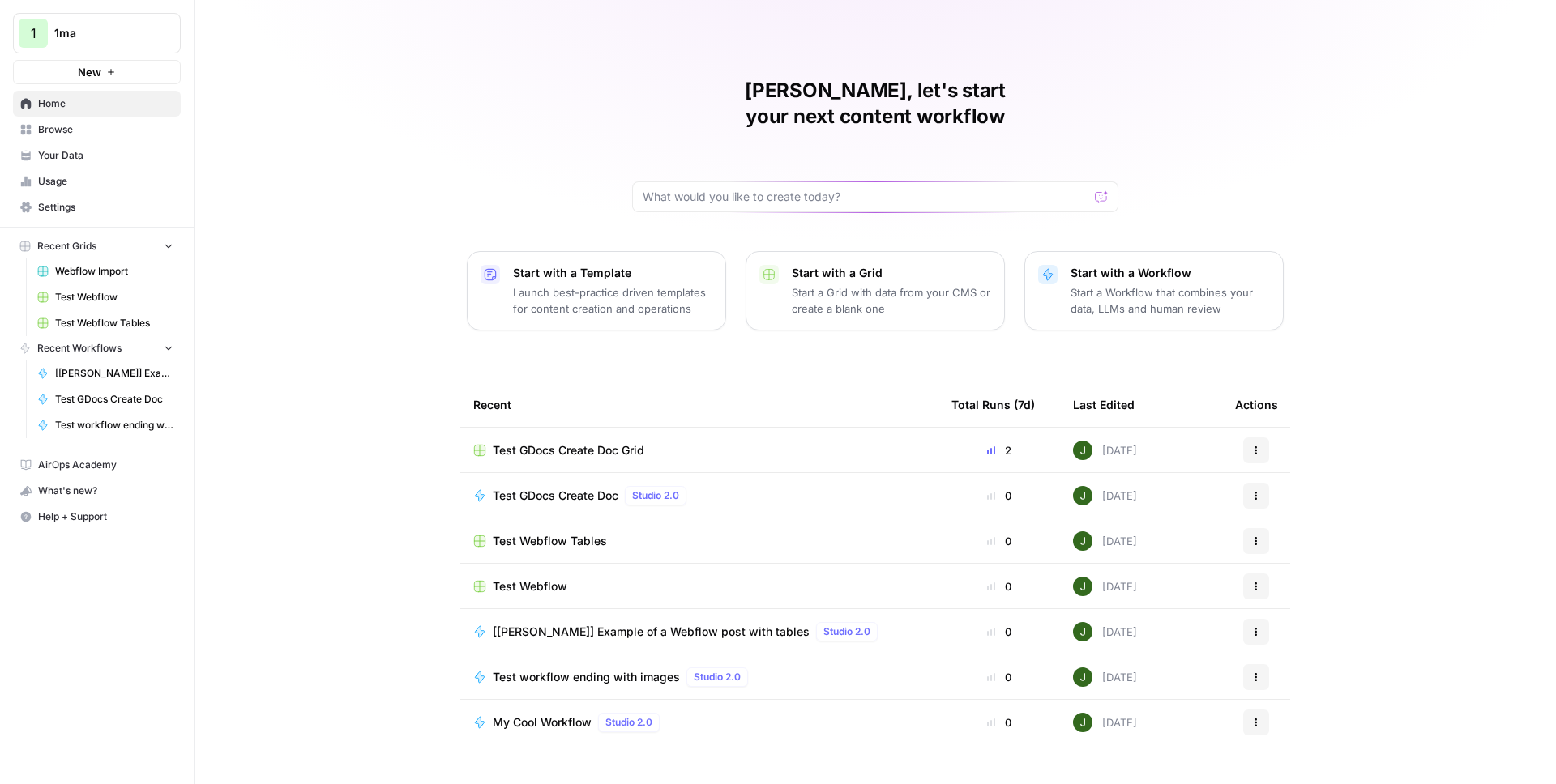
click at [67, 42] on button "1 1ma" at bounding box center [96, 33] width 168 height 41
type input "build"
click at [104, 126] on span "AirOps Builders" at bounding box center [157, 121] width 214 height 16
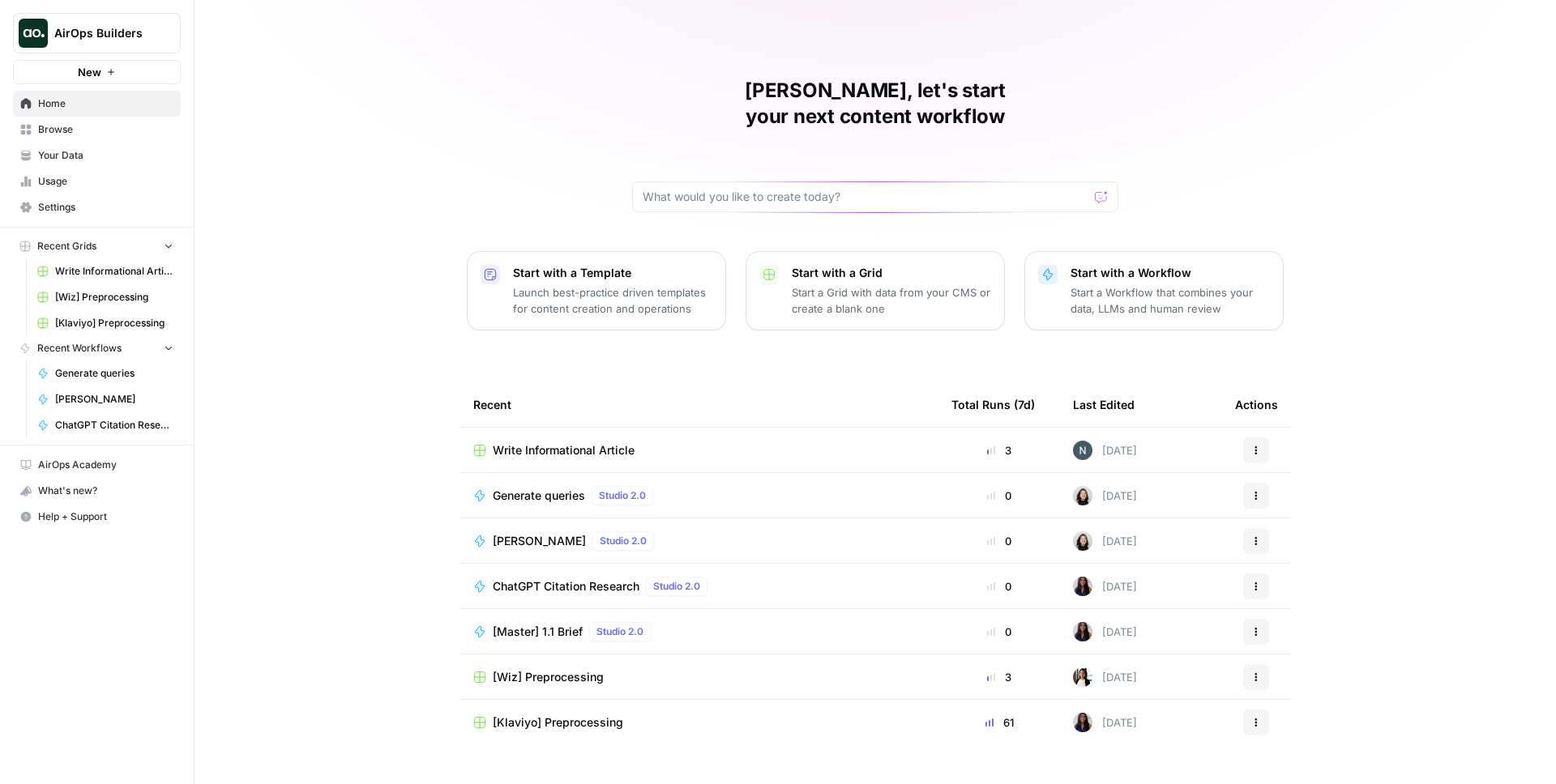
click at [72, 150] on span "Your Data" at bounding box center [105, 156] width 135 height 15
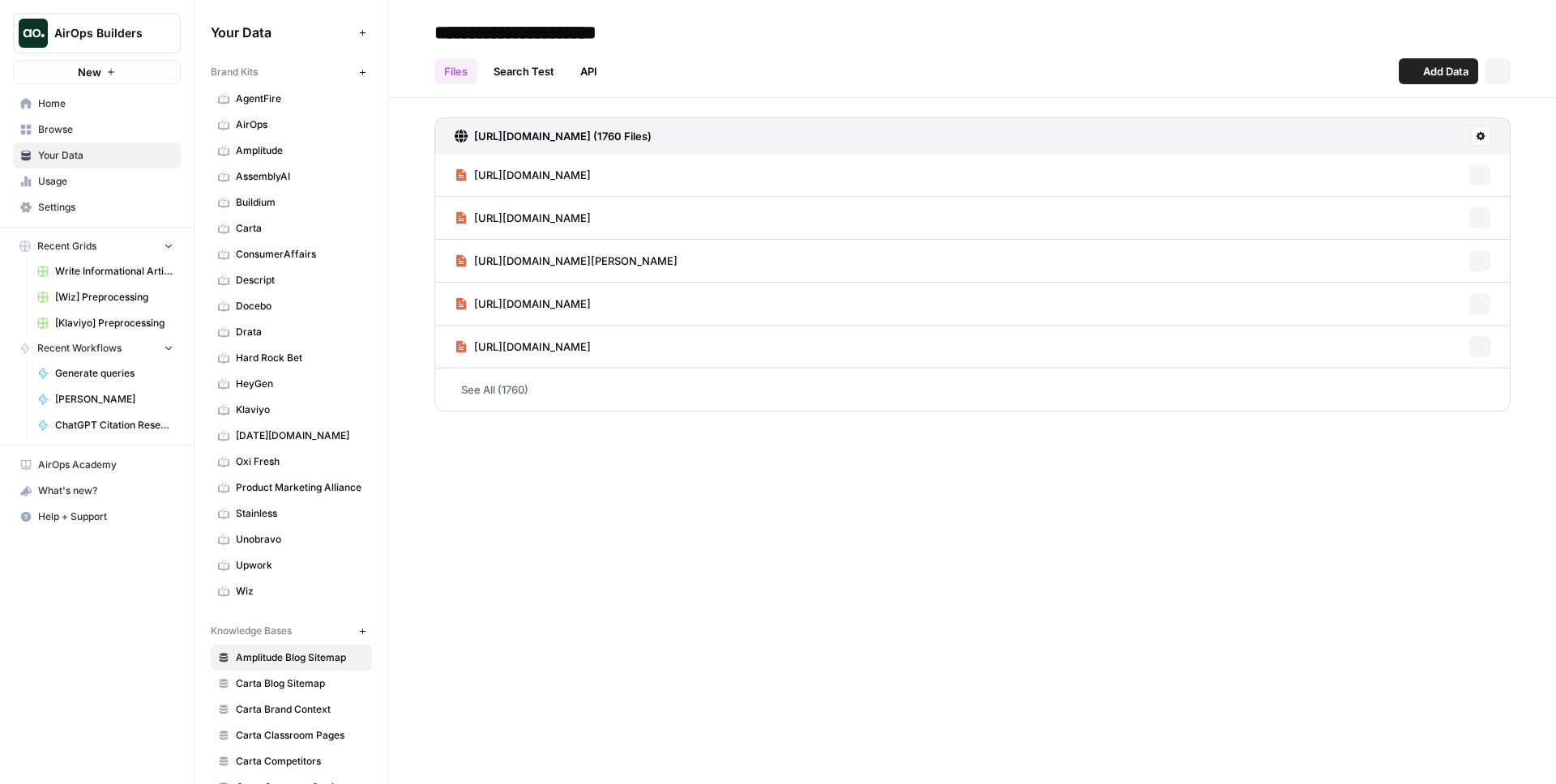
click at [251, 95] on span "AgentFire" at bounding box center [300, 98] width 129 height 15
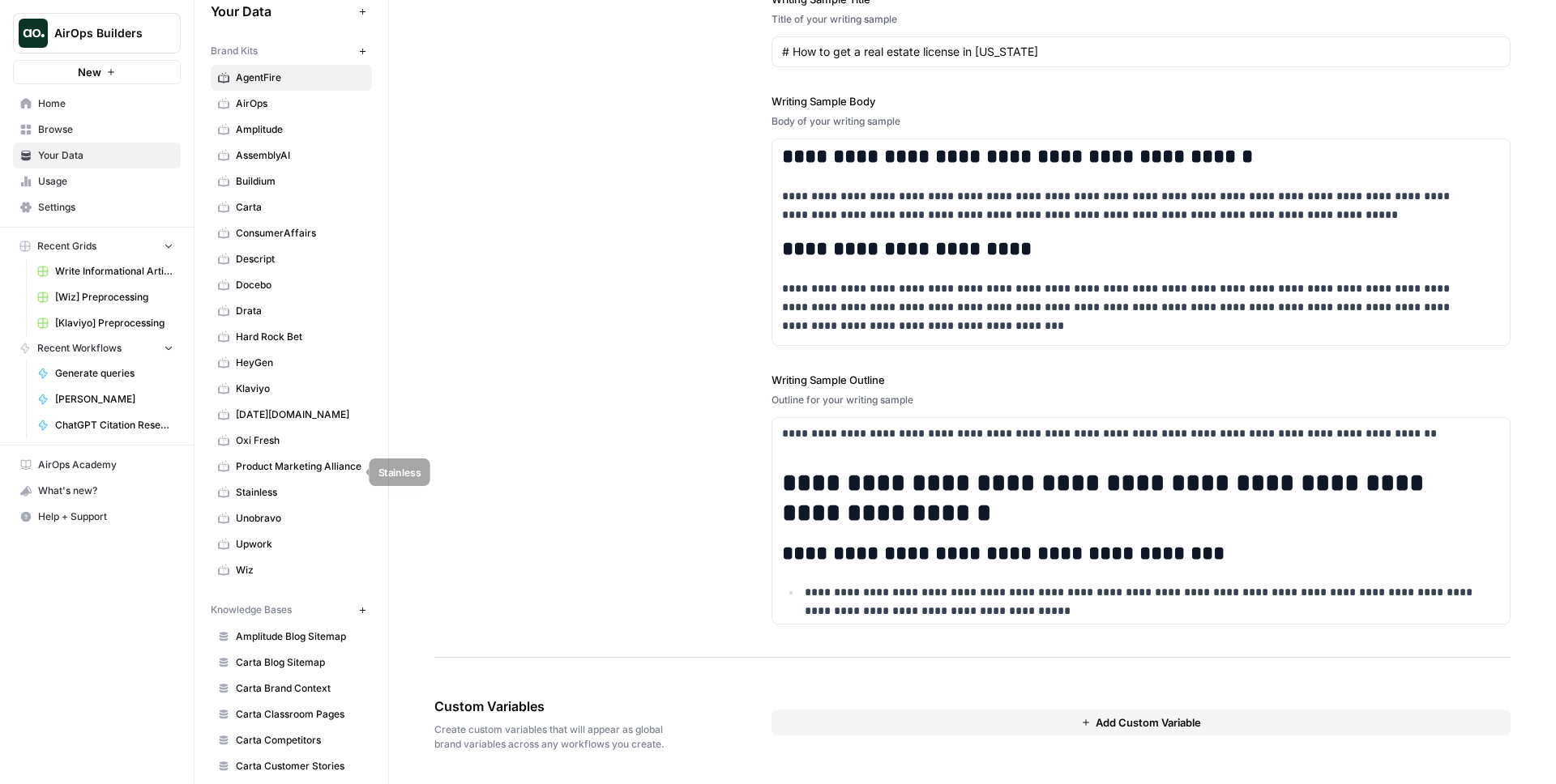
scroll to position [42, 0]
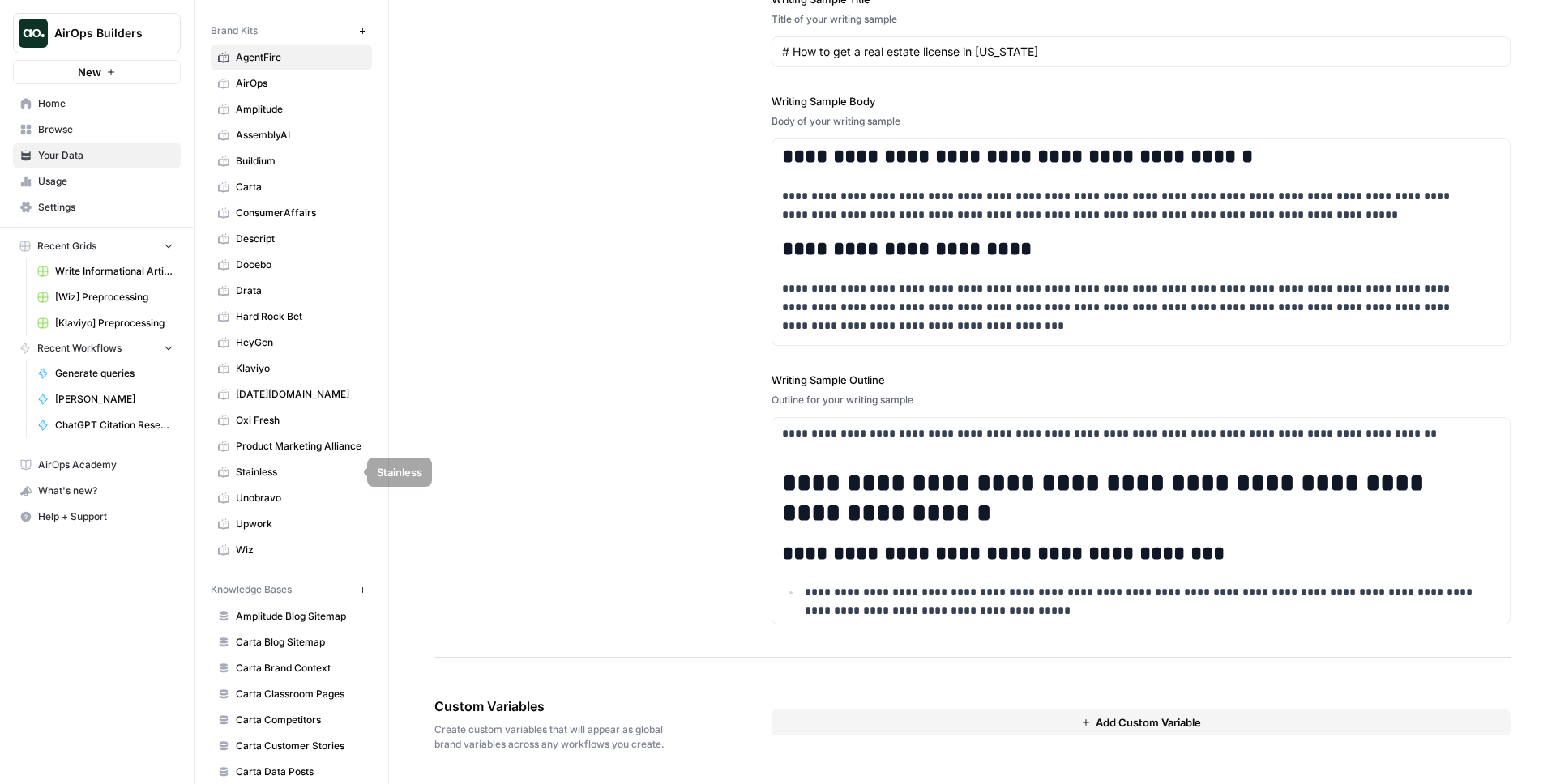
click at [255, 538] on link "Wiz" at bounding box center [291, 550] width 162 height 26
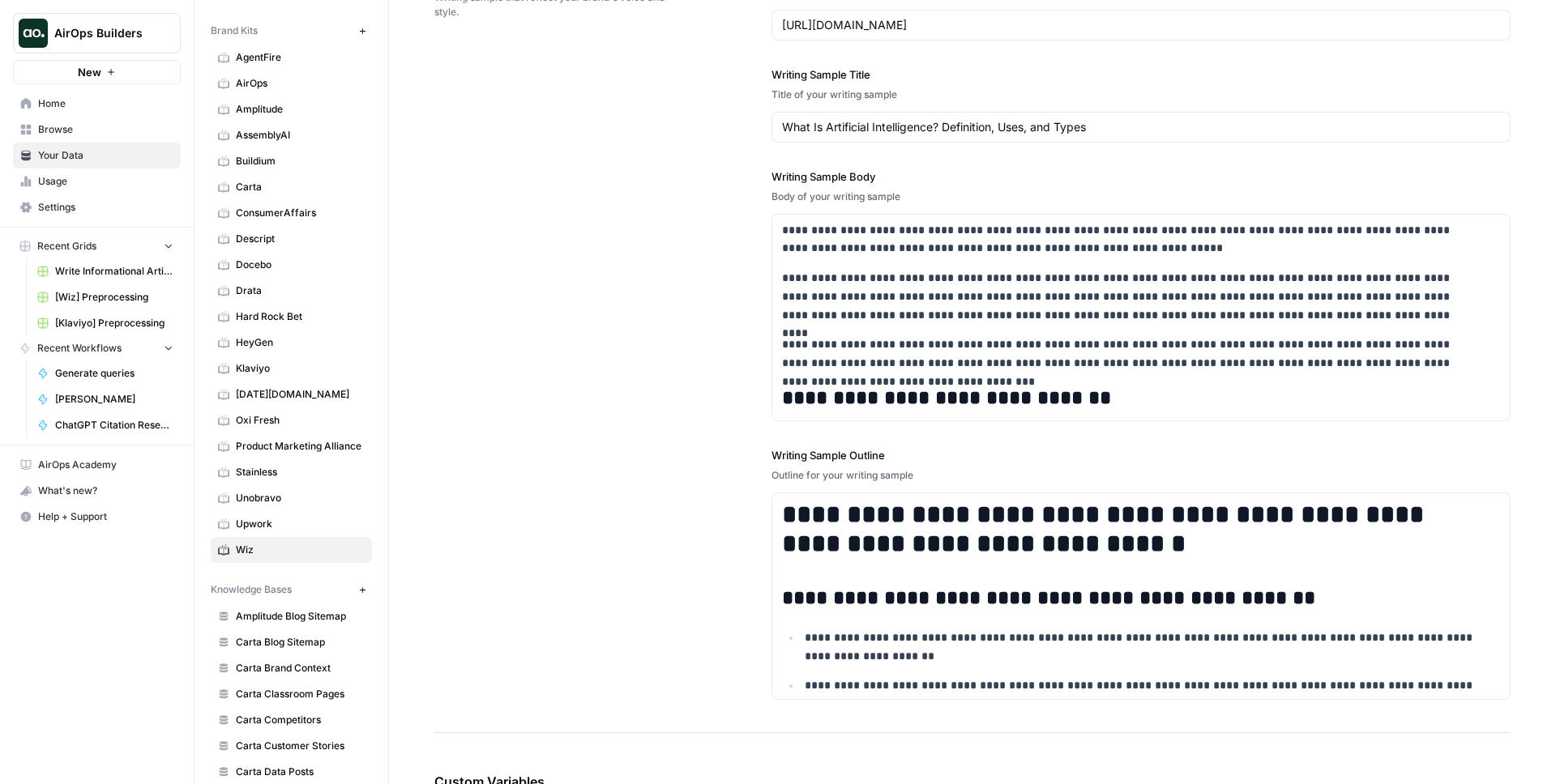
scroll to position [1947, 0]
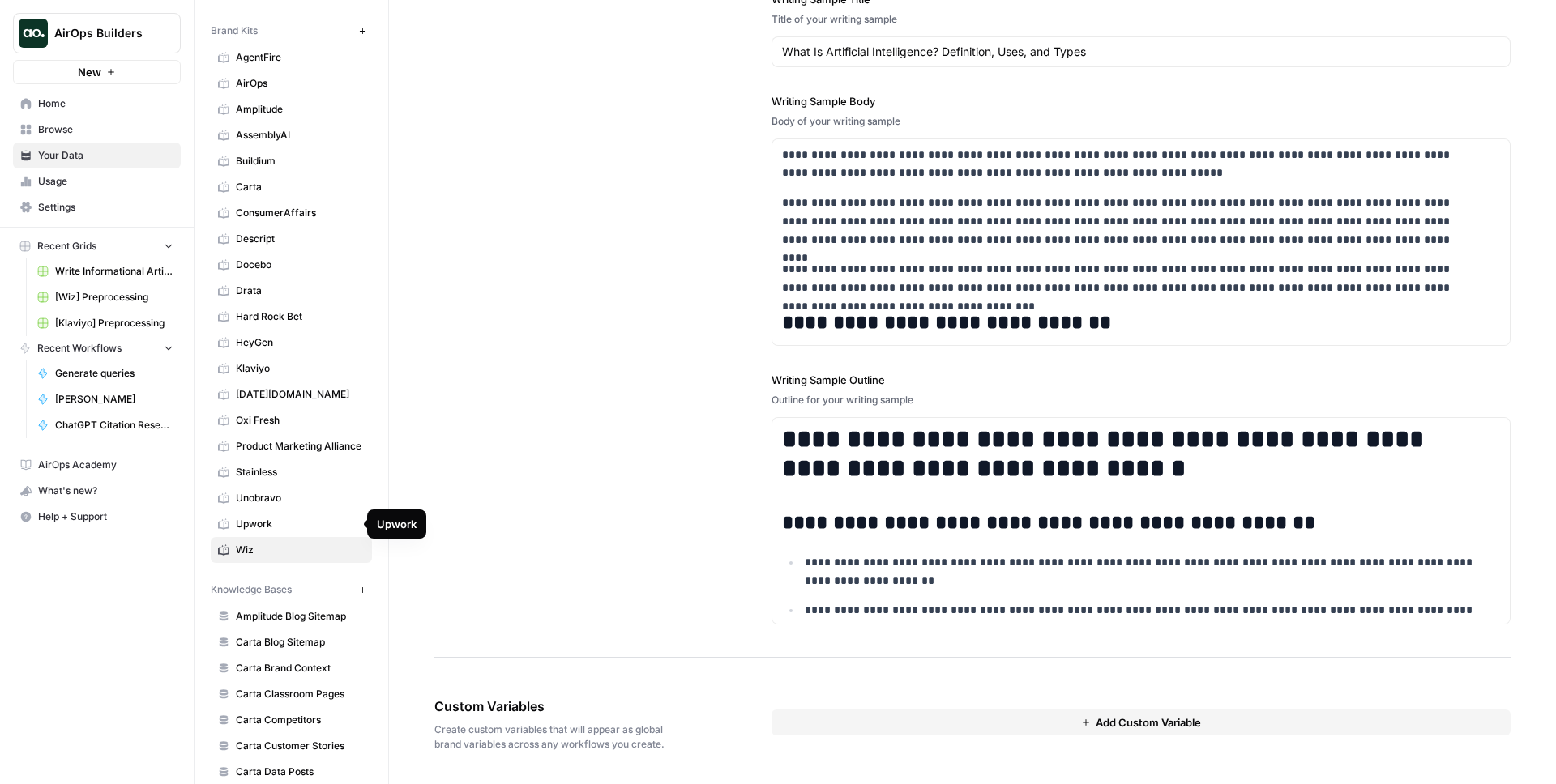
click at [261, 529] on span "Upwork" at bounding box center [300, 523] width 129 height 15
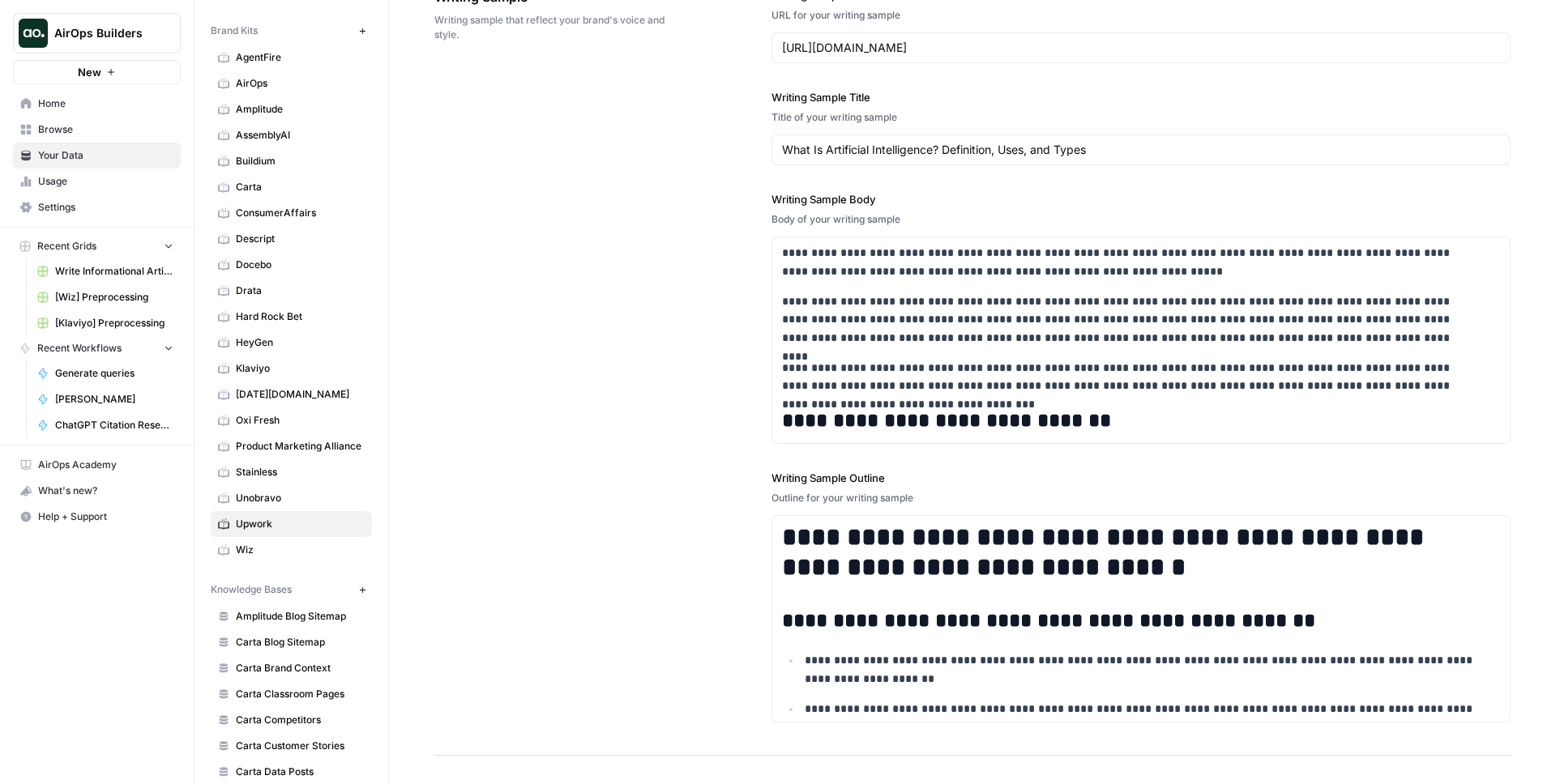
scroll to position [2028, 0]
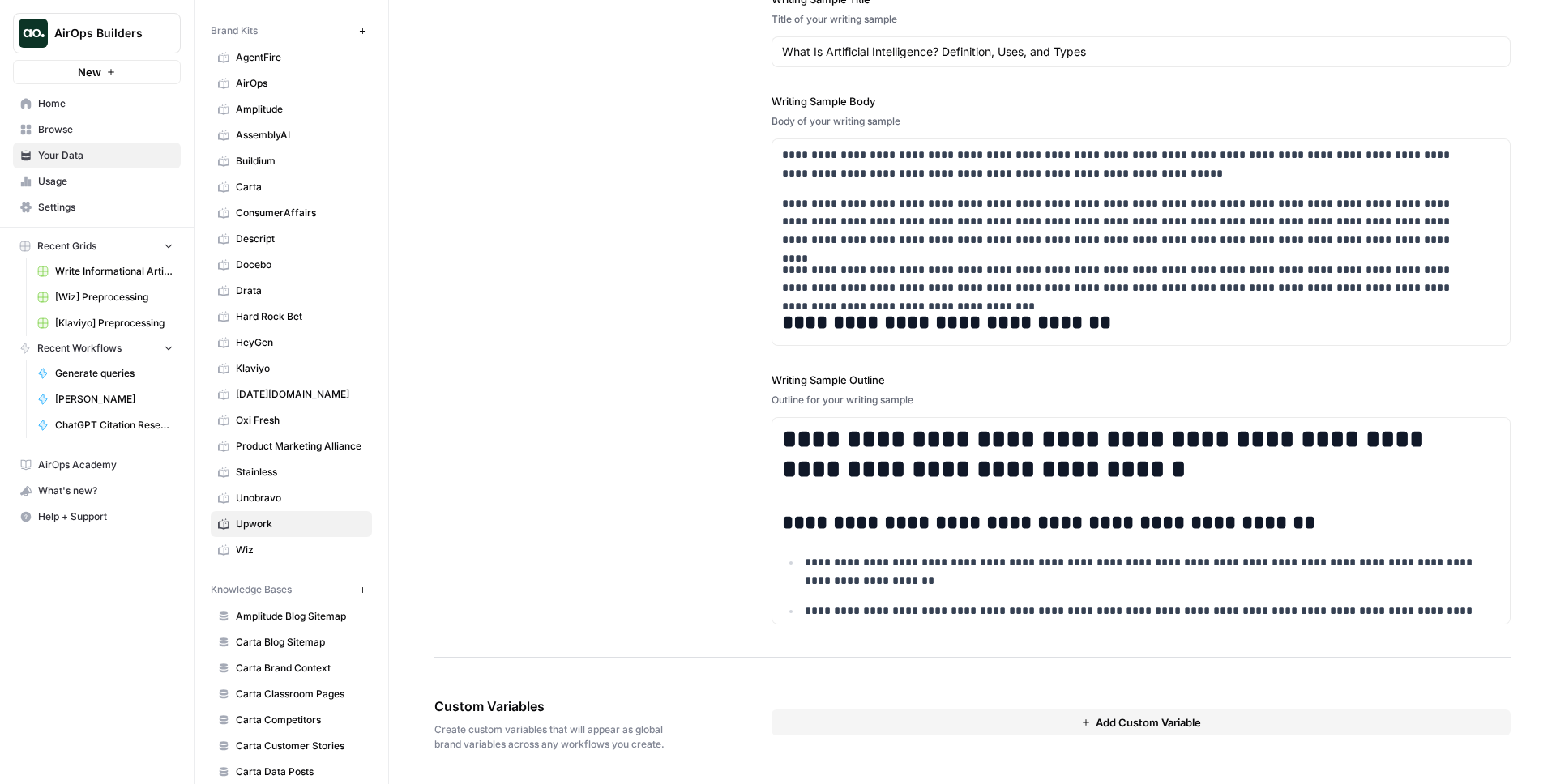
click at [258, 497] on span "Unobravo" at bounding box center [300, 498] width 129 height 15
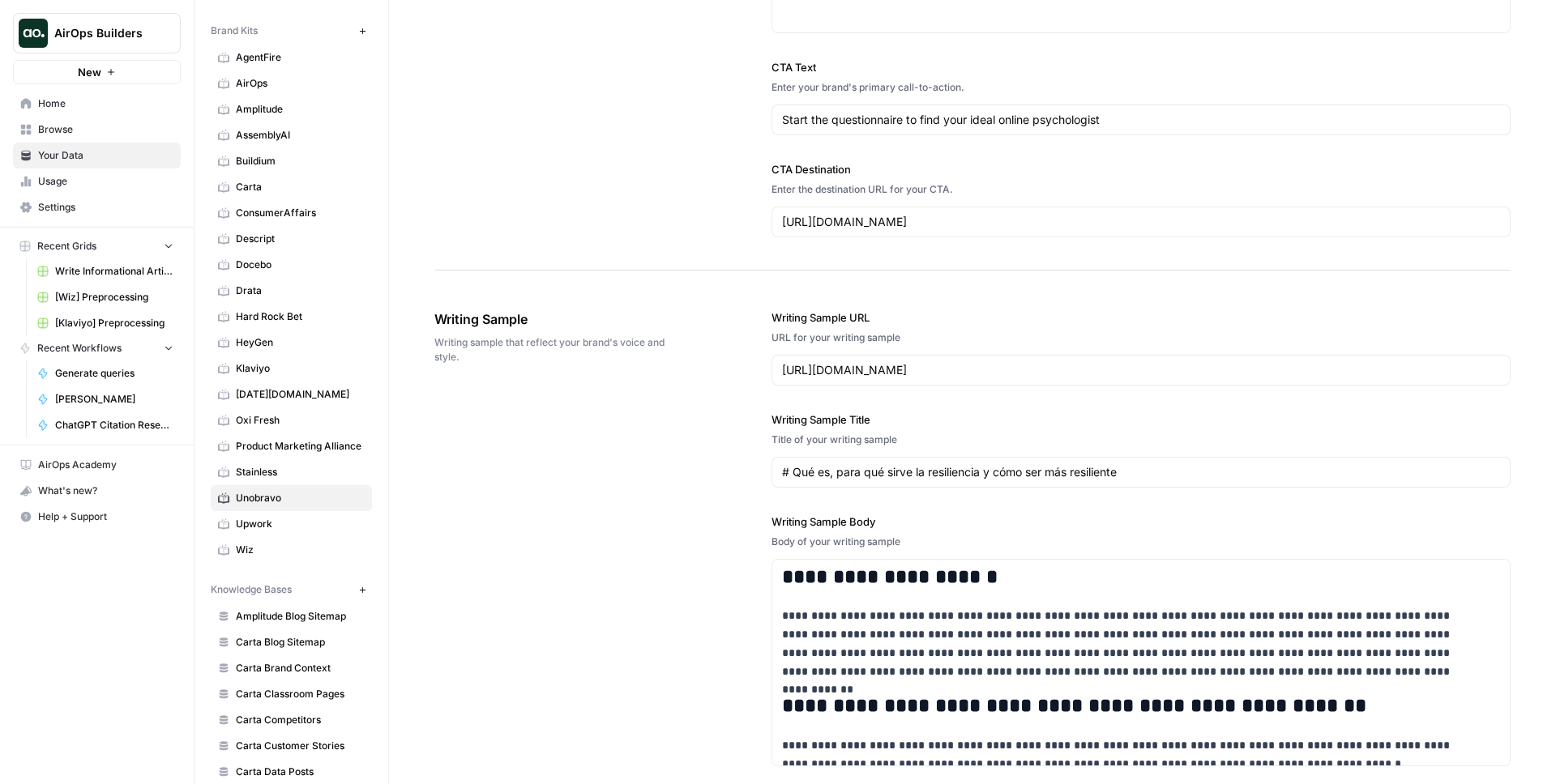
scroll to position [1947, 0]
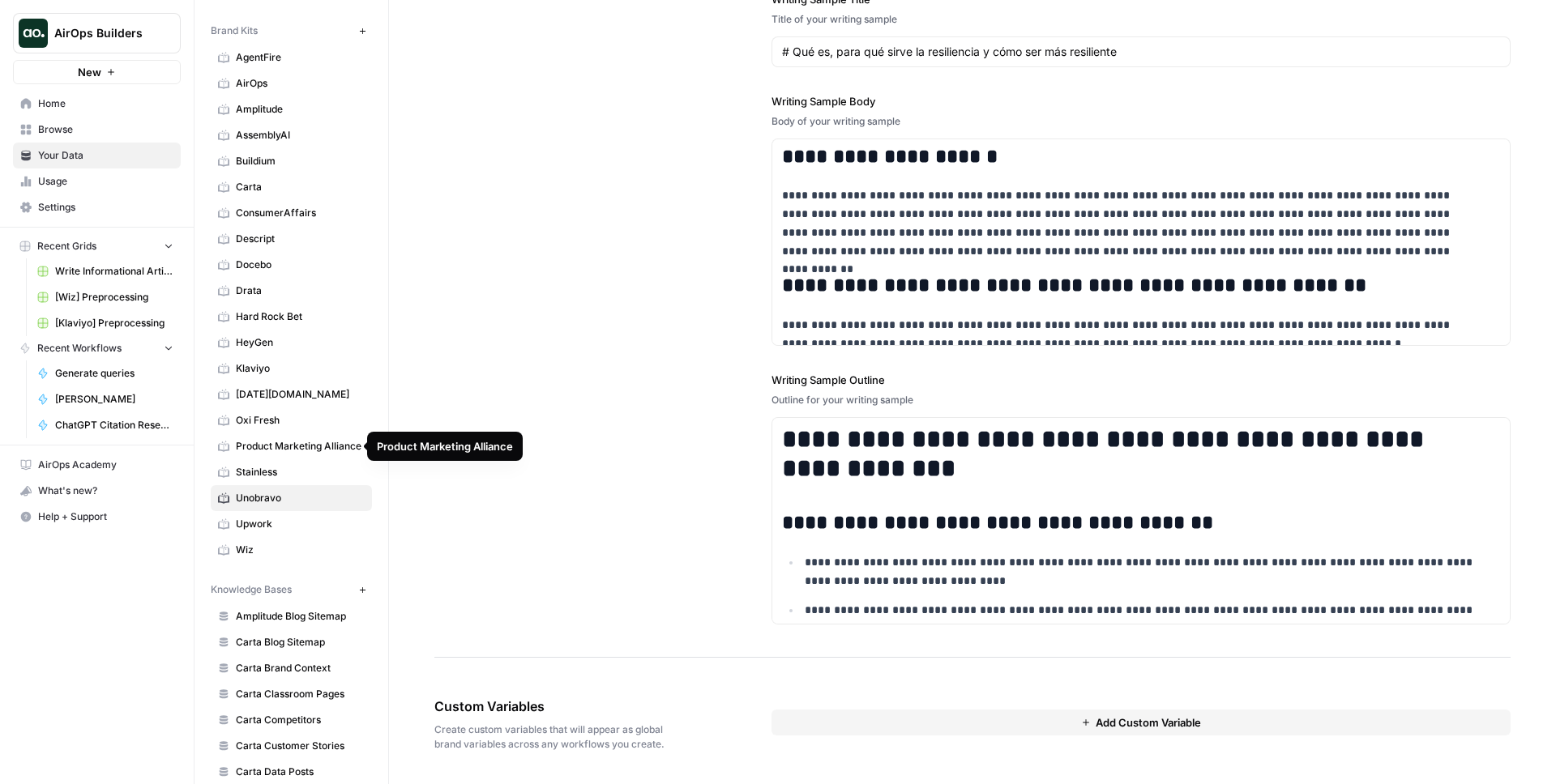
click at [269, 393] on span "monday.com" at bounding box center [300, 394] width 129 height 15
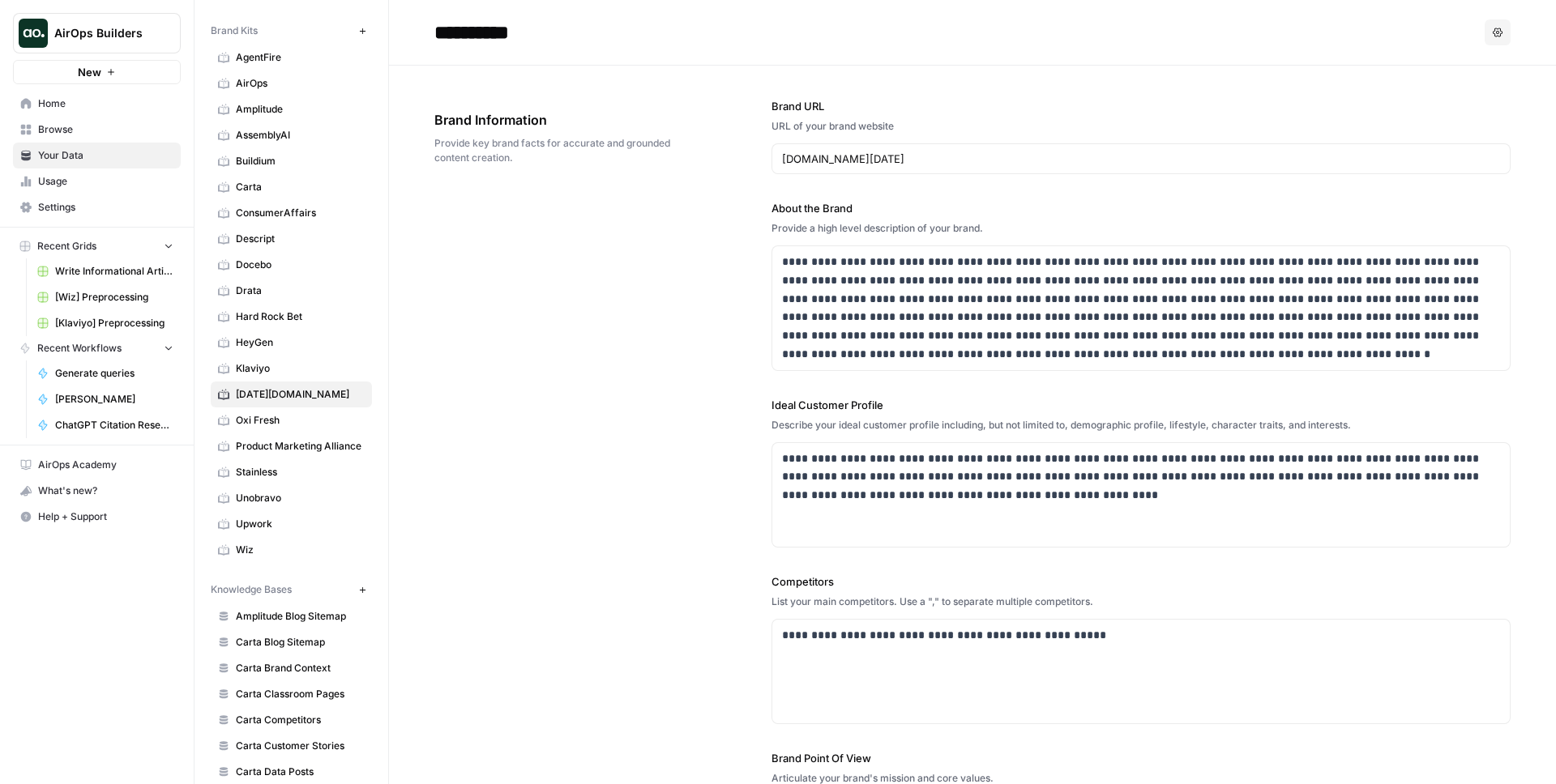
click at [279, 366] on span "Klaviyo" at bounding box center [300, 368] width 129 height 15
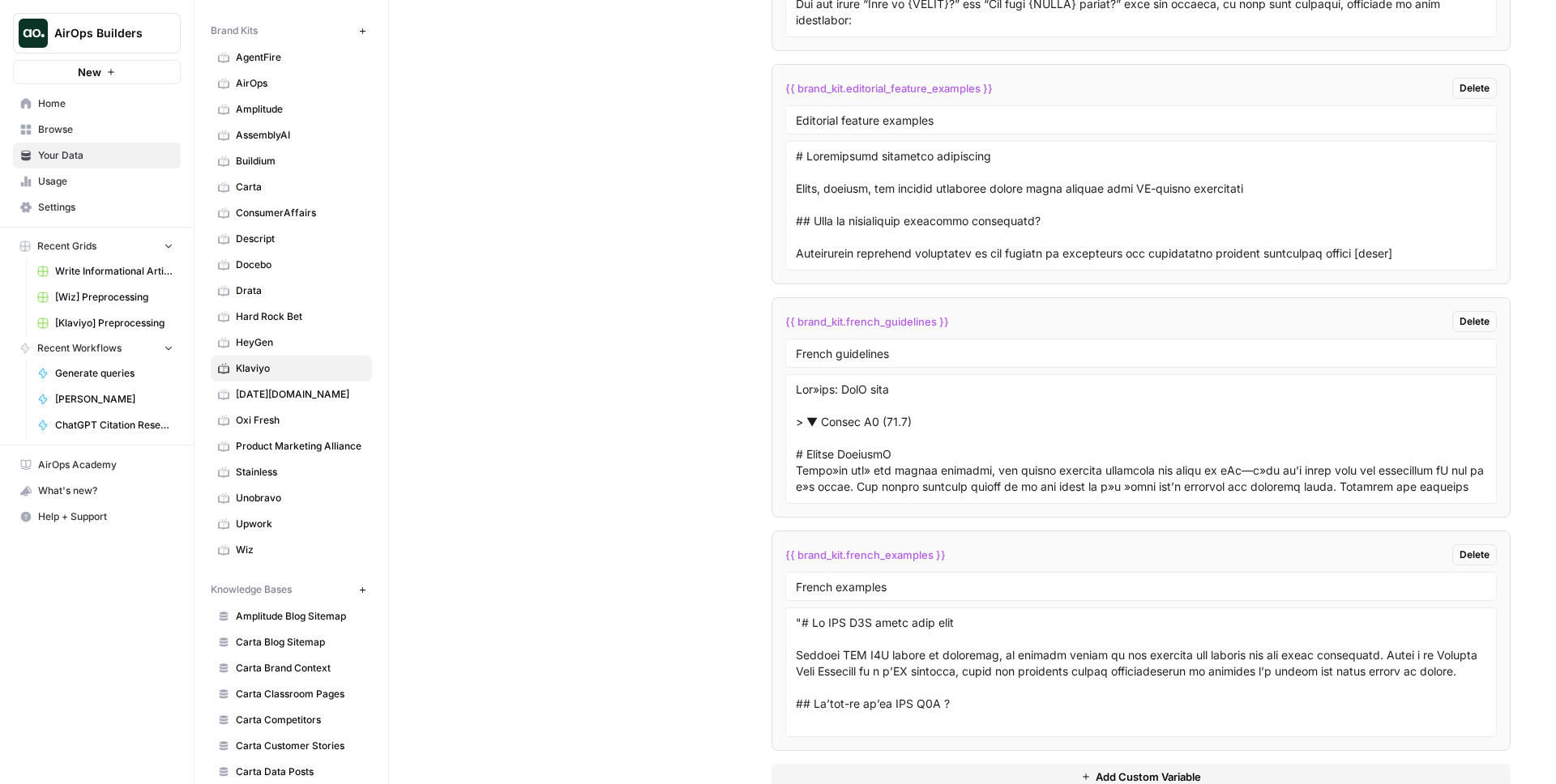
scroll to position [3472, 0]
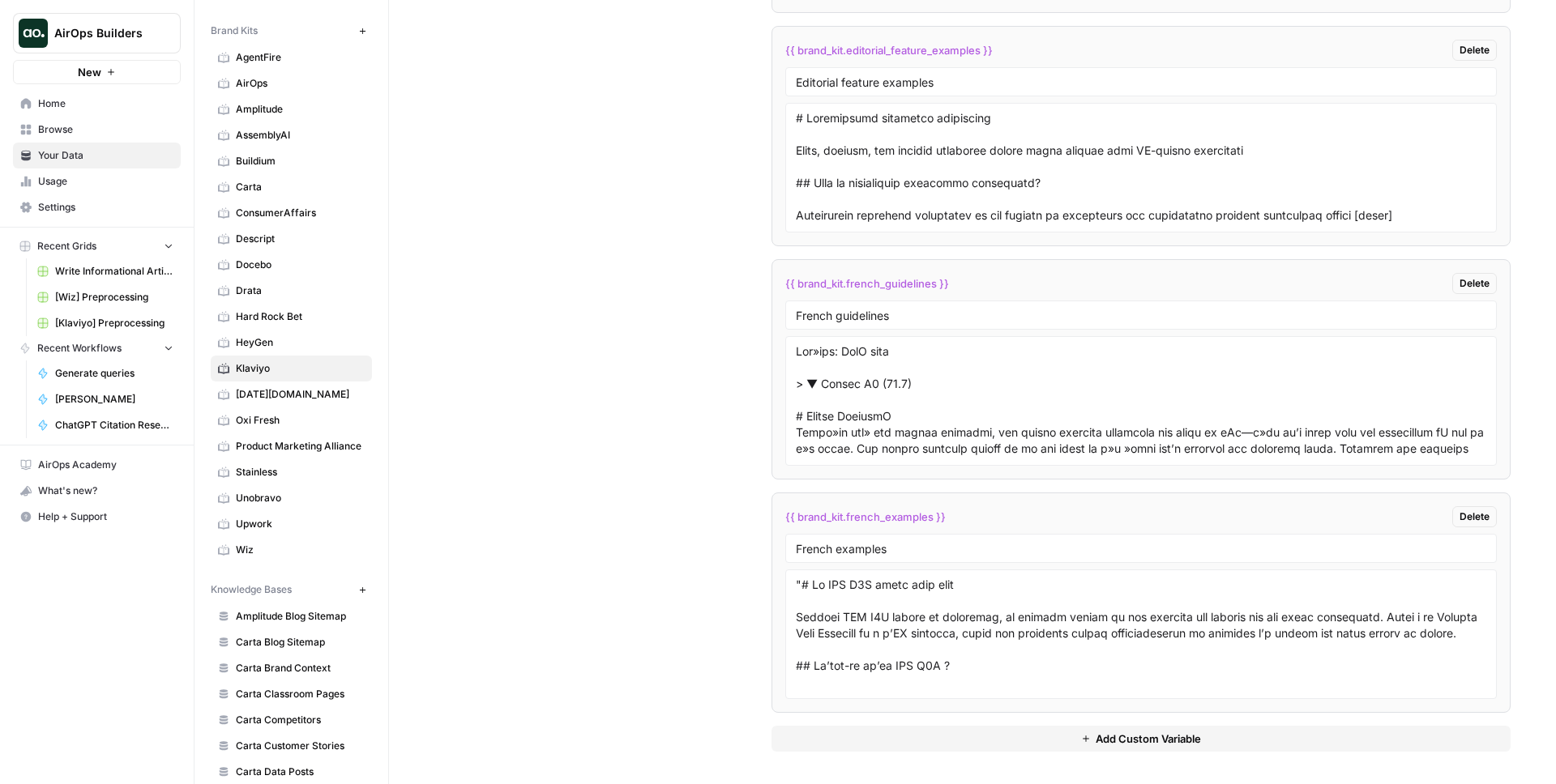
click at [694, 271] on div "Custom Variables Create custom variables that will appear as global brand varia…" at bounding box center [972, 156] width 1076 height 1257
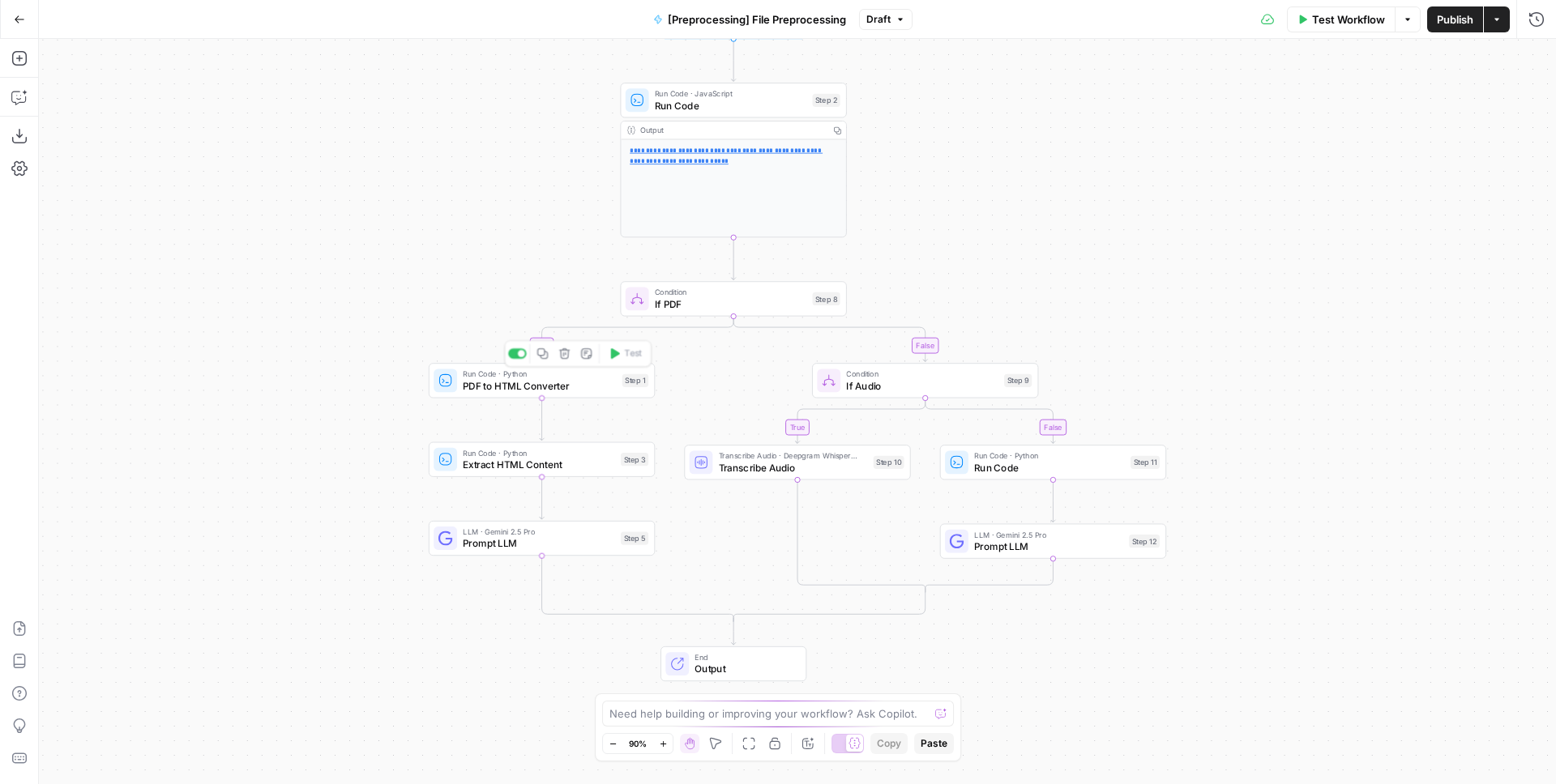
click at [506, 388] on span "PDF to HTML Converter" at bounding box center [539, 386] width 153 height 15
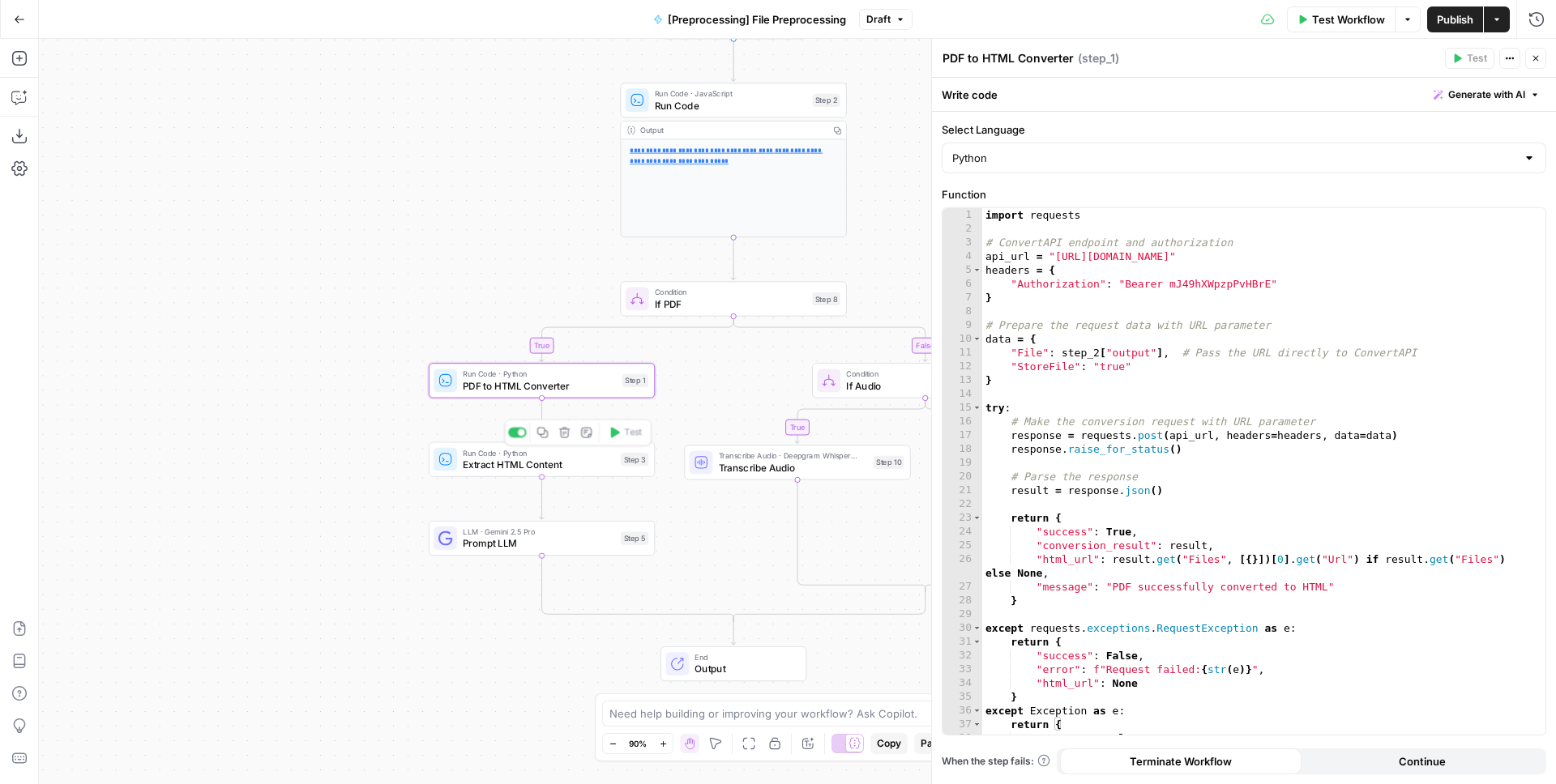
click at [516, 464] on span "Extract HTML Content" at bounding box center [539, 464] width 152 height 15
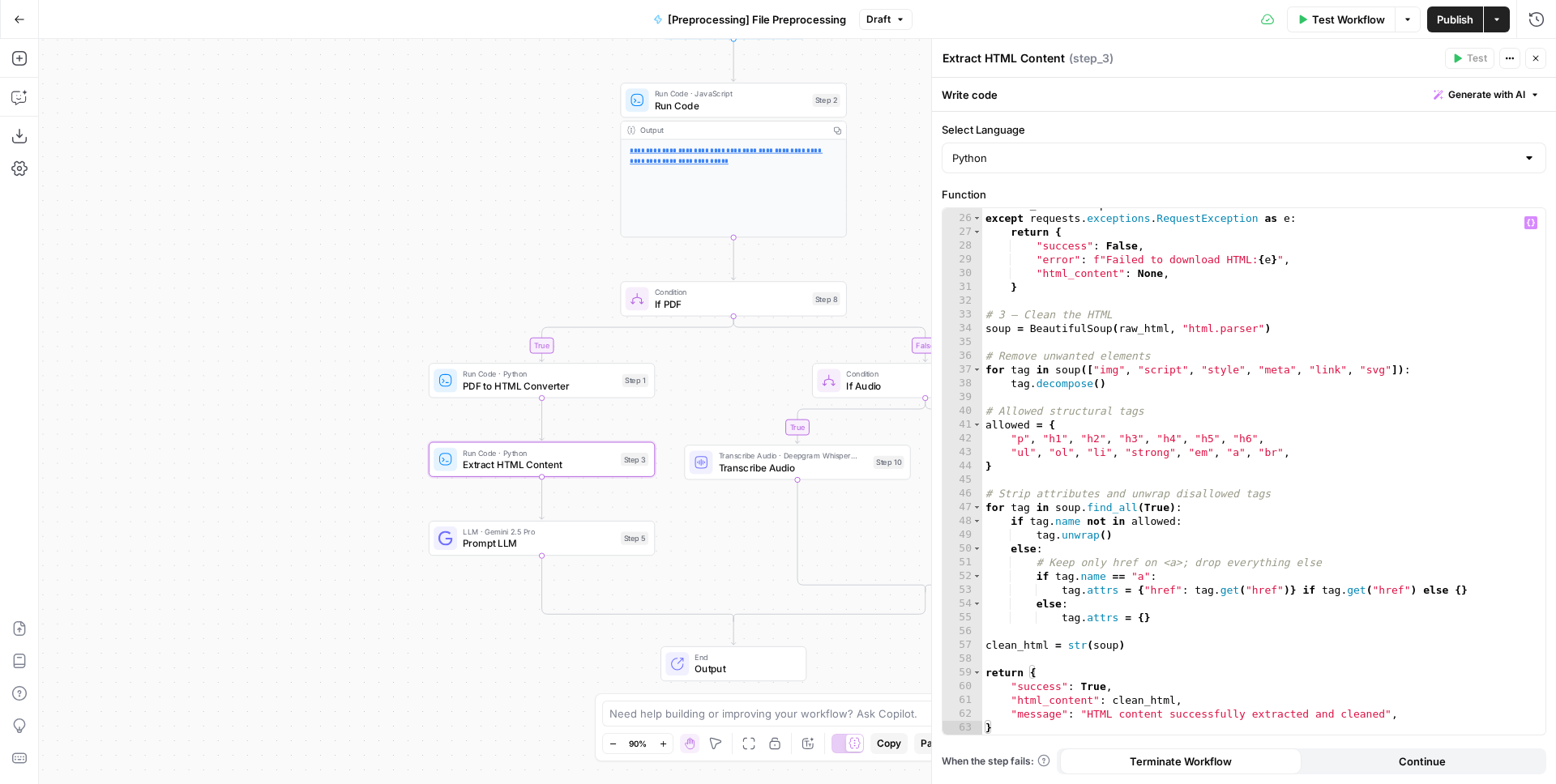
scroll to position [341, 0]
click at [528, 537] on span "Prompt LLM" at bounding box center [539, 543] width 152 height 15
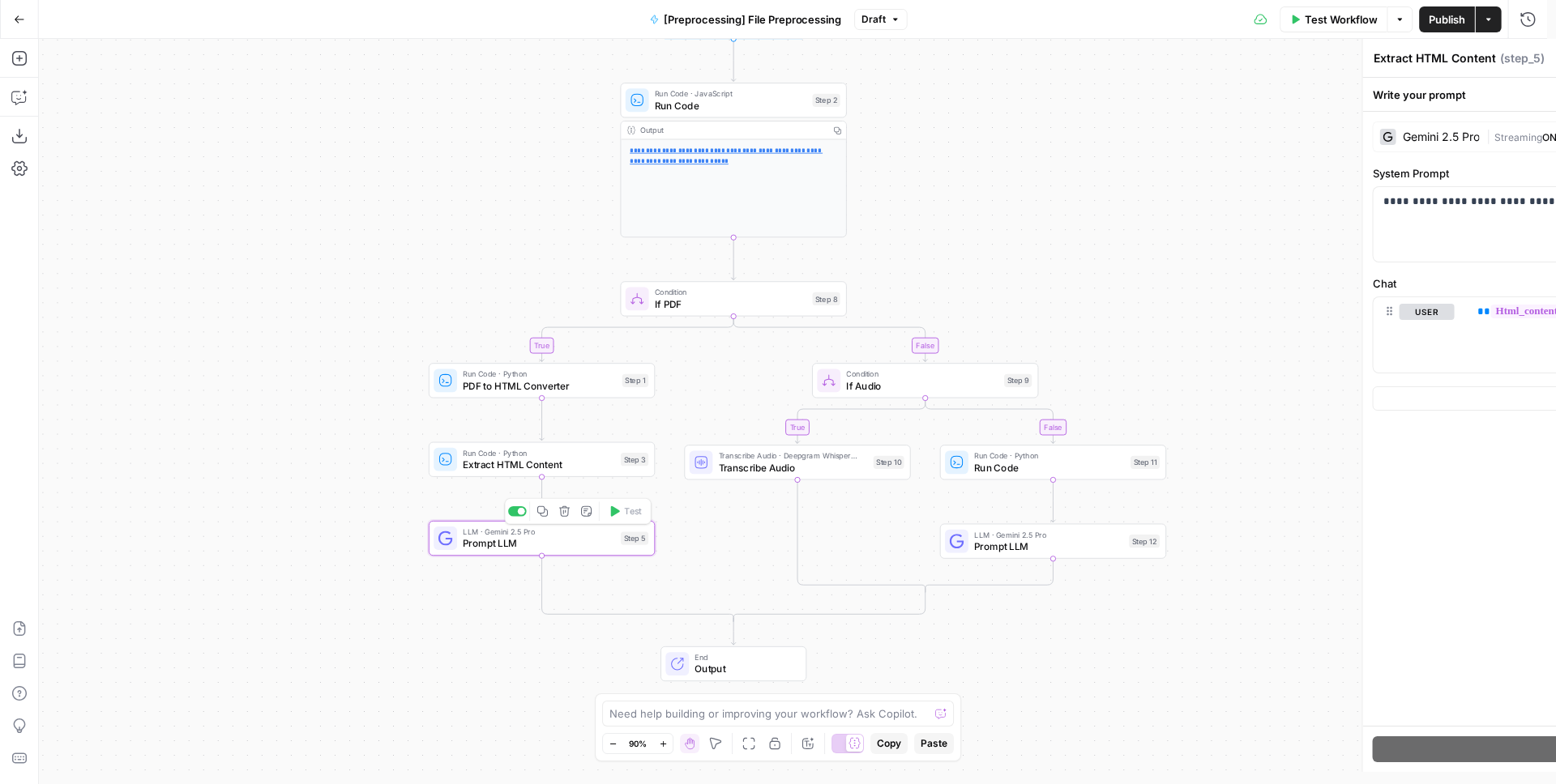
type textarea "Prompt LLM"
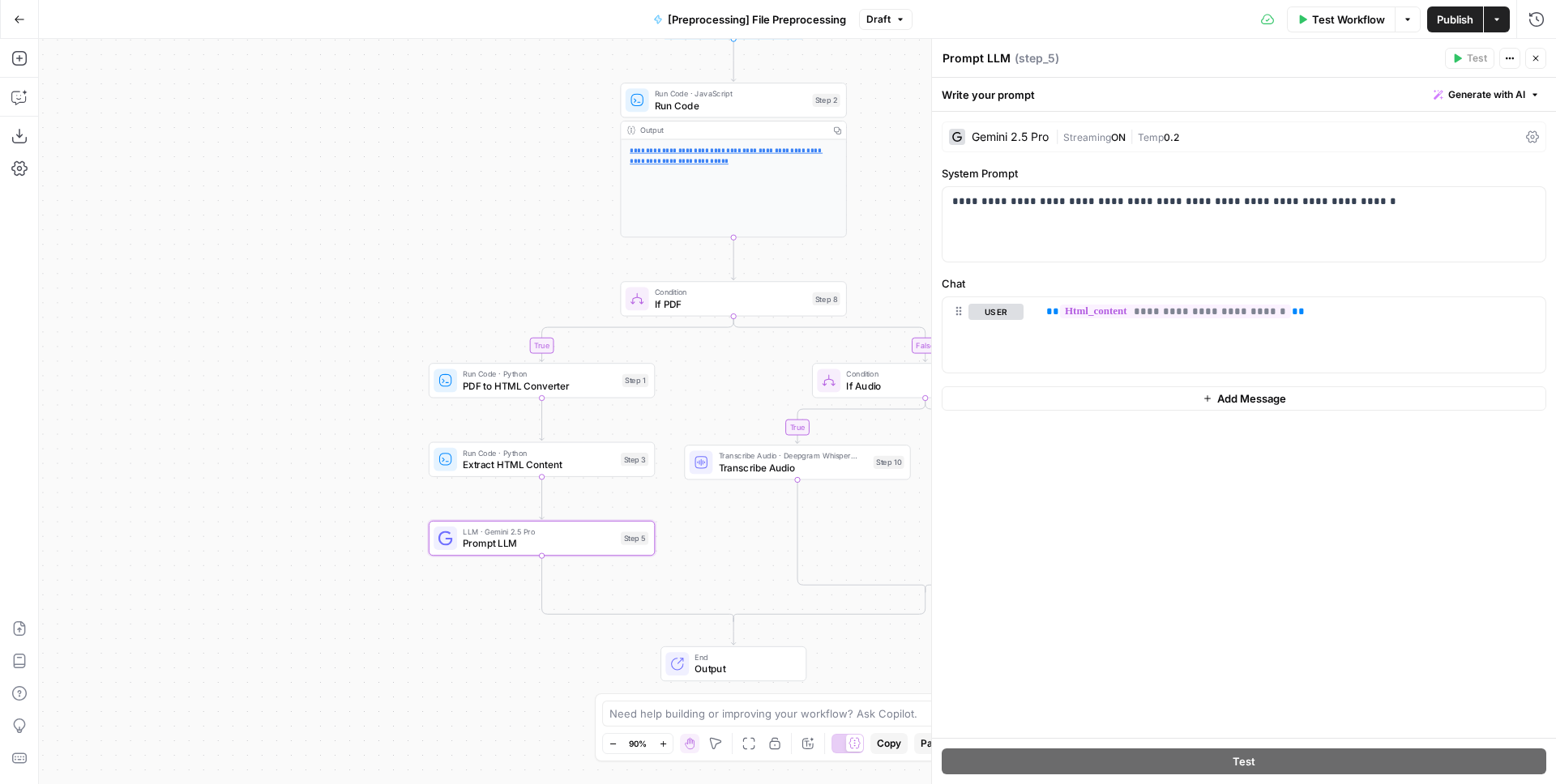
click at [1539, 58] on icon "button" at bounding box center [1536, 58] width 10 height 10
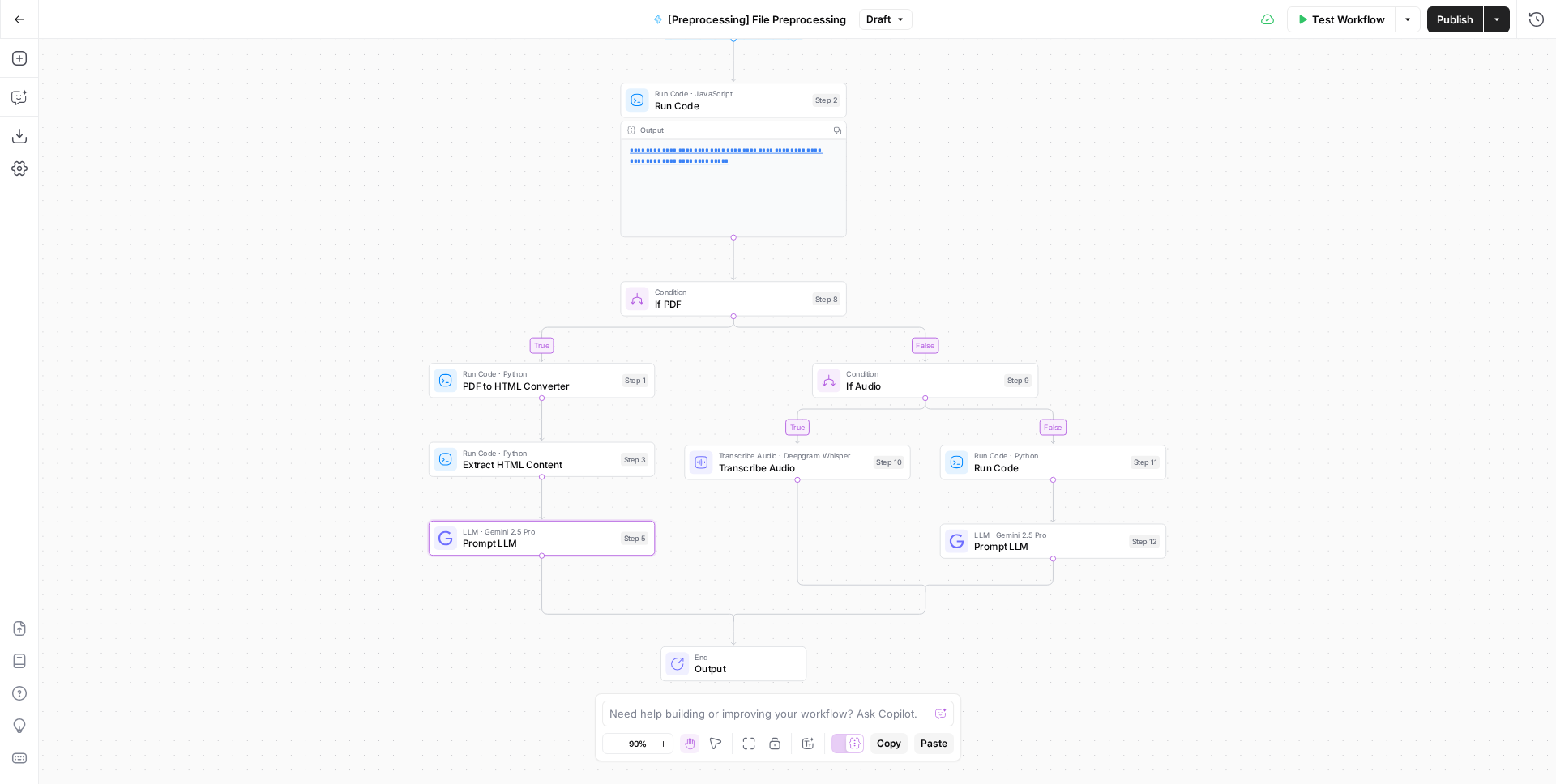
click at [901, 383] on span "If Audio" at bounding box center [921, 386] width 152 height 15
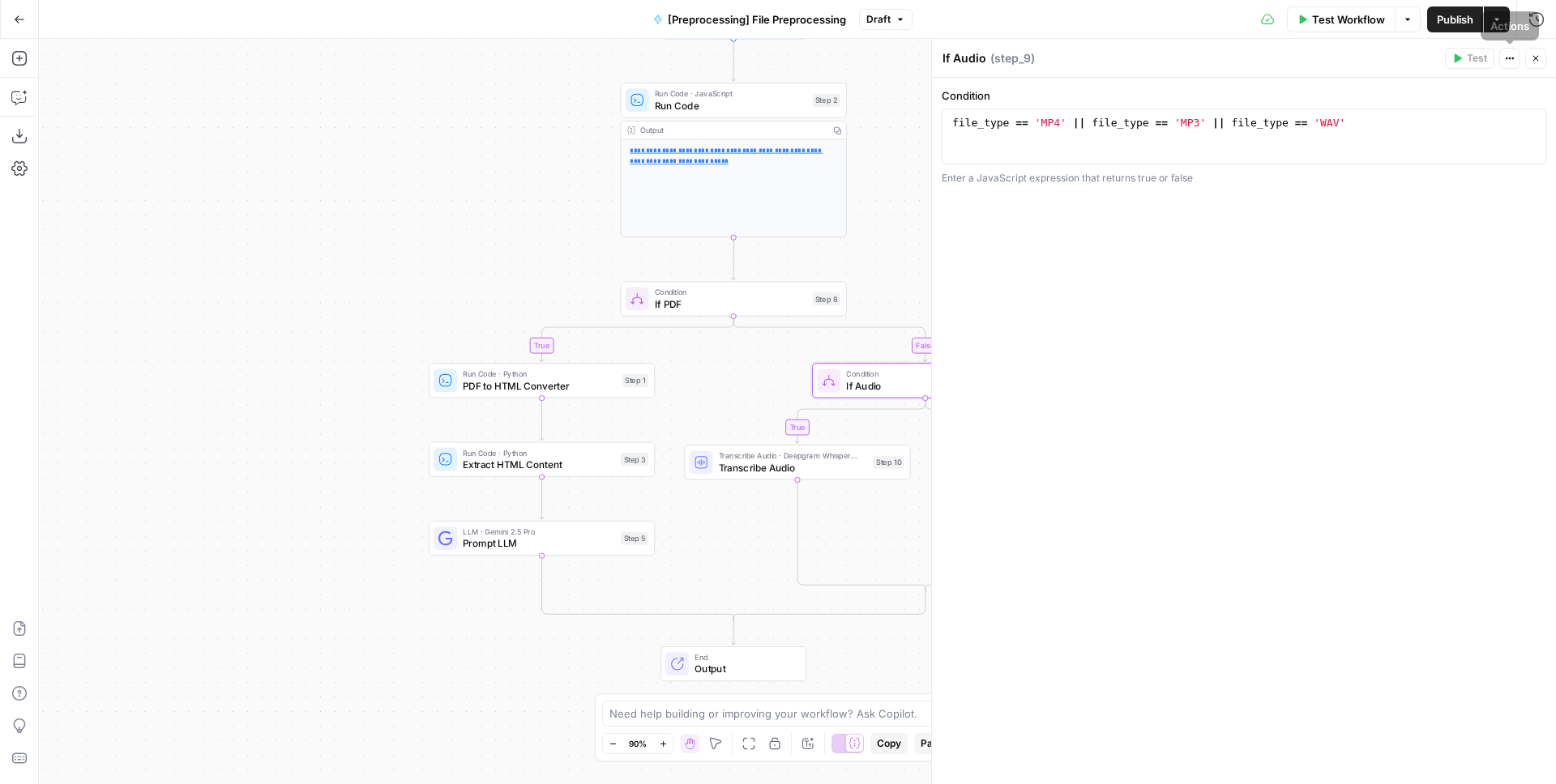
click at [1531, 55] on icon "button" at bounding box center [1536, 58] width 10 height 10
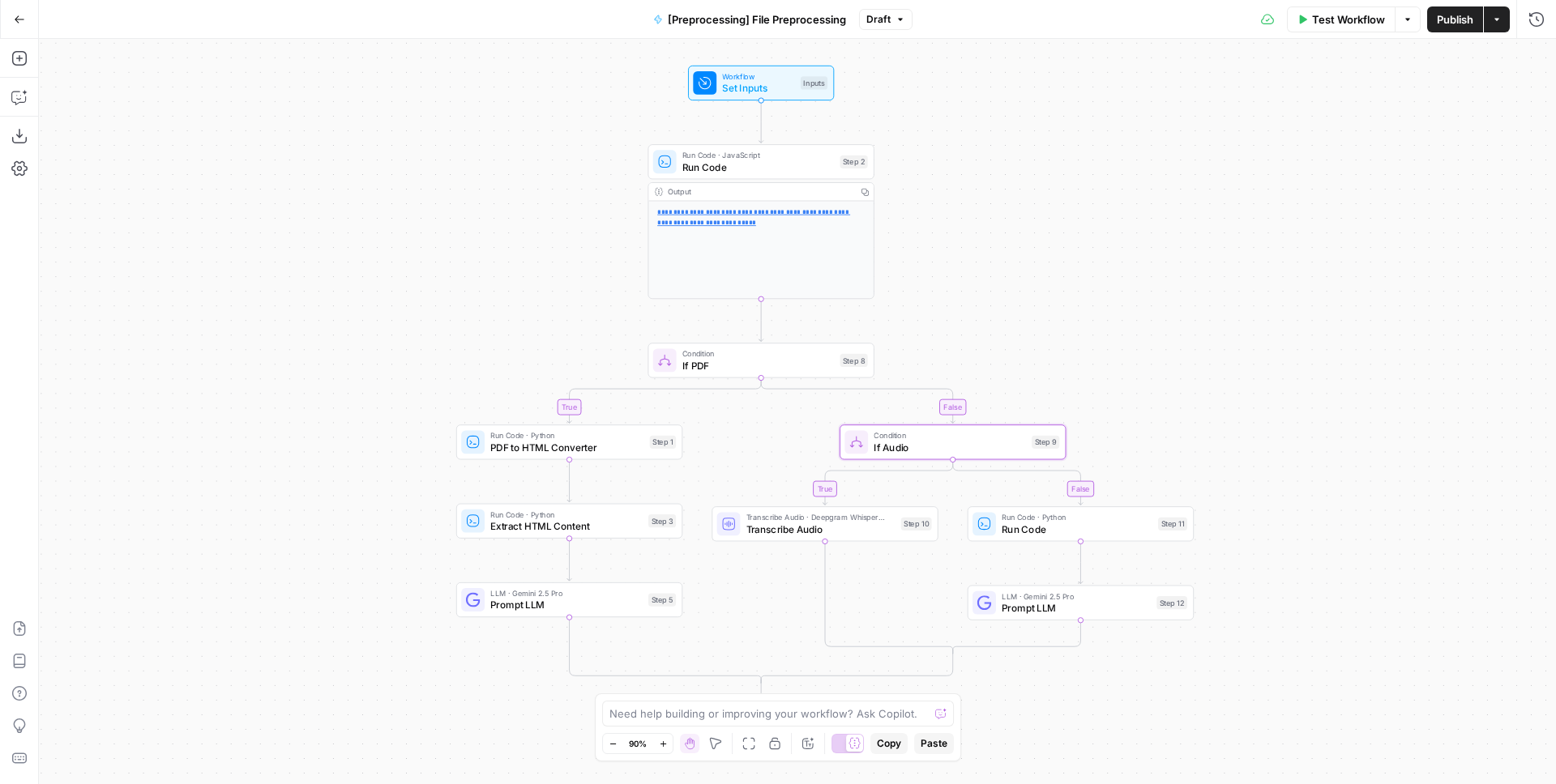
drag, startPoint x: 1125, startPoint y: 195, endPoint x: 1109, endPoint y: 251, distance: 58.2
click at [1151, 255] on div "**********" at bounding box center [797, 411] width 1517 height 745
click at [800, 168] on span "Run Code" at bounding box center [758, 167] width 152 height 15
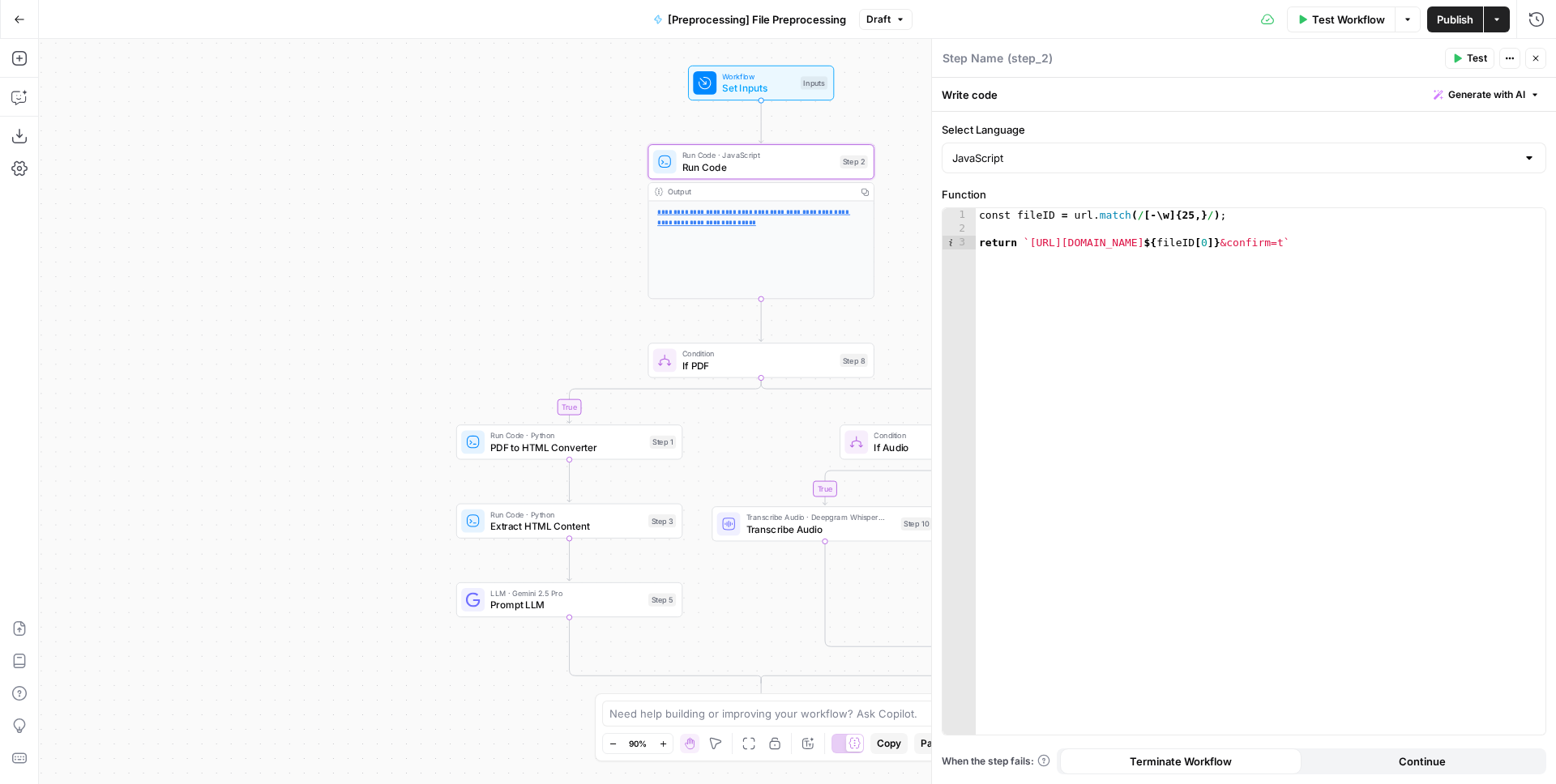
click at [1536, 57] on icon "button" at bounding box center [1536, 58] width 10 height 10
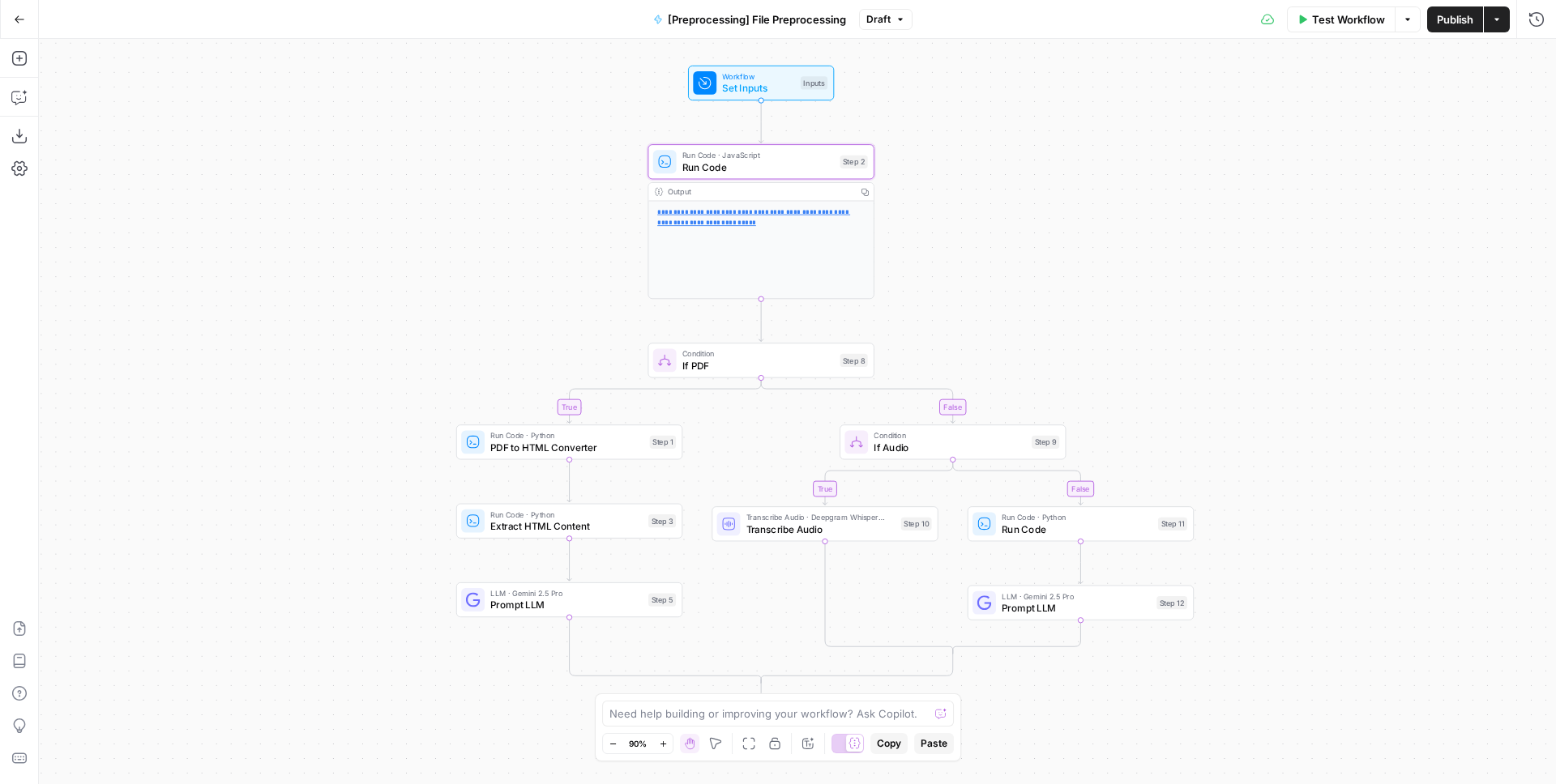
click at [1130, 218] on div "**********" at bounding box center [797, 411] width 1517 height 745
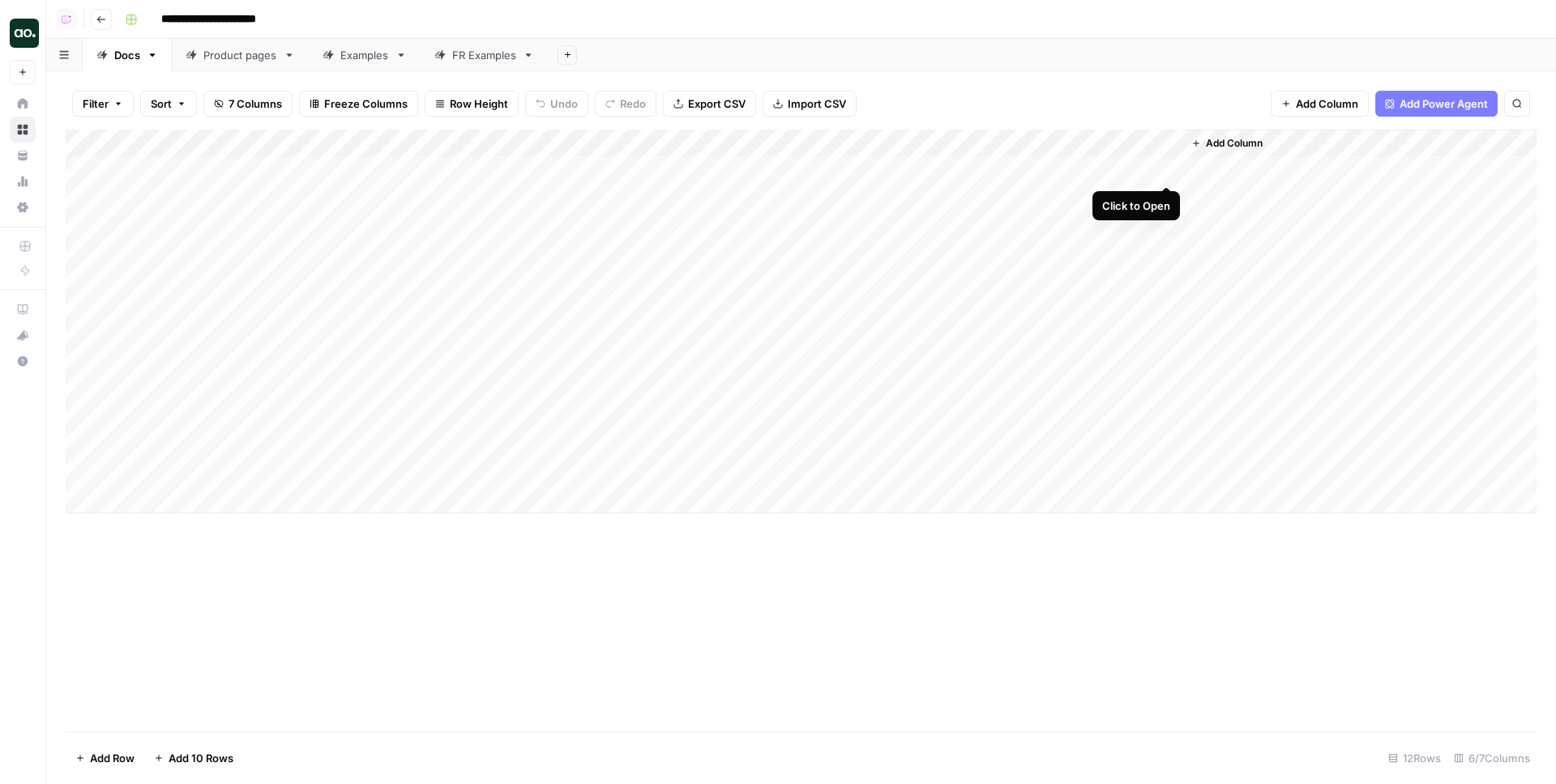
click at [1162, 169] on div "Add Column" at bounding box center [800, 321] width 1471 height 384
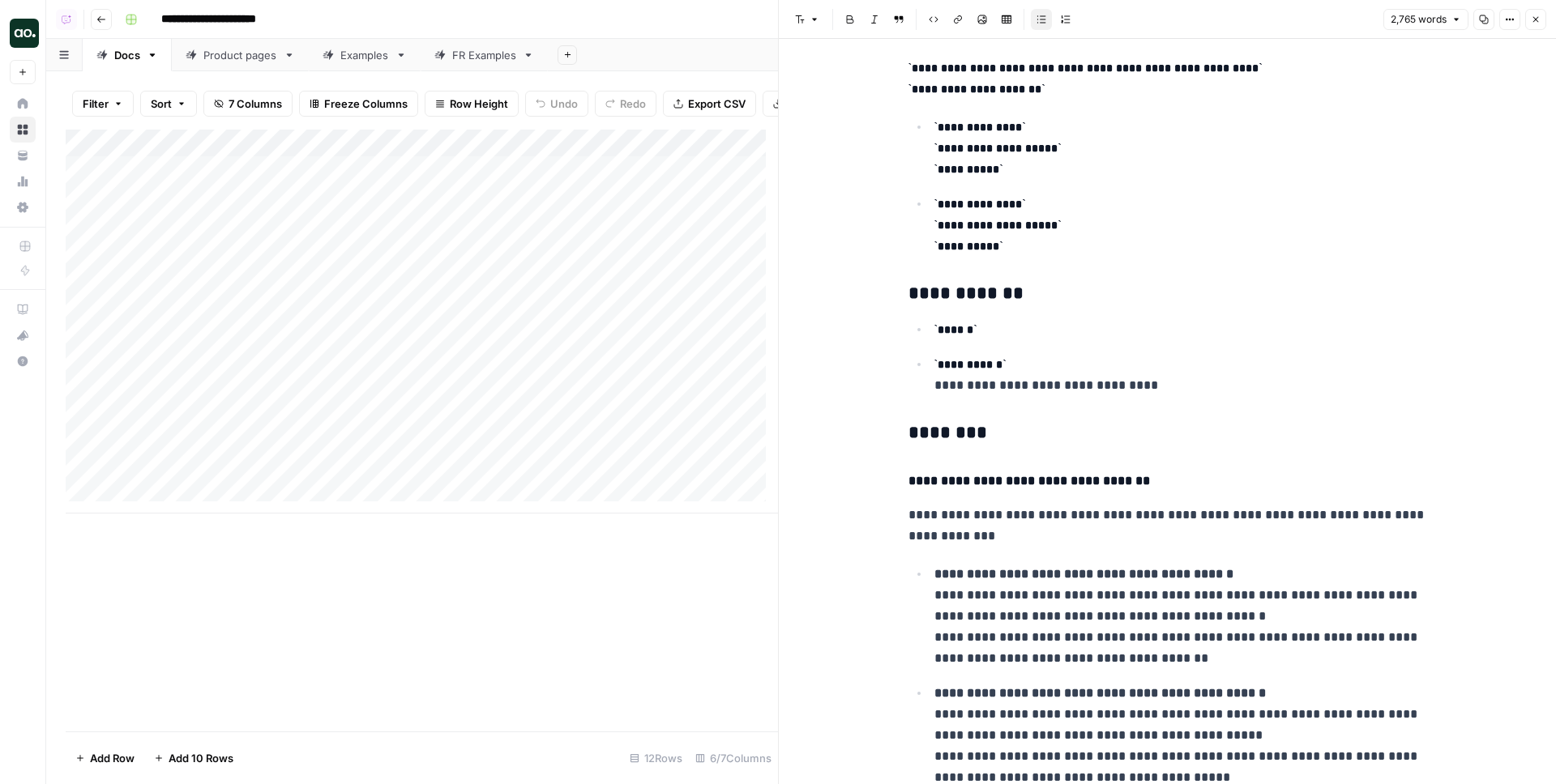
scroll to position [10398, 0]
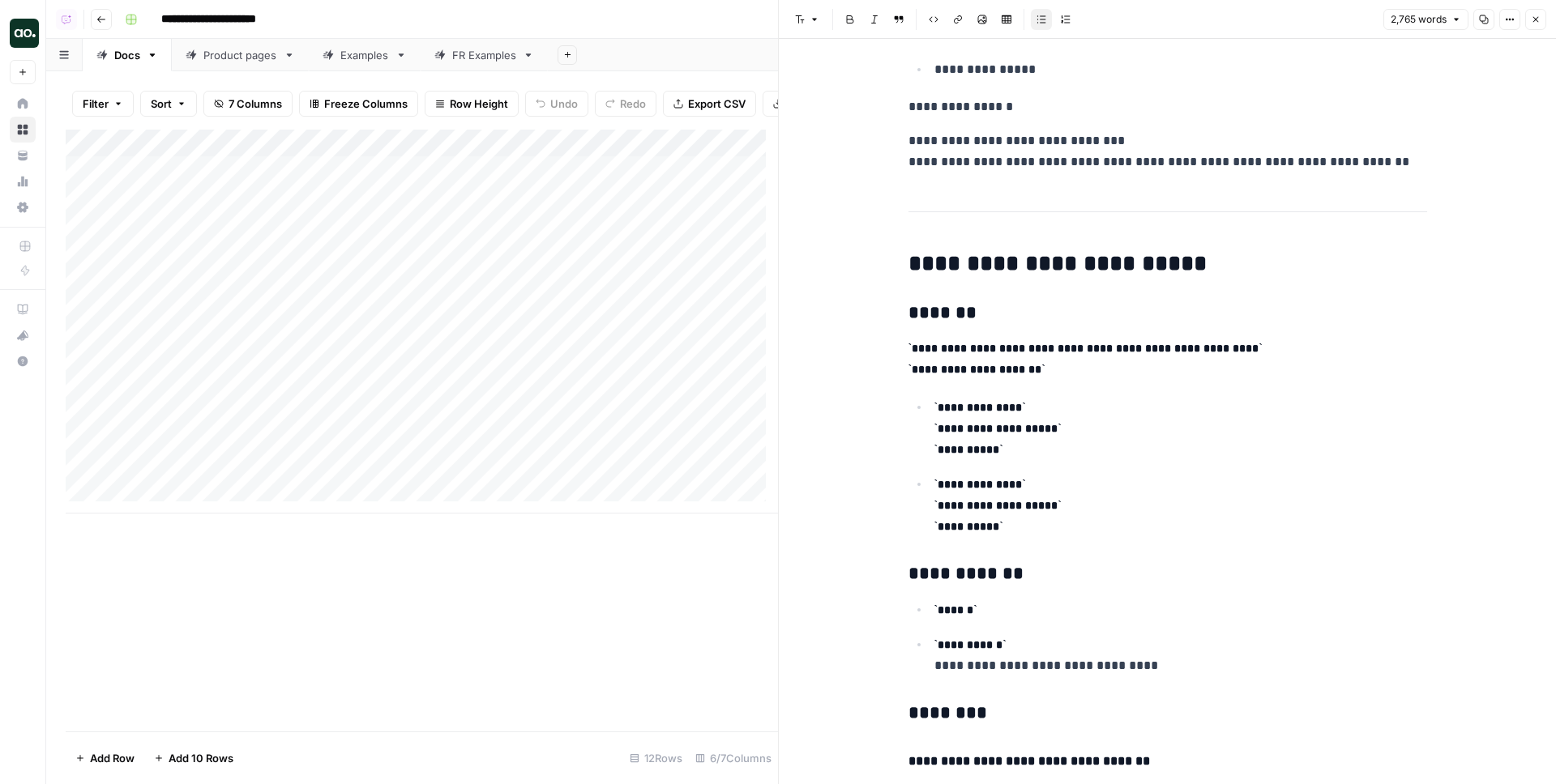
click at [1539, 21] on icon "button" at bounding box center [1536, 20] width 10 height 10
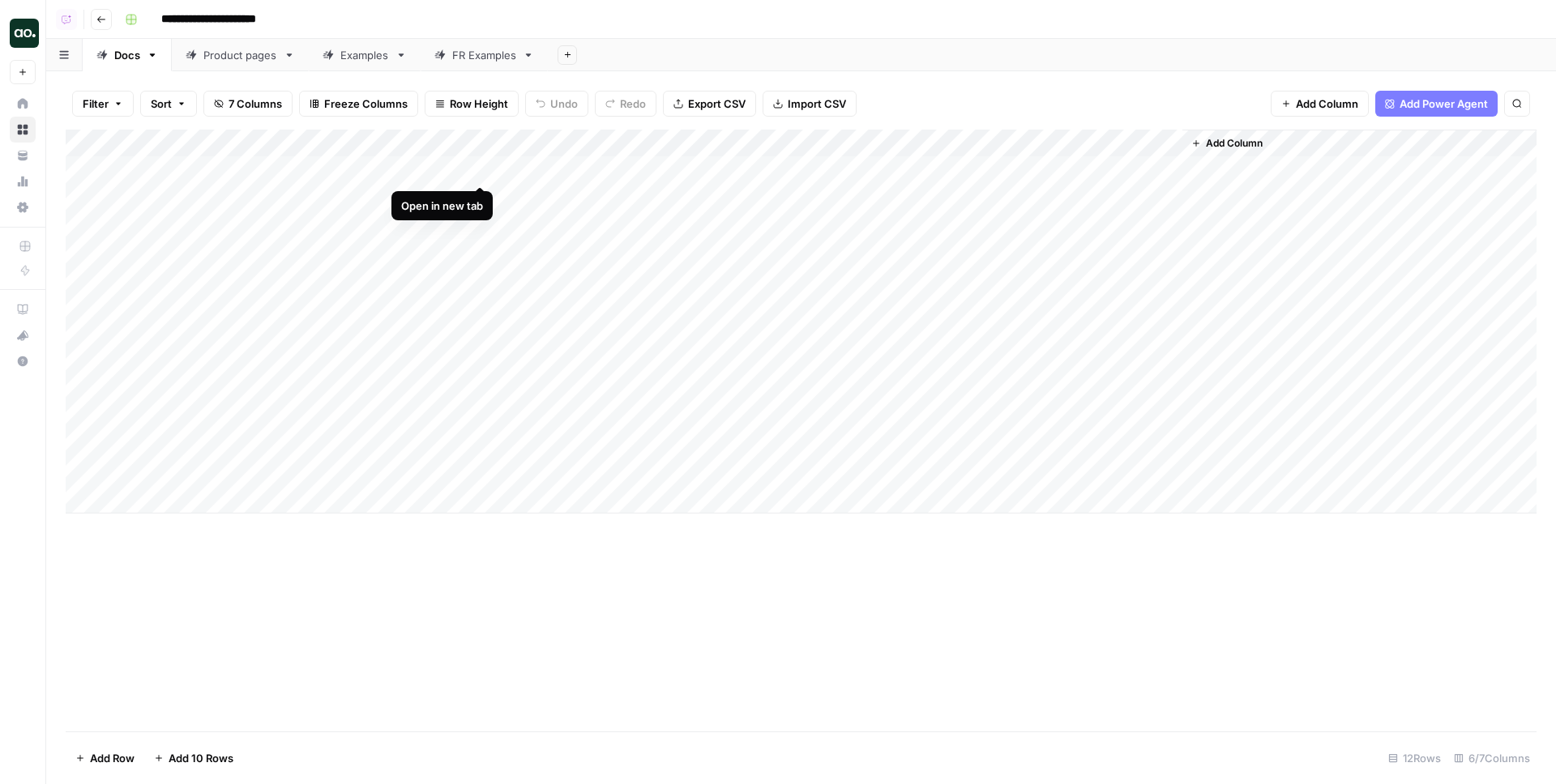
click at [481, 169] on div "Add Column" at bounding box center [800, 321] width 1471 height 384
click at [1159, 170] on div "Add Column" at bounding box center [800, 321] width 1471 height 384
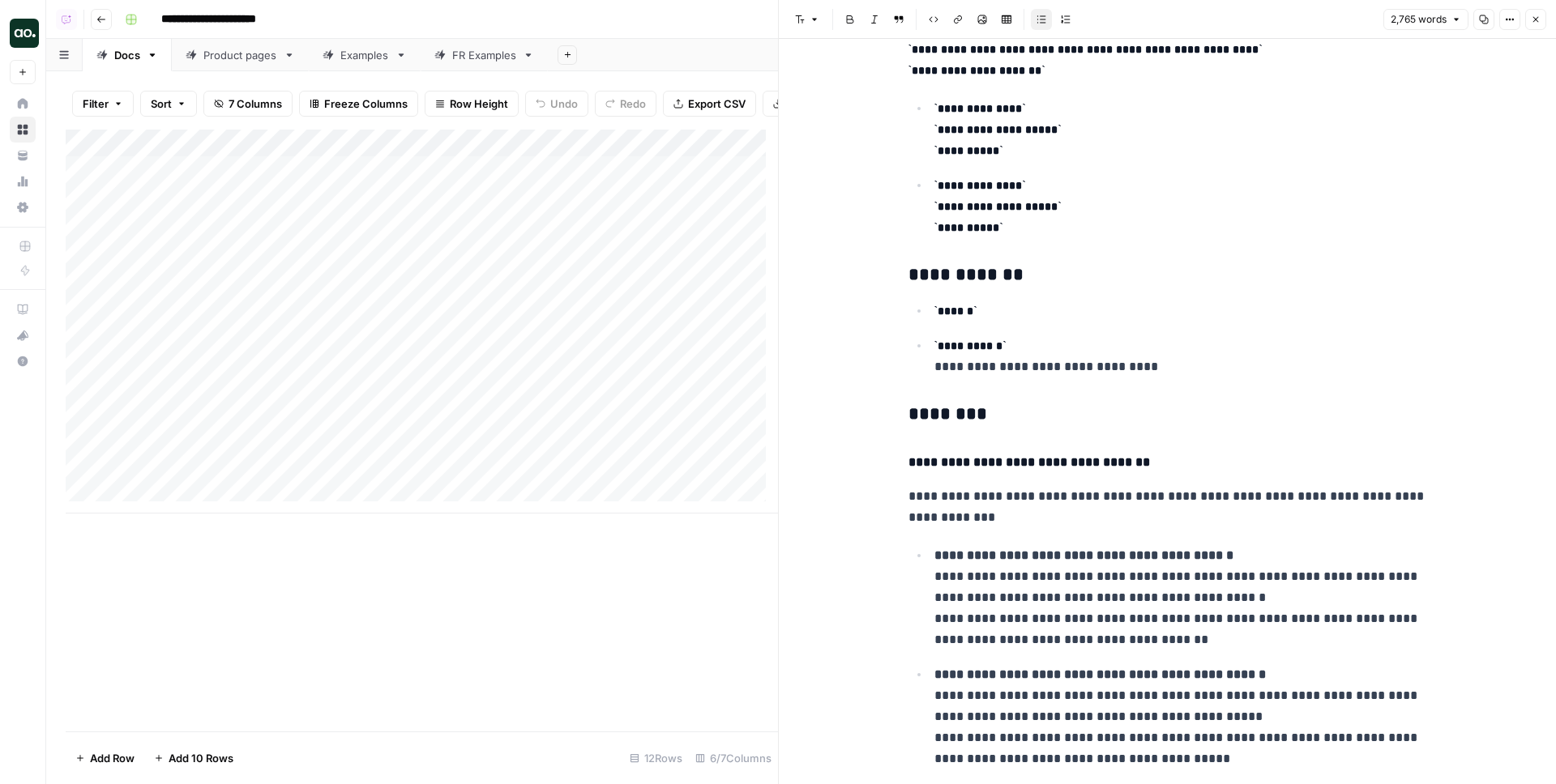
scroll to position [10531, 0]
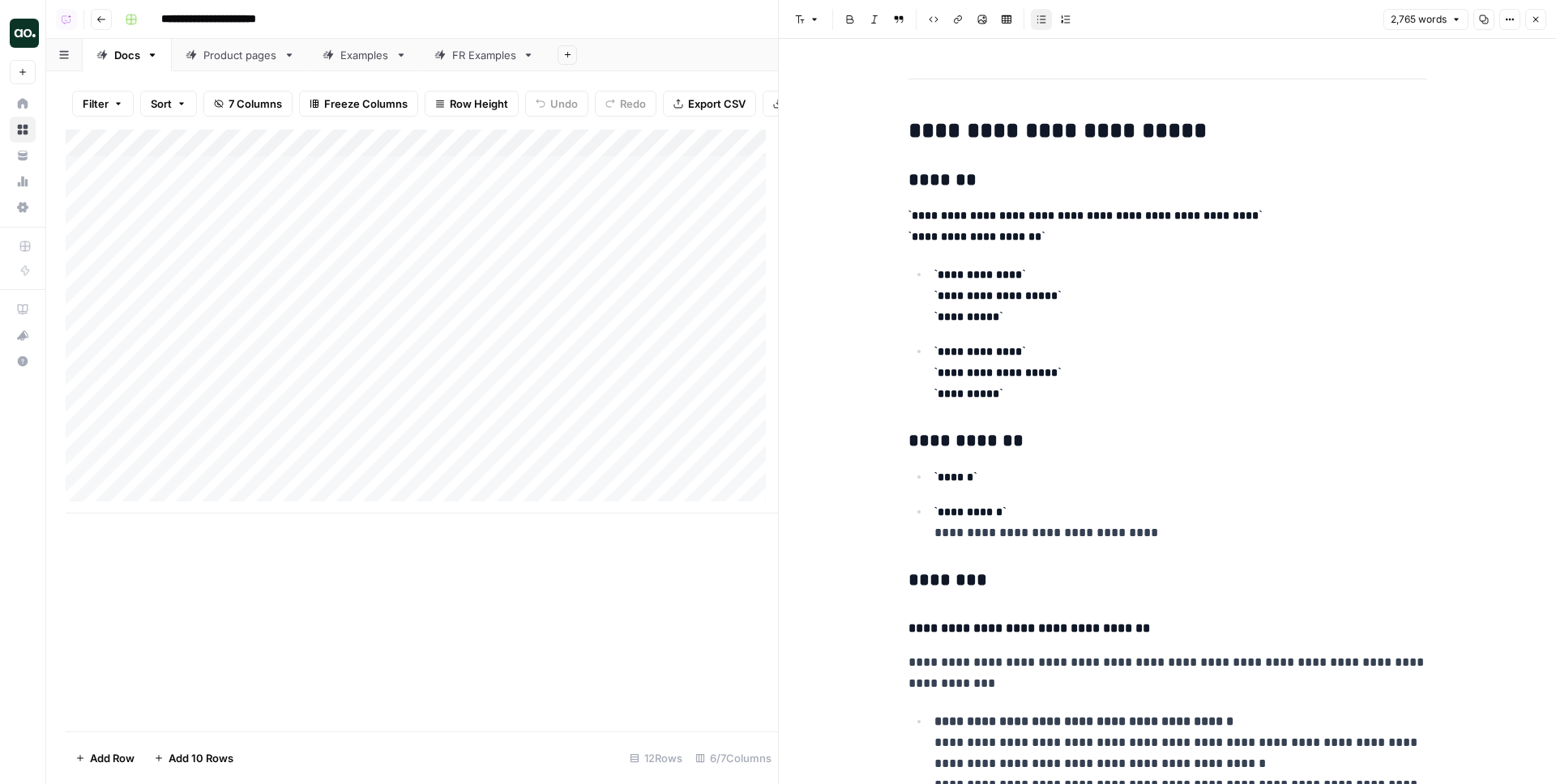
click at [1538, 18] on icon "button" at bounding box center [1536, 20] width 10 height 10
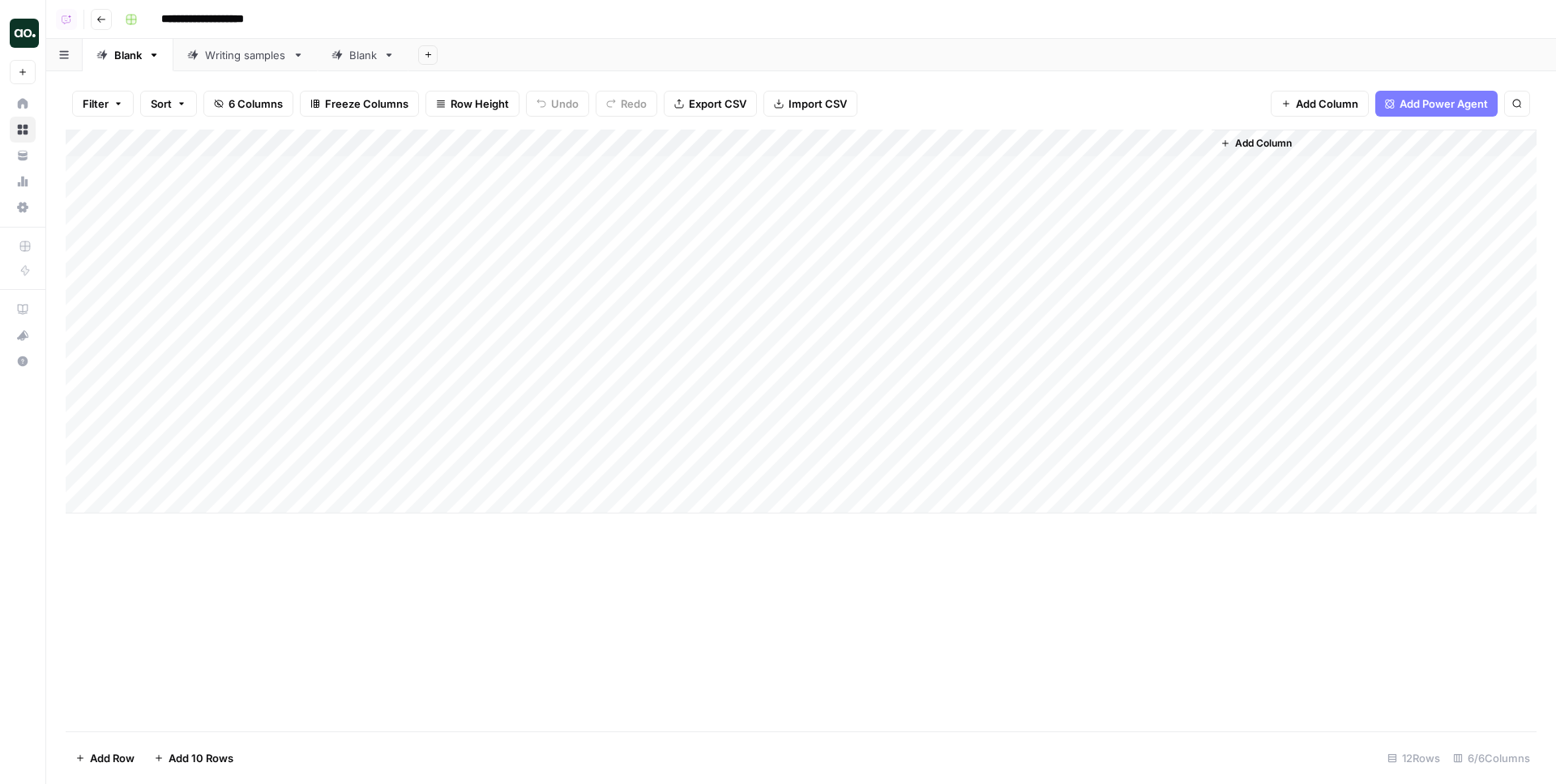
click at [499, 175] on div "Add Column" at bounding box center [800, 321] width 1471 height 384
click at [1048, 95] on div "Filter Sort 6 Columns Freeze Columns Row Height Undo Redo Export CSV Import CSV…" at bounding box center [800, 103] width 1471 height 52
click at [209, 173] on div "Add Column" at bounding box center [800, 321] width 1471 height 384
click at [493, 170] on div "Add Column" at bounding box center [800, 321] width 1471 height 384
type input "**********"
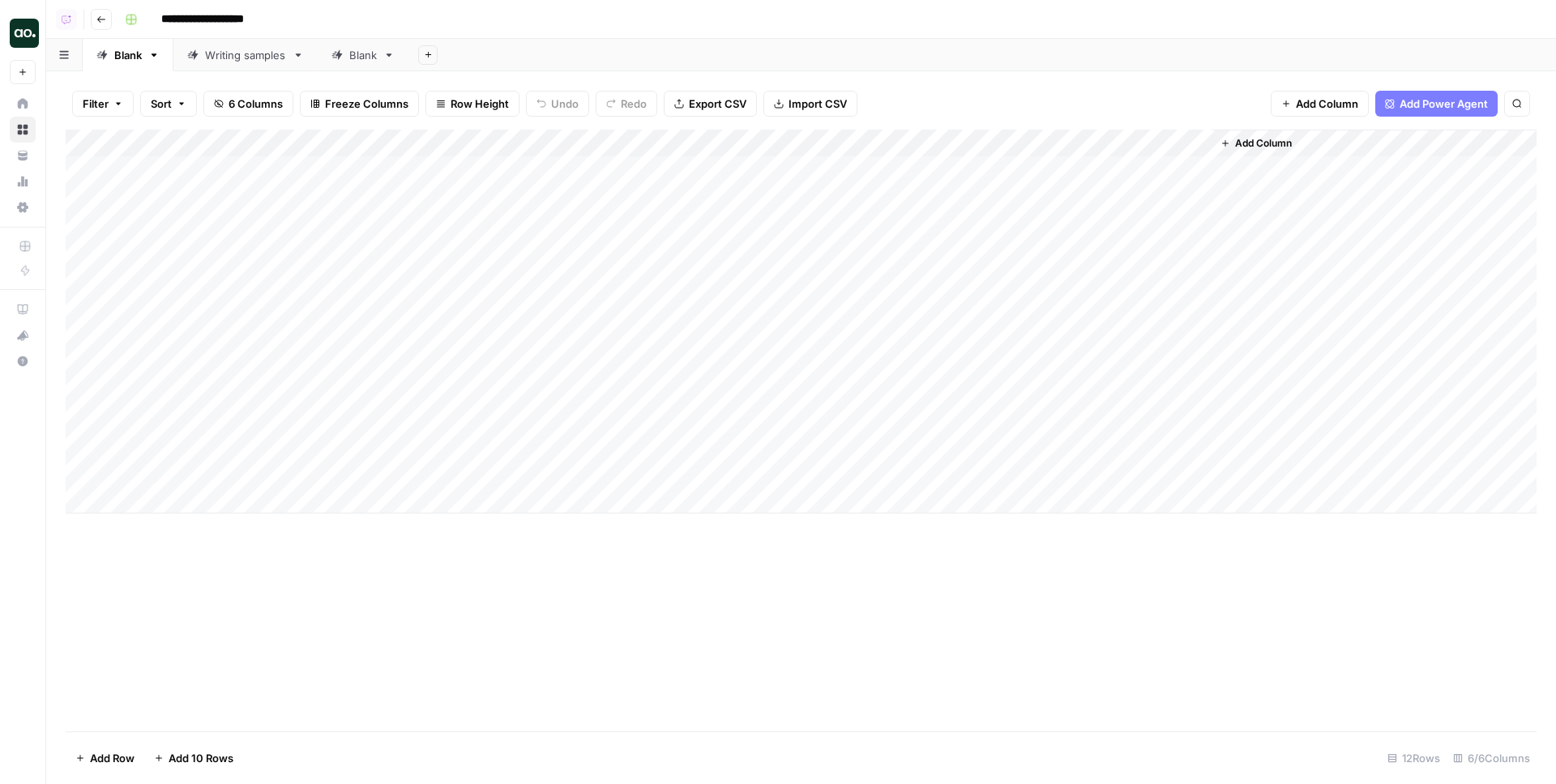
click at [511, 172] on div "Add Column" at bounding box center [800, 321] width 1471 height 384
click at [539, 171] on div "Add Column" at bounding box center [800, 321] width 1471 height 384
click at [539, 171] on body "**********" at bounding box center [778, 392] width 1556 height 784
click at [1155, 96] on div "Filter Sort 6 Columns Freeze Columns Row Height Undo Redo Export CSV Import CSV…" at bounding box center [800, 103] width 1471 height 52
click at [1096, 60] on div "Add Sheet" at bounding box center [982, 55] width 1147 height 33
